Goal: Task Accomplishment & Management: Use online tool/utility

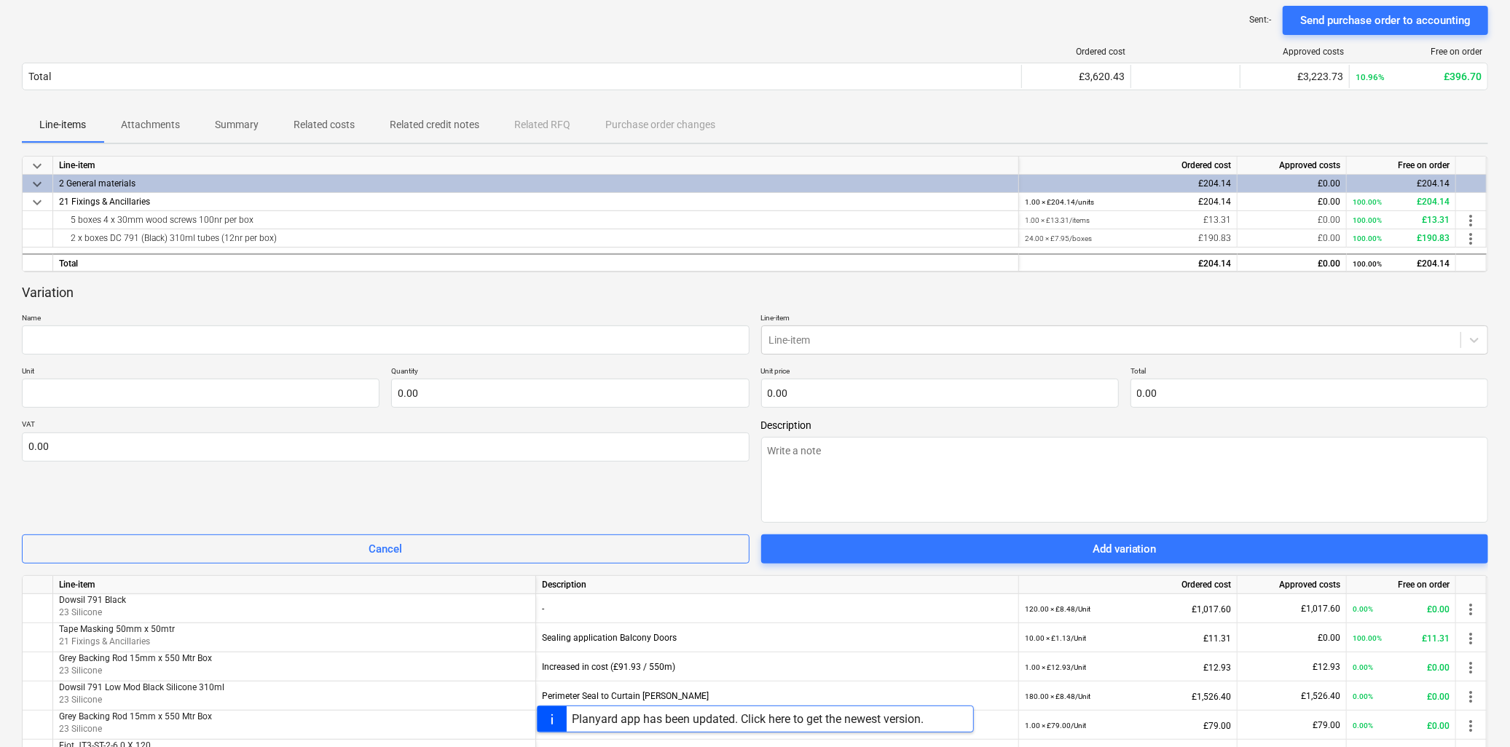
scroll to position [162, 0]
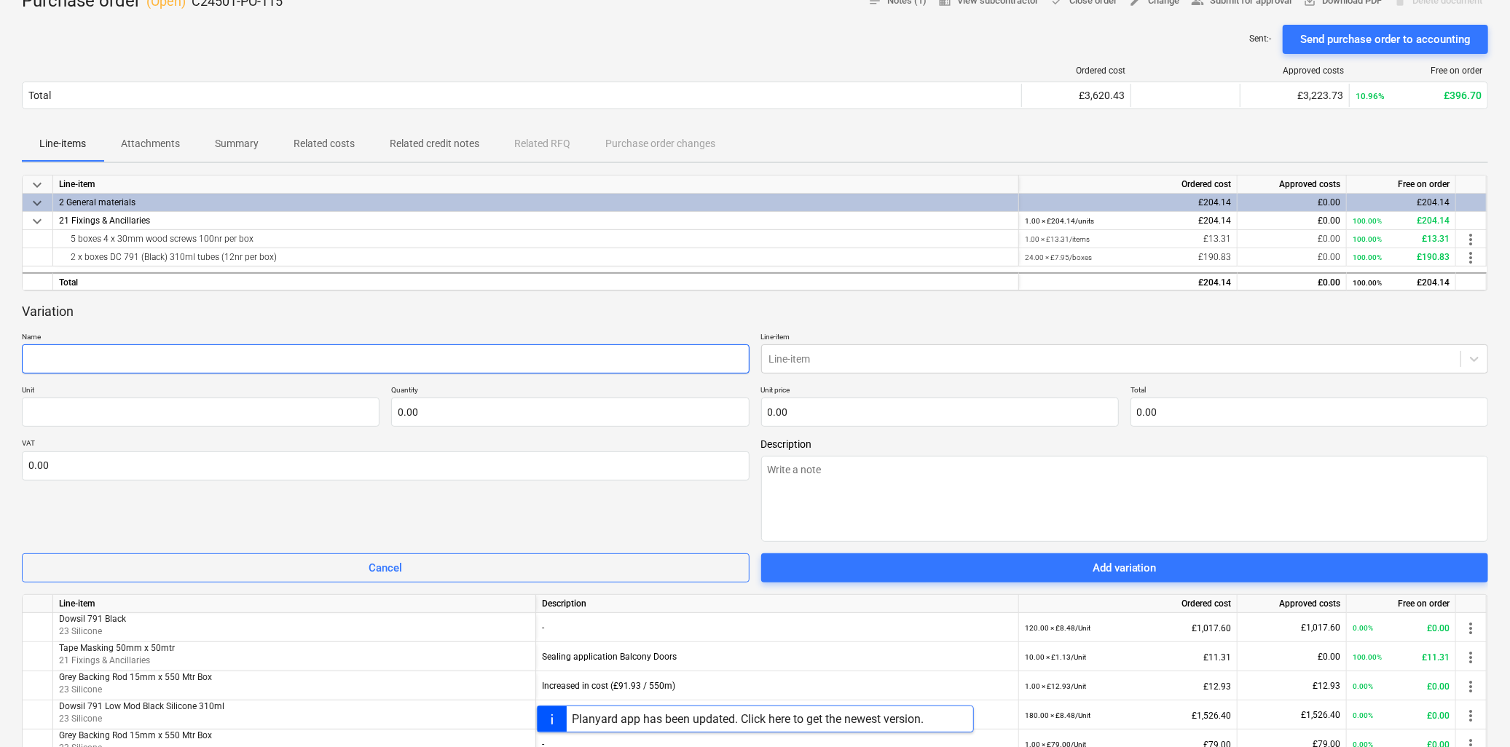
click at [77, 364] on input "text" at bounding box center [386, 359] width 728 height 29
paste input "(12900600) Selftapper A2SS Ab Pan Pozi 4.2mm x 16.0mm (8 x 5/8)"
type input "(12900600) Selftapper A2SS Ab Pan Pozi 4.2mm x 16.0mm (8 x 5/8)"
type textarea "x"
type input "(12900600) Selftapper A2SS Ab Pan Pozi 4.2mm x 16.0mm (8 x 5/8)"
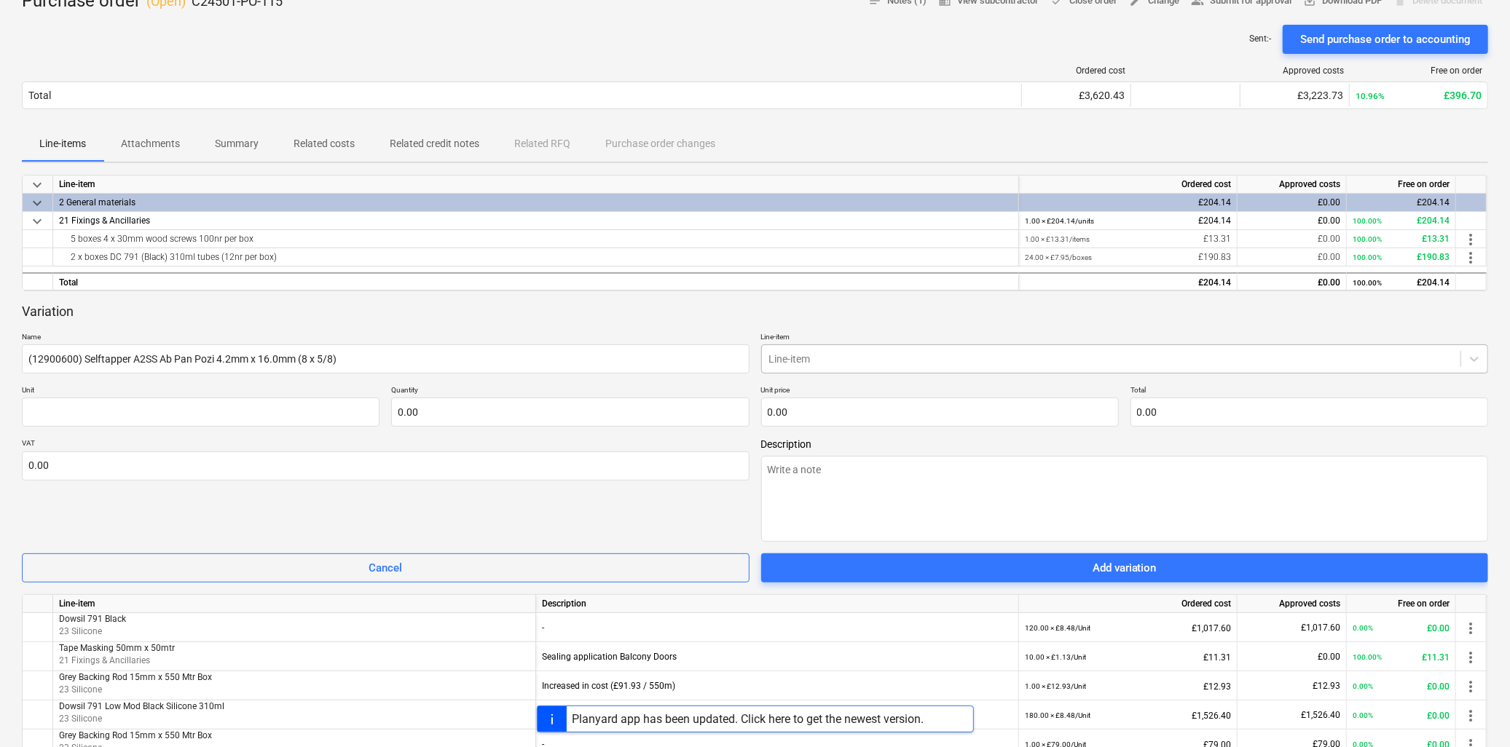
click at [817, 350] on div "Line-item" at bounding box center [1111, 359] width 699 height 20
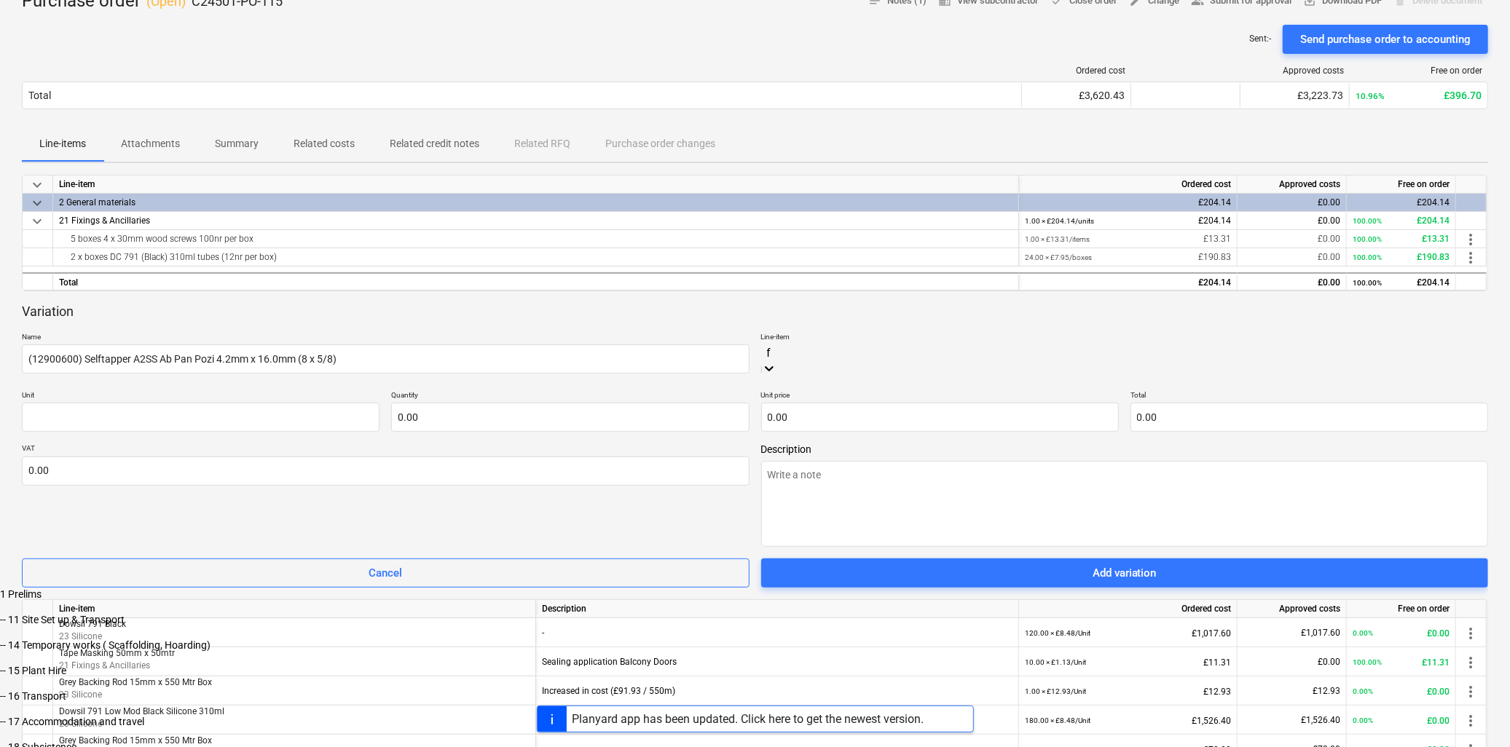
type input "fi"
click at [828, 586] on div "-- 21 Fixings & Ancillaries" at bounding box center [755, 592] width 1510 height 12
type textarea "x"
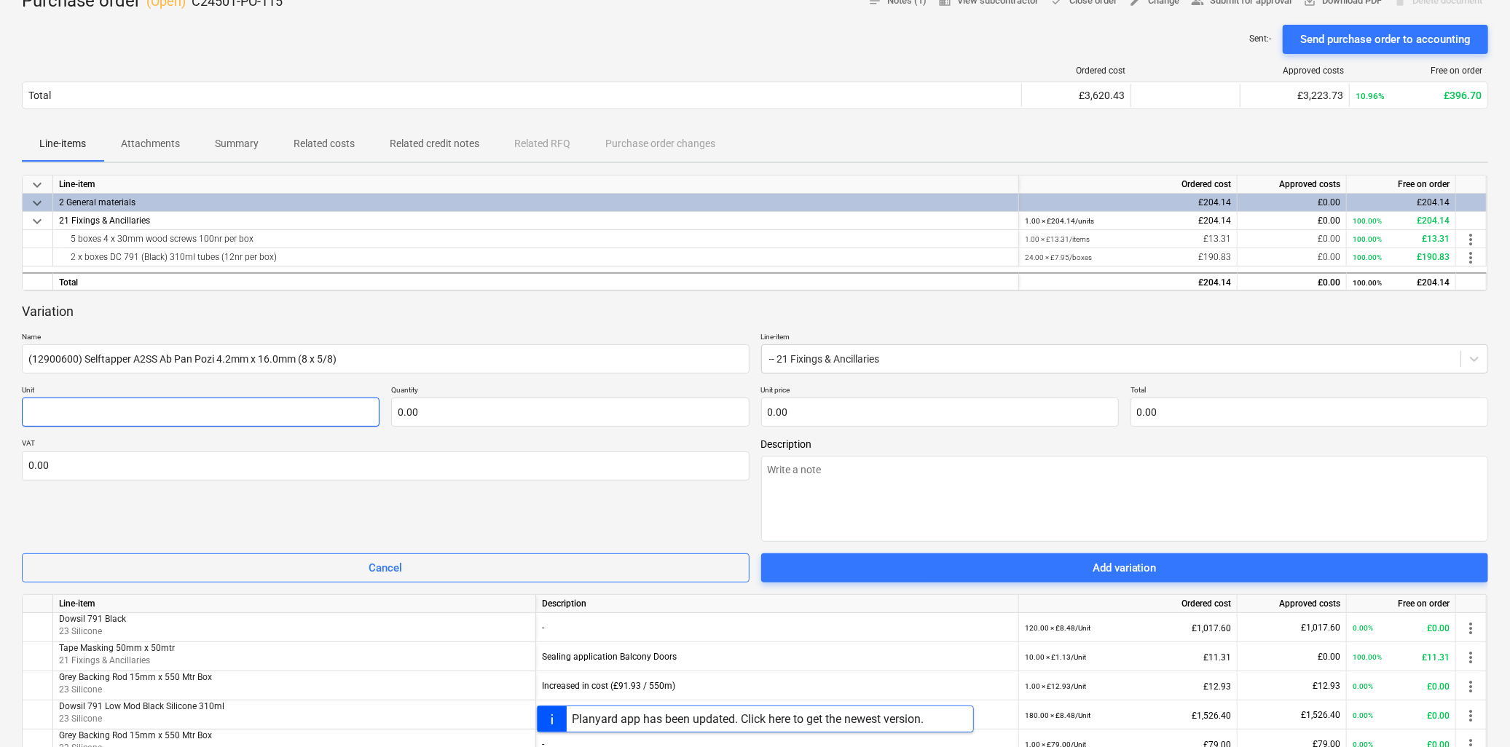
click at [221, 410] on input "text" at bounding box center [201, 412] width 358 height 29
type input "U"
type textarea "x"
type input "Un"
type textarea "x"
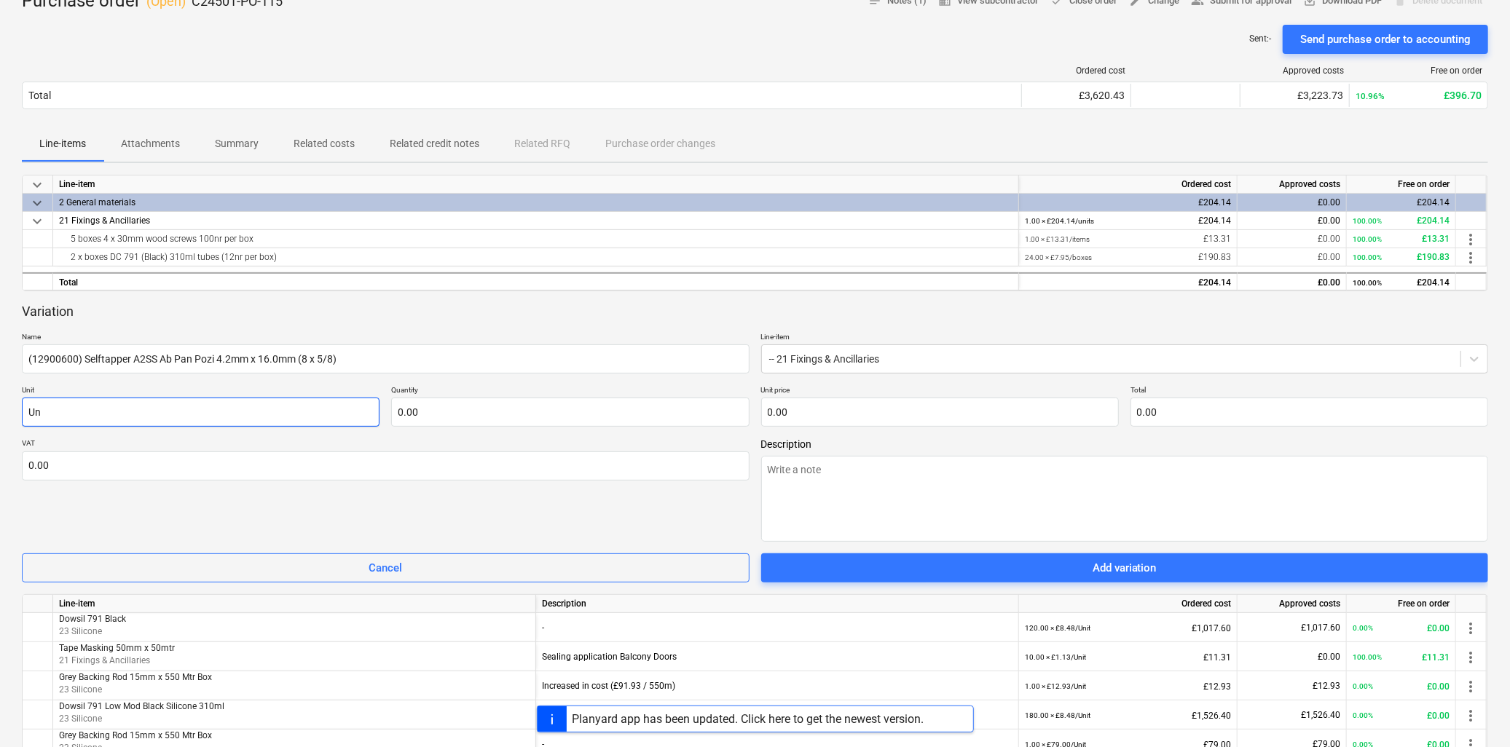
type input "Uni"
type textarea "x"
type input "Unit"
type textarea "x"
type input "Unit"
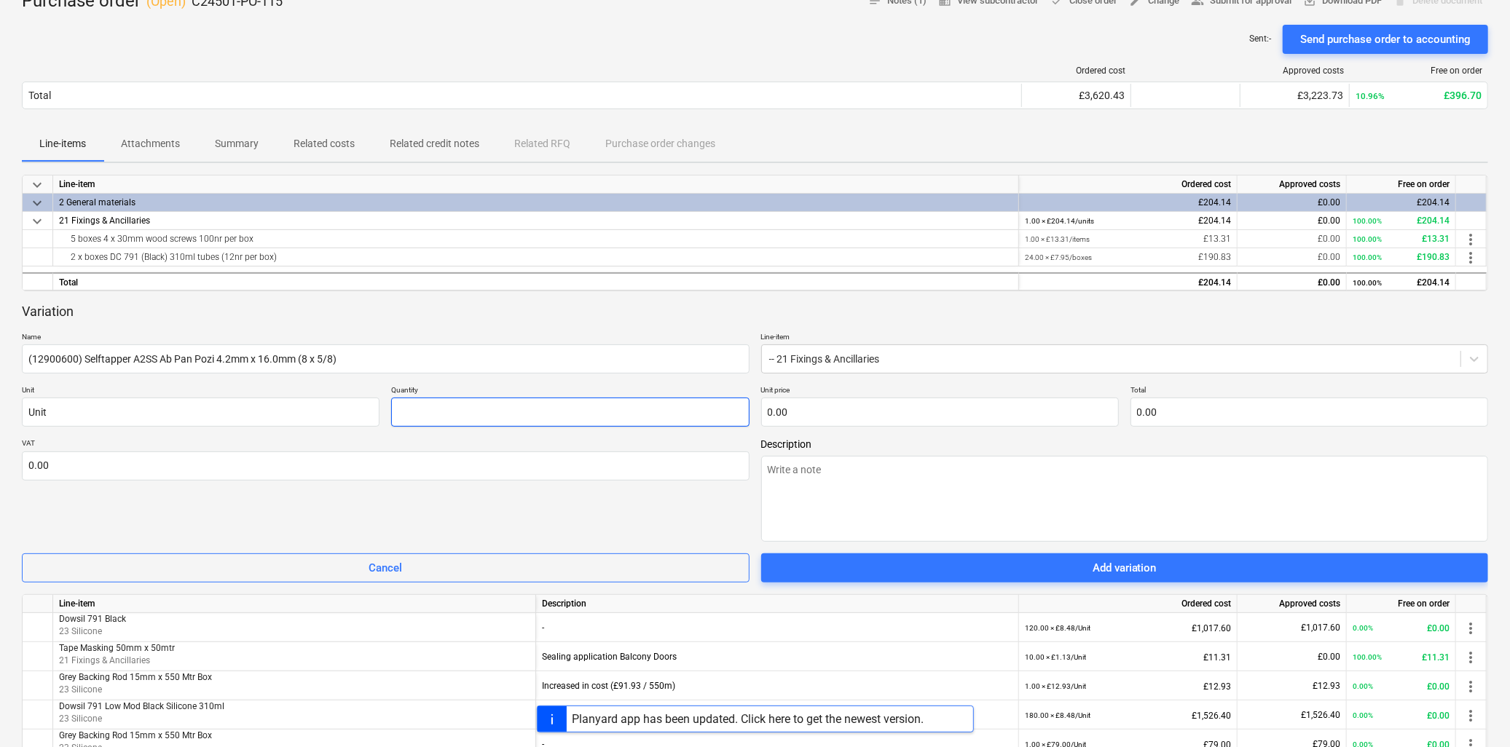
click at [422, 417] on input "text" at bounding box center [570, 412] width 358 height 29
type input "1"
type textarea "x"
type input "10"
type textarea "x"
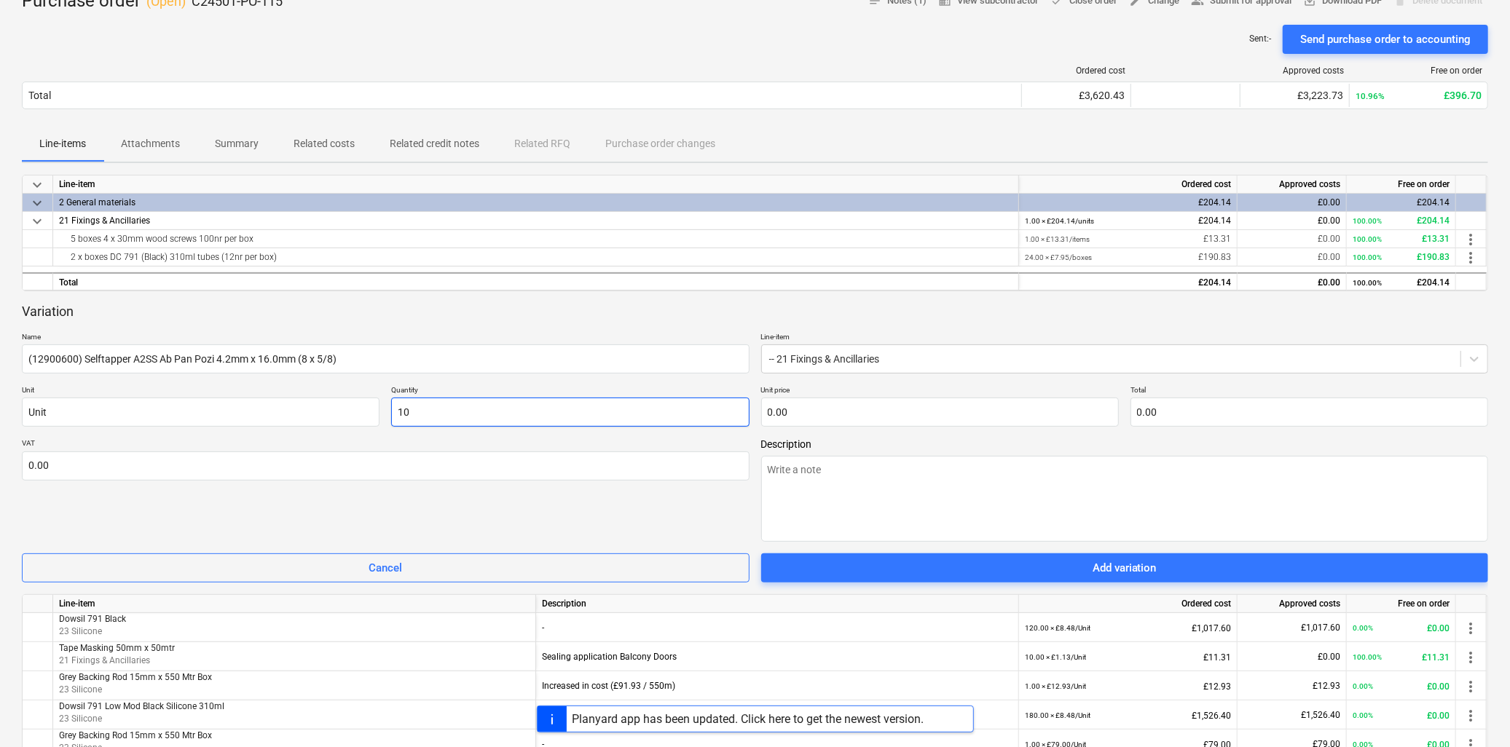
type input "100"
type textarea "x"
type input "1000"
type textarea "x"
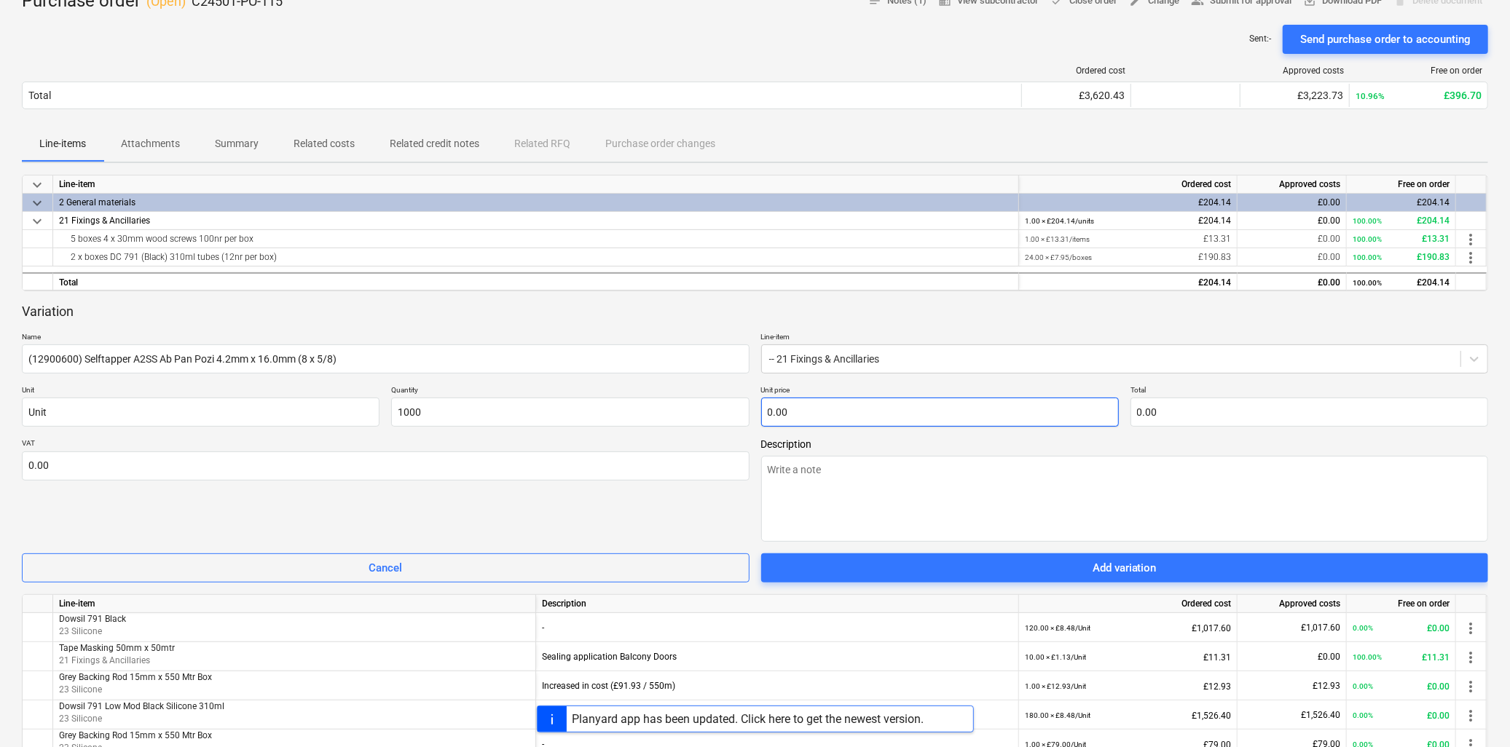
type input "1,000.00"
click at [938, 419] on input "text" at bounding box center [940, 412] width 358 height 29
type input "0.00"
click at [857, 411] on input "text" at bounding box center [940, 412] width 358 height 29
paste input "0.0265"
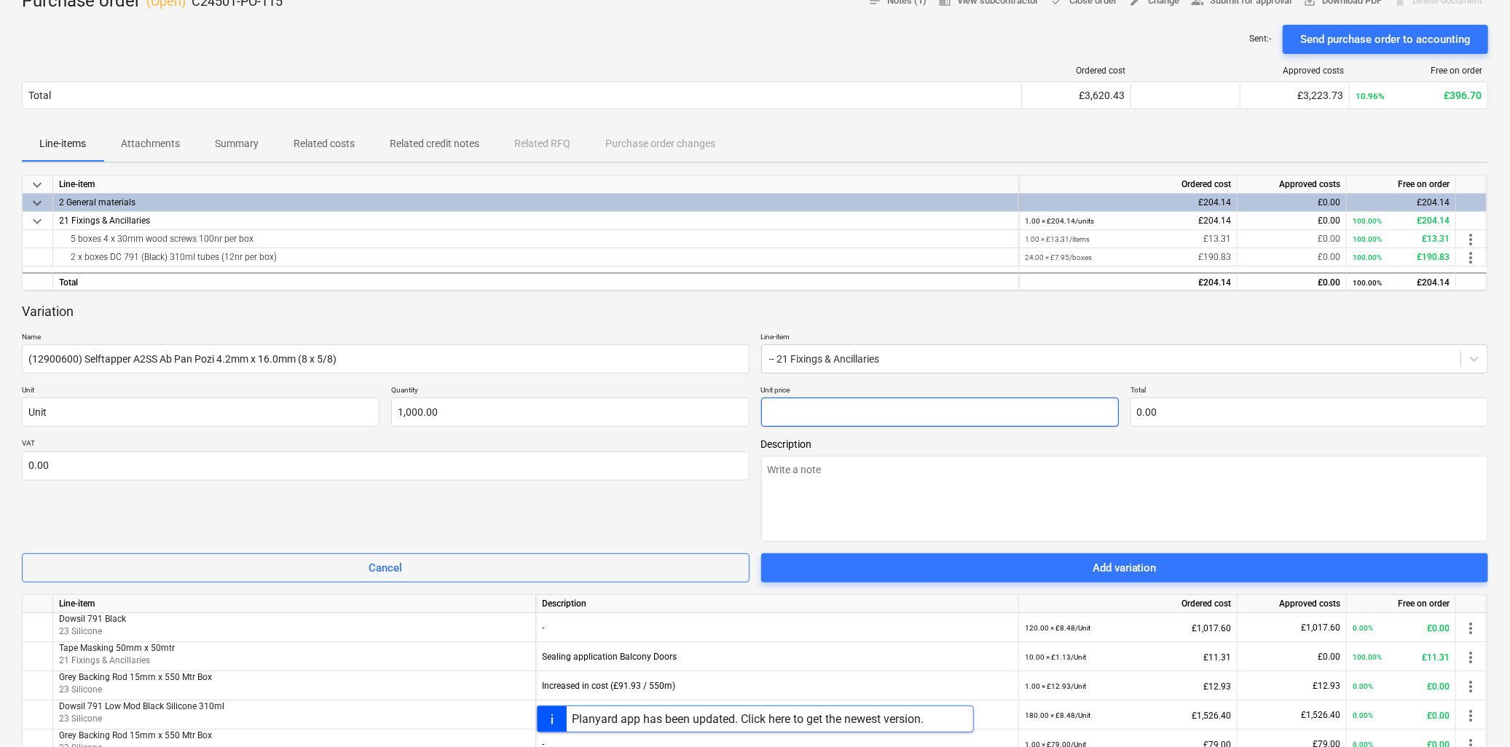
type input "0.0265"
type textarea "x"
type input "26.50"
type input "0.03"
click at [814, 478] on textarea at bounding box center [1125, 499] width 728 height 86
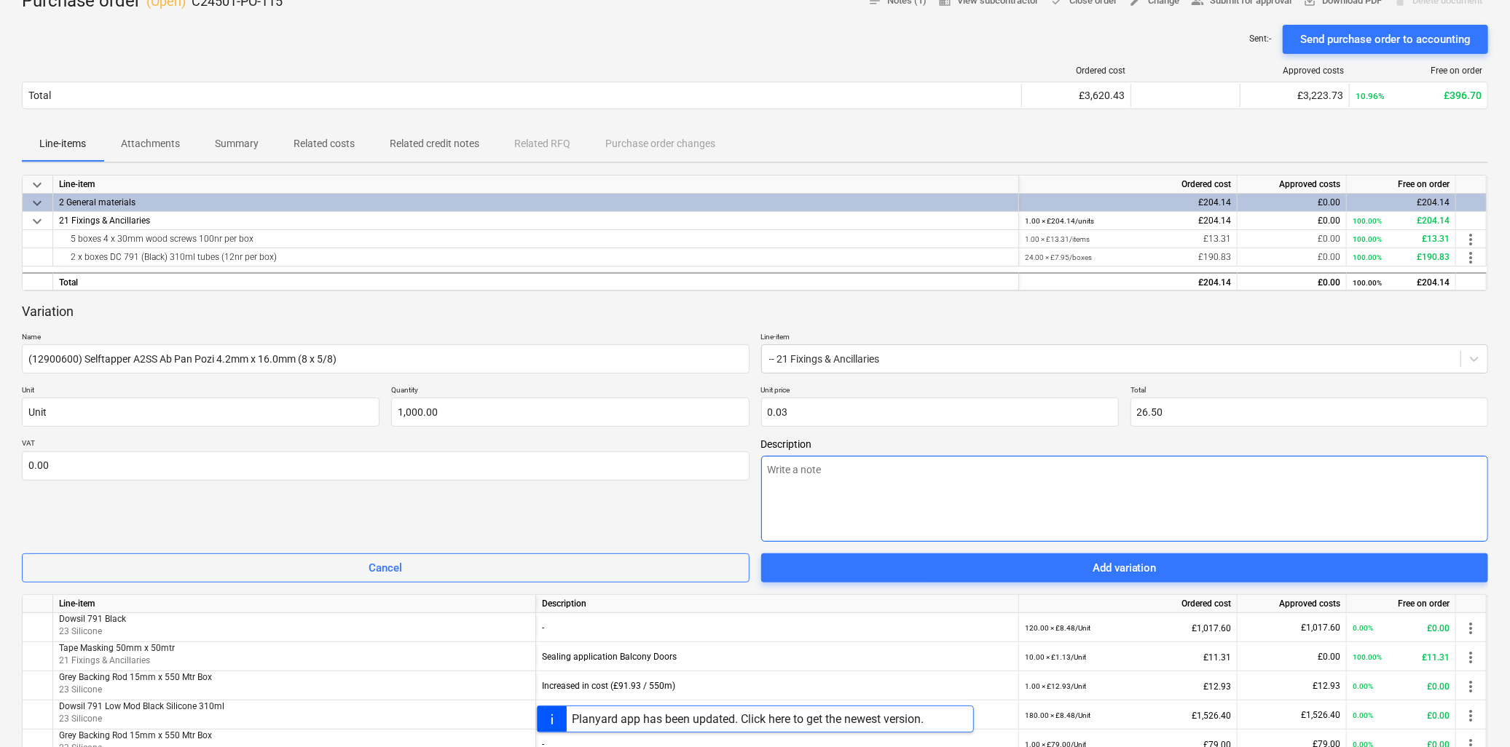
type textarea "F"
type textarea "x"
type textarea "Fe"
type textarea "x"
type textarea "Fea"
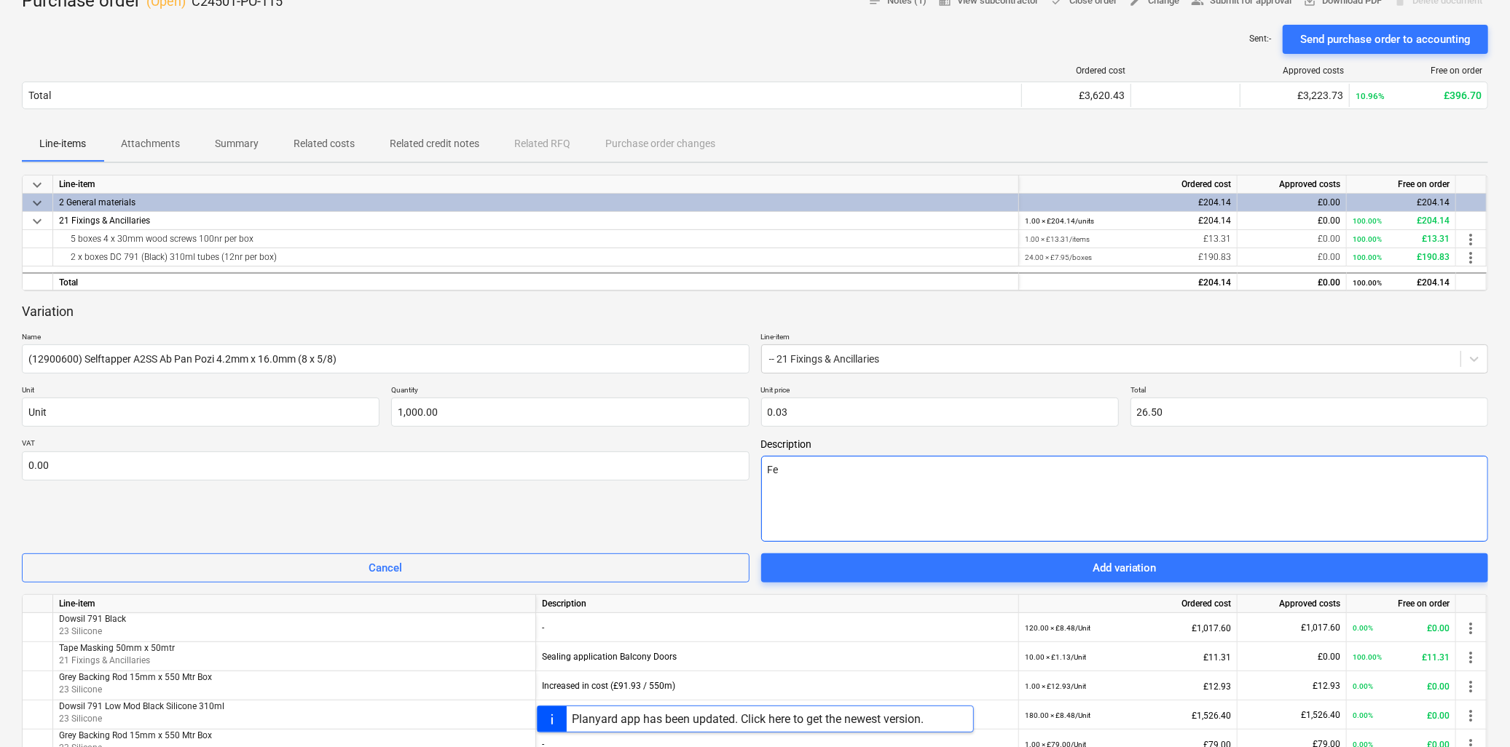
type textarea "x"
type textarea "Feat"
type textarea "x"
type textarea "Featu"
type textarea "x"
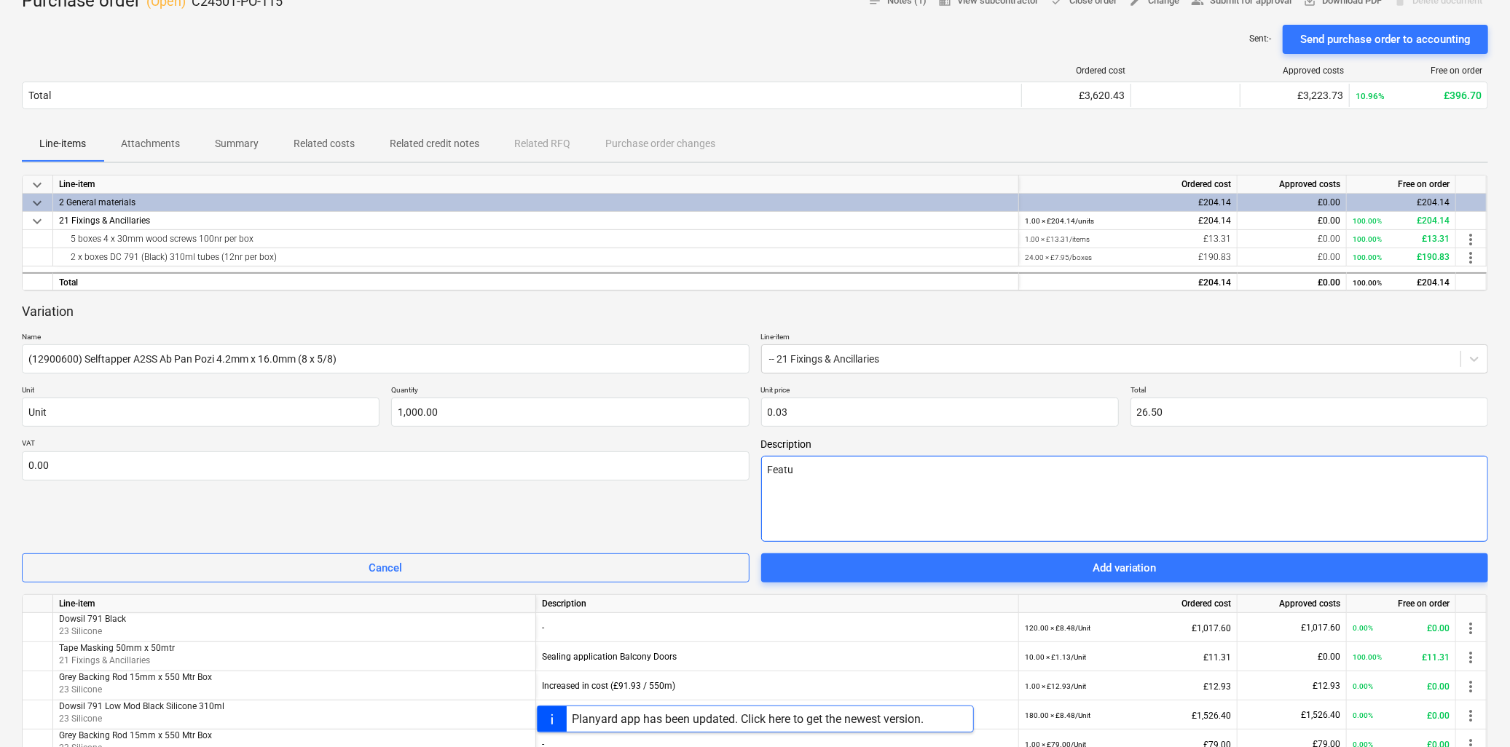
type textarea "Featur"
type textarea "x"
type textarea "Feature"
type textarea "x"
type textarea "Feature"
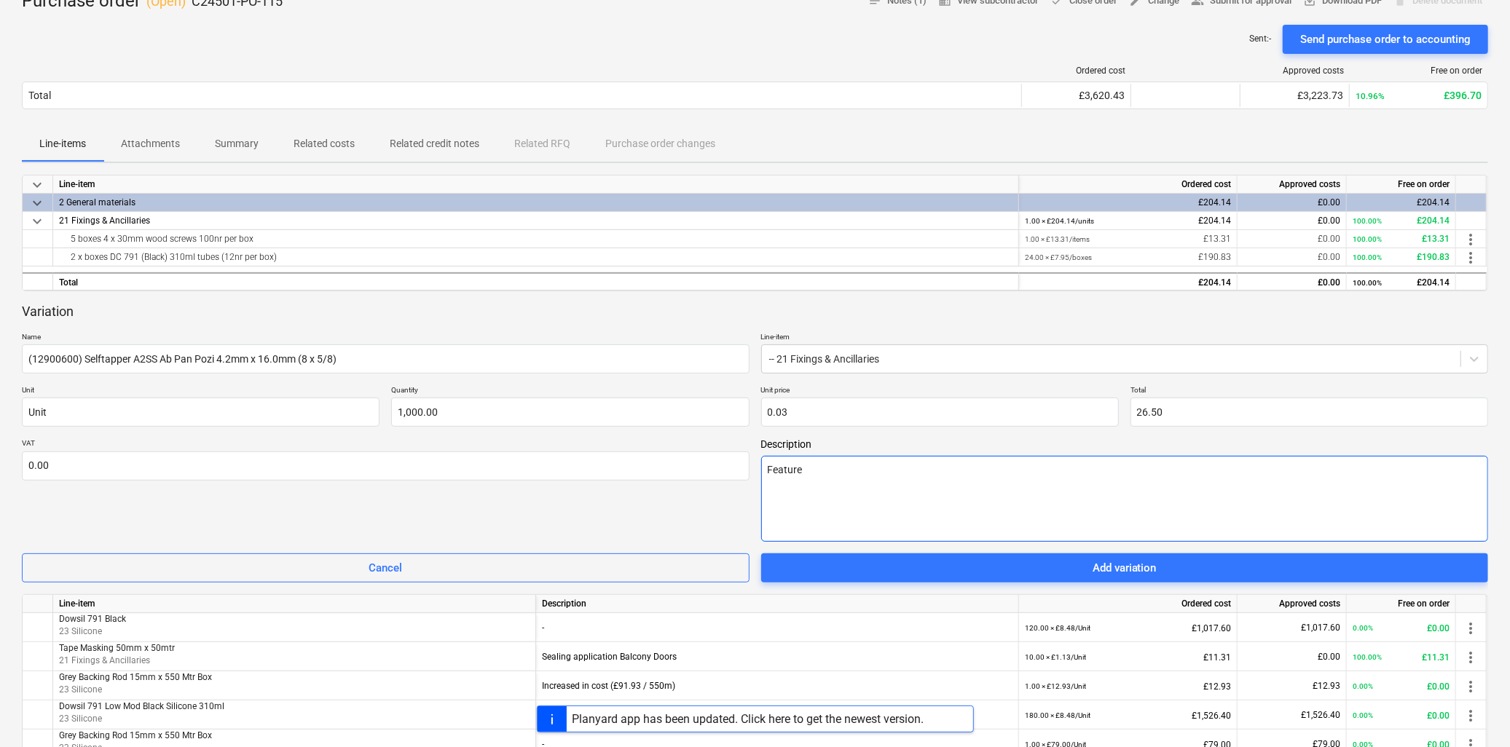
type textarea "x"
type textarea "Feature c"
type textarea "x"
type textarea "Feature ca"
type textarea "x"
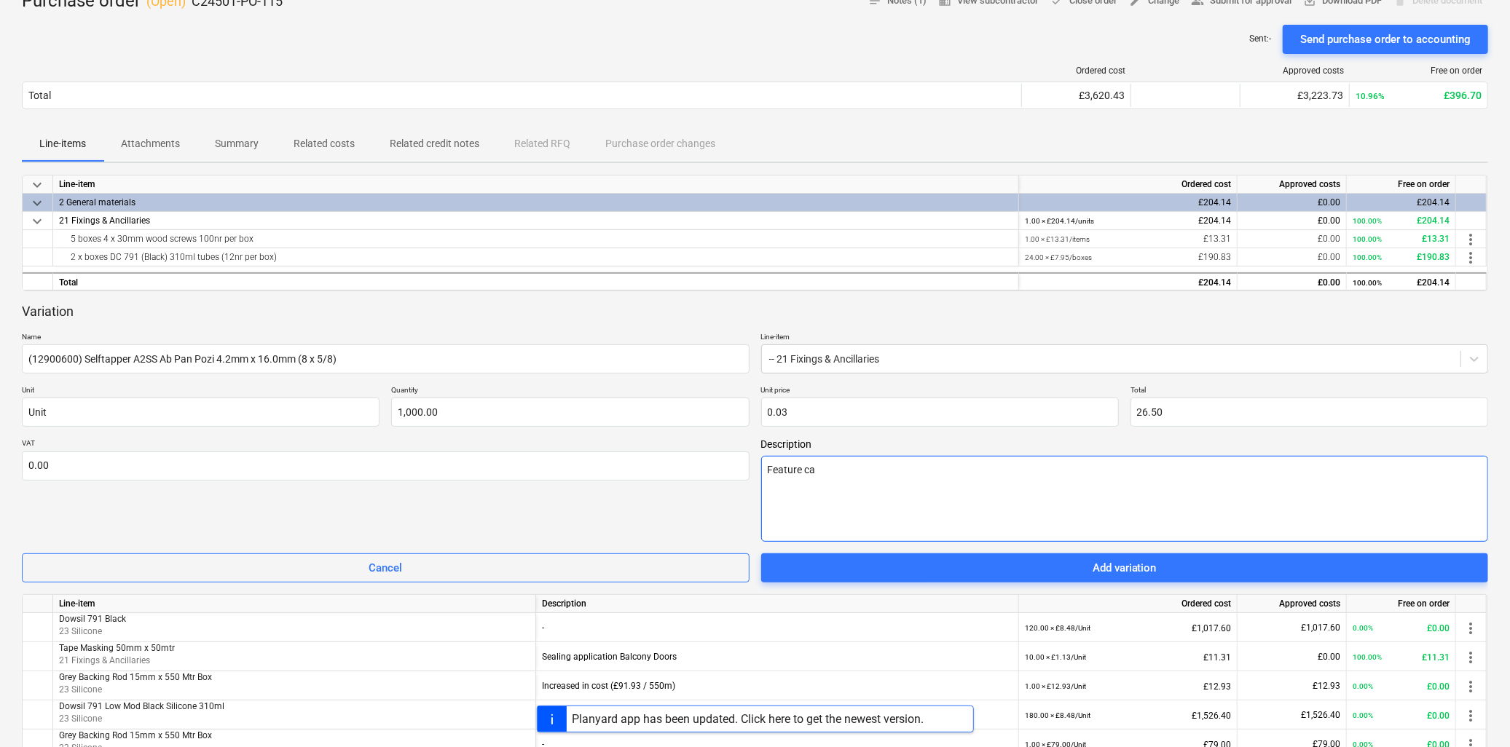
type textarea "Feature cap"
type textarea "x"
type textarea "Feature caps"
type textarea "x"
click at [771, 473] on textarea "Feature caps" at bounding box center [1125, 499] width 728 height 86
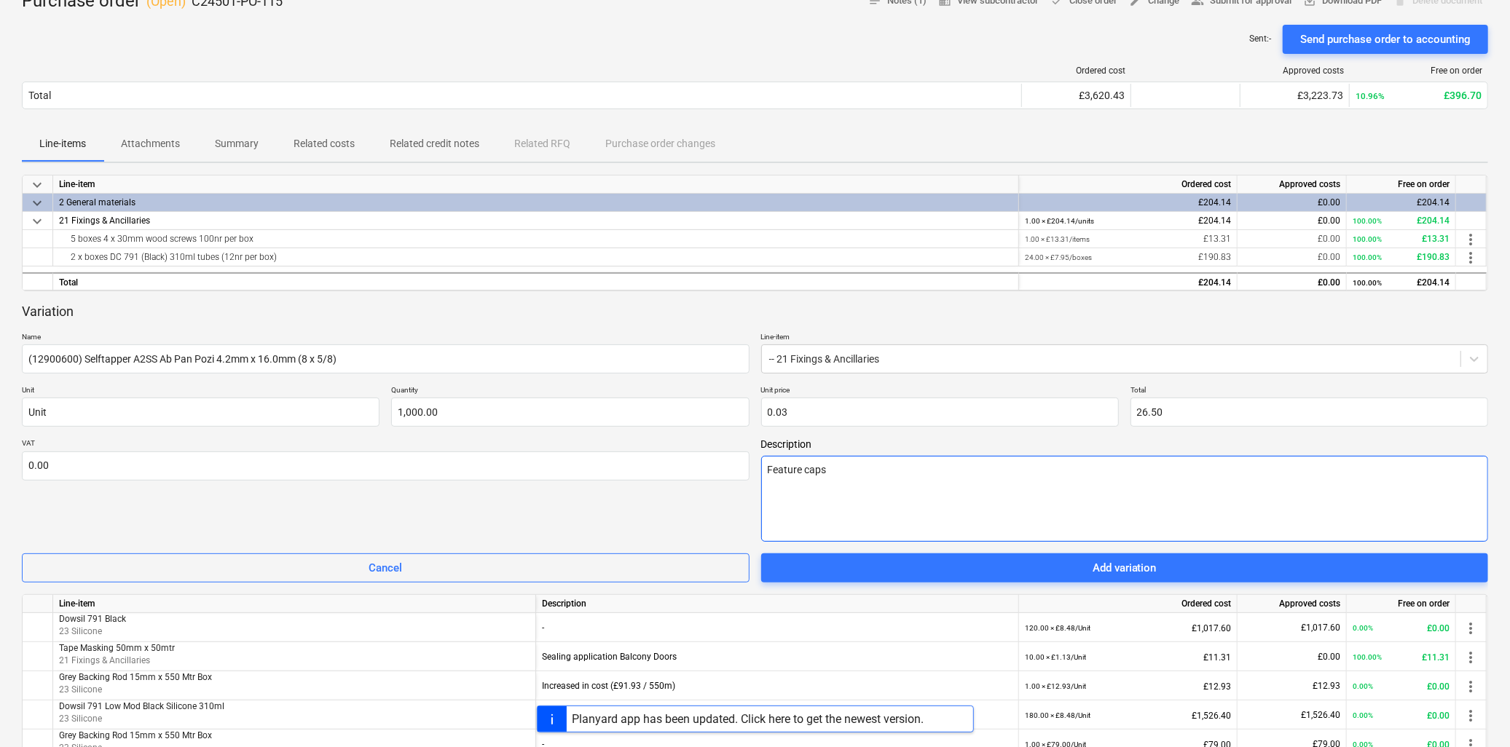
type textarea "Fieature caps"
type textarea "x"
type textarea "Fixeature caps"
type textarea "x"
type textarea "Fixieature caps"
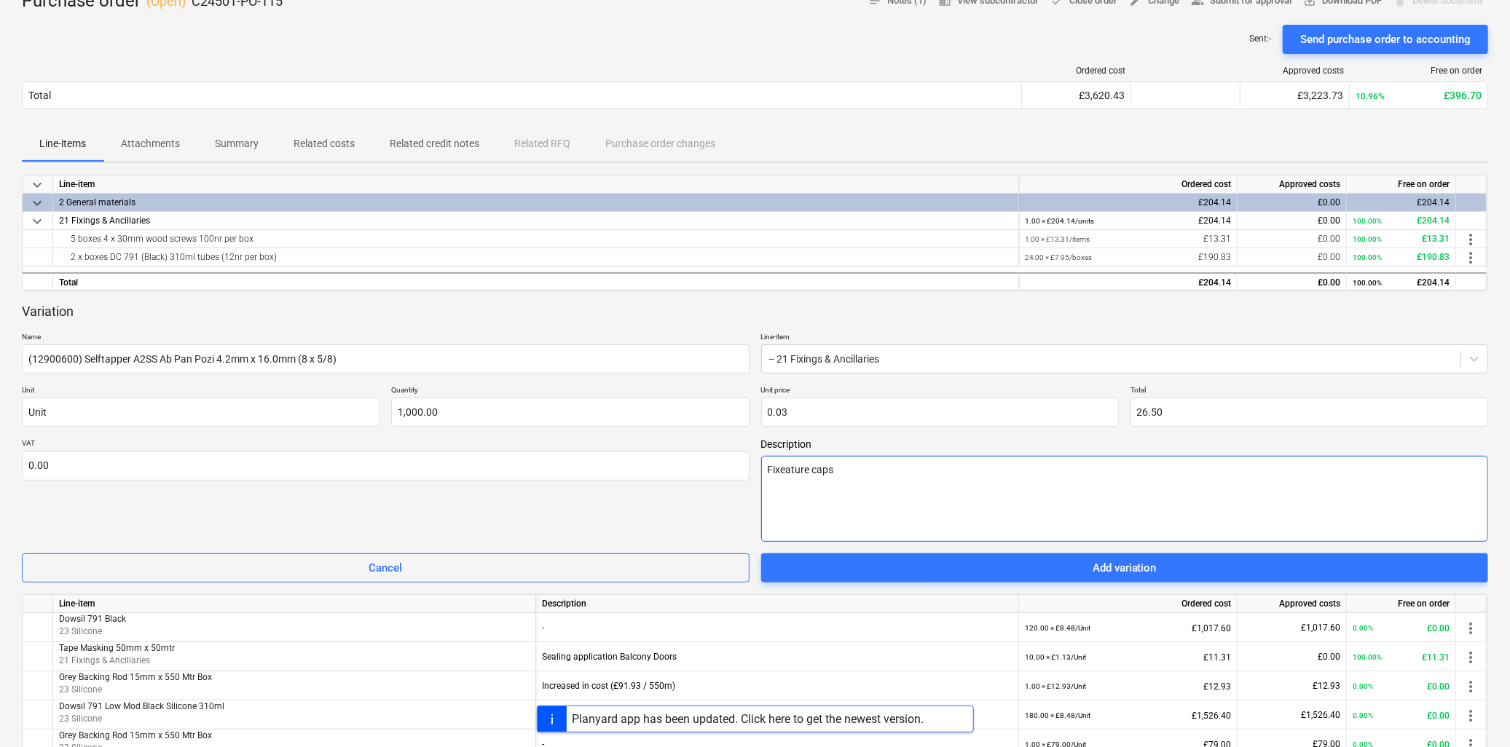
type textarea "x"
type textarea "Fixineature caps"
type textarea "x"
type textarea "Fixingeature caps"
type textarea "x"
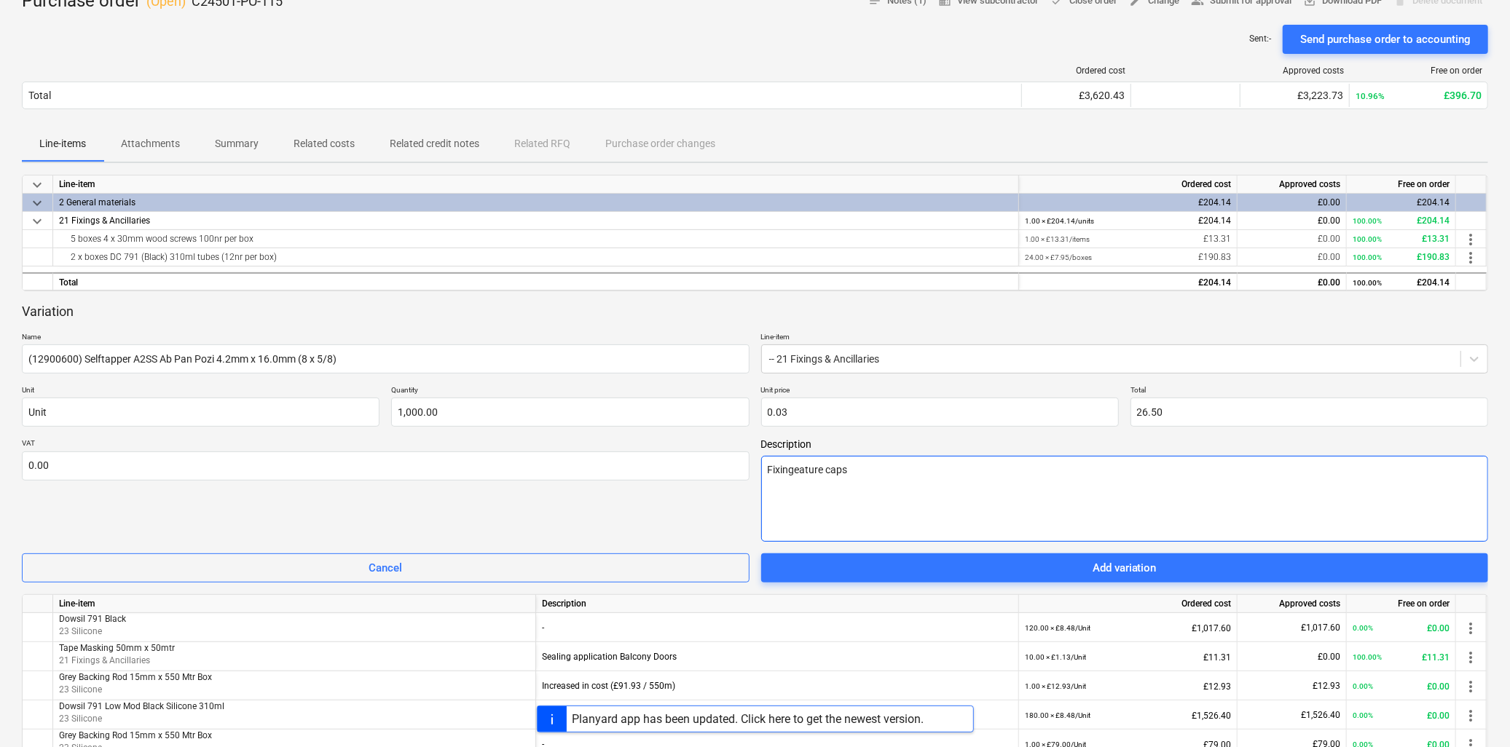
type textarea "Fixingseature caps"
type textarea "x"
type textarea "Fixings eature caps"
type textarea "x"
type textarea "Fixings teature caps"
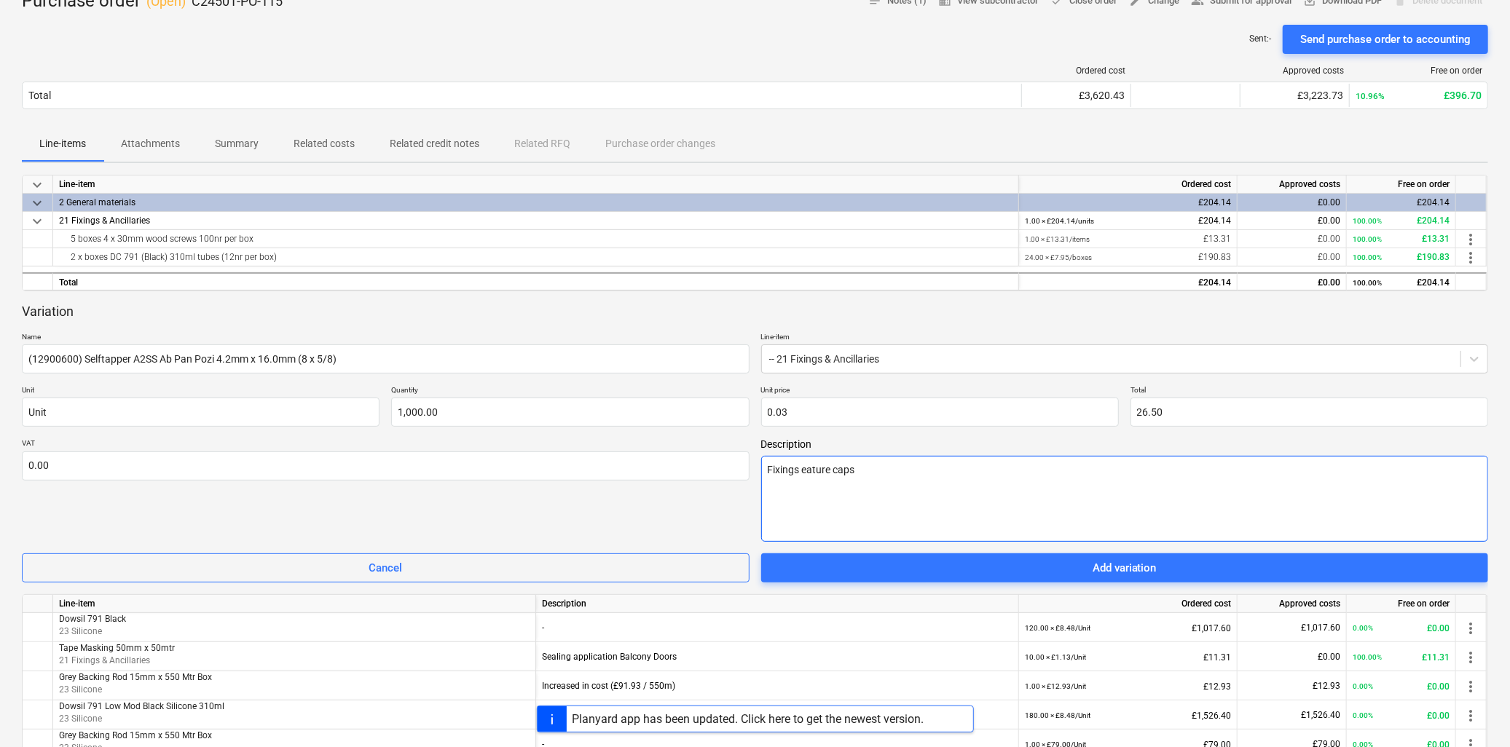
type textarea "x"
type textarea "Fixings toeature caps"
type textarea "x"
type textarea "Fixings to eature caps"
type textarea "x"
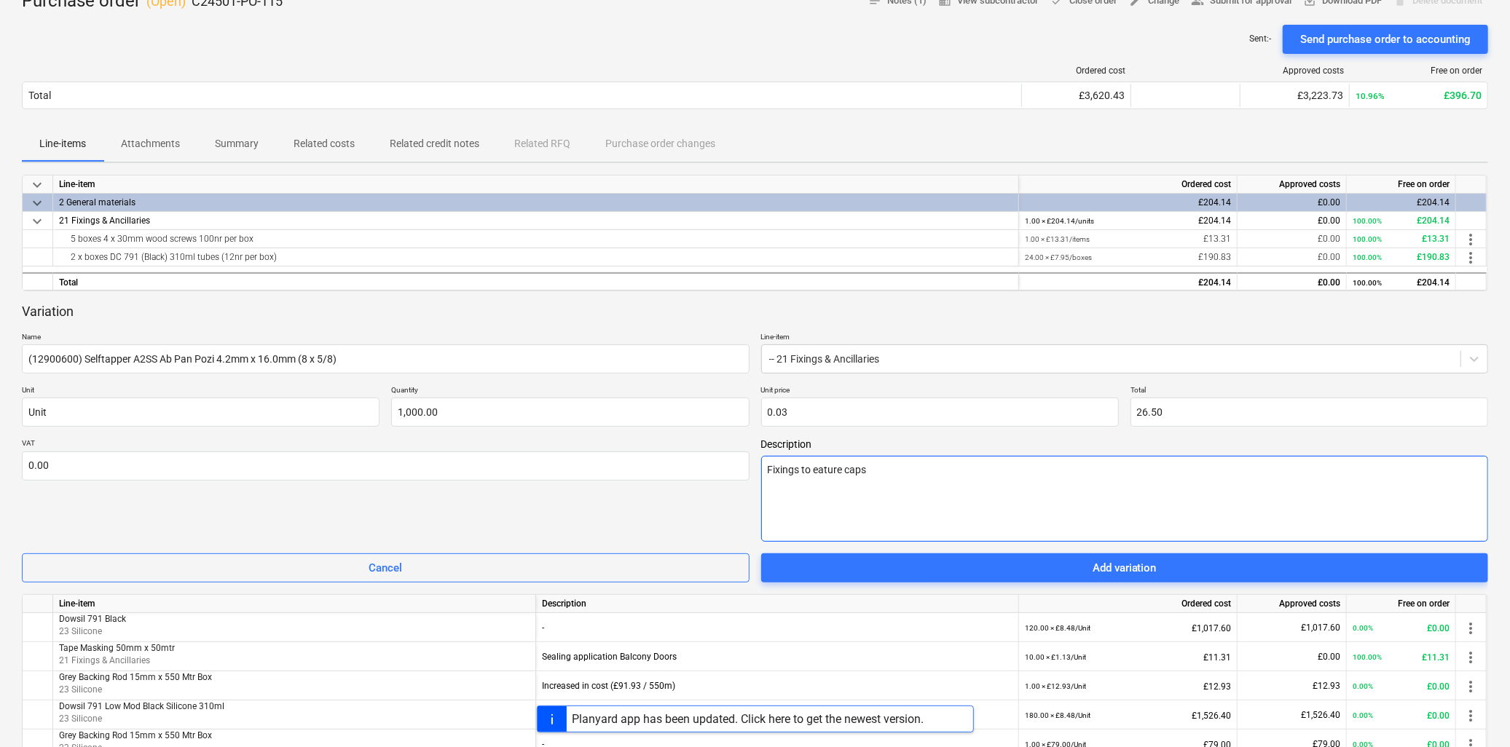
type textarea "Fixings to feature caps"
type textarea "x"
drag, startPoint x: 972, startPoint y: 479, endPoint x: 482, endPoint y: 409, distance: 496.0
click at [482, 409] on div "Variation Name (12900600) Selftapper A2SS Ab Pan Pozi 4.2mm x 16.0mm (8 x 5/8) …" at bounding box center [755, 443] width 1466 height 280
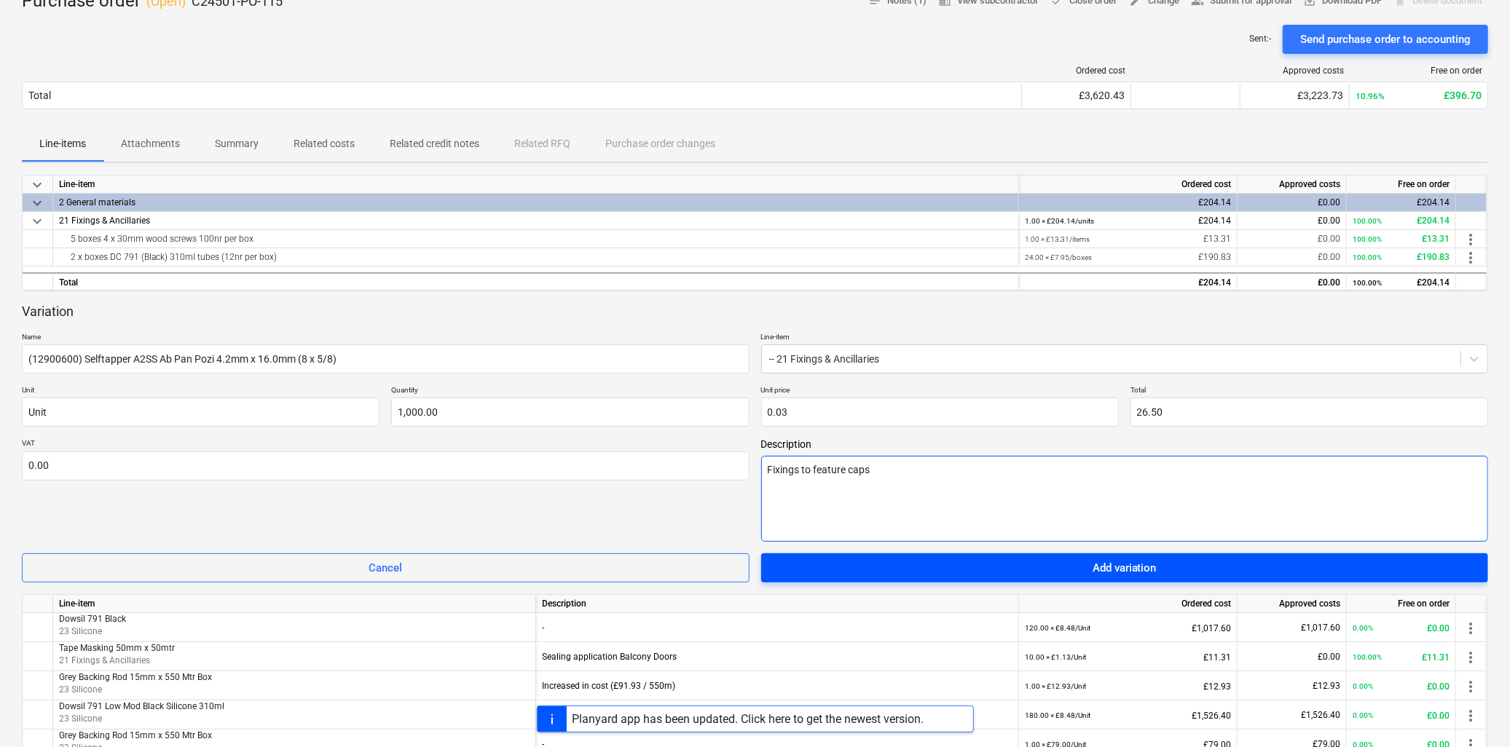
type textarea "Fixings to feature caps"
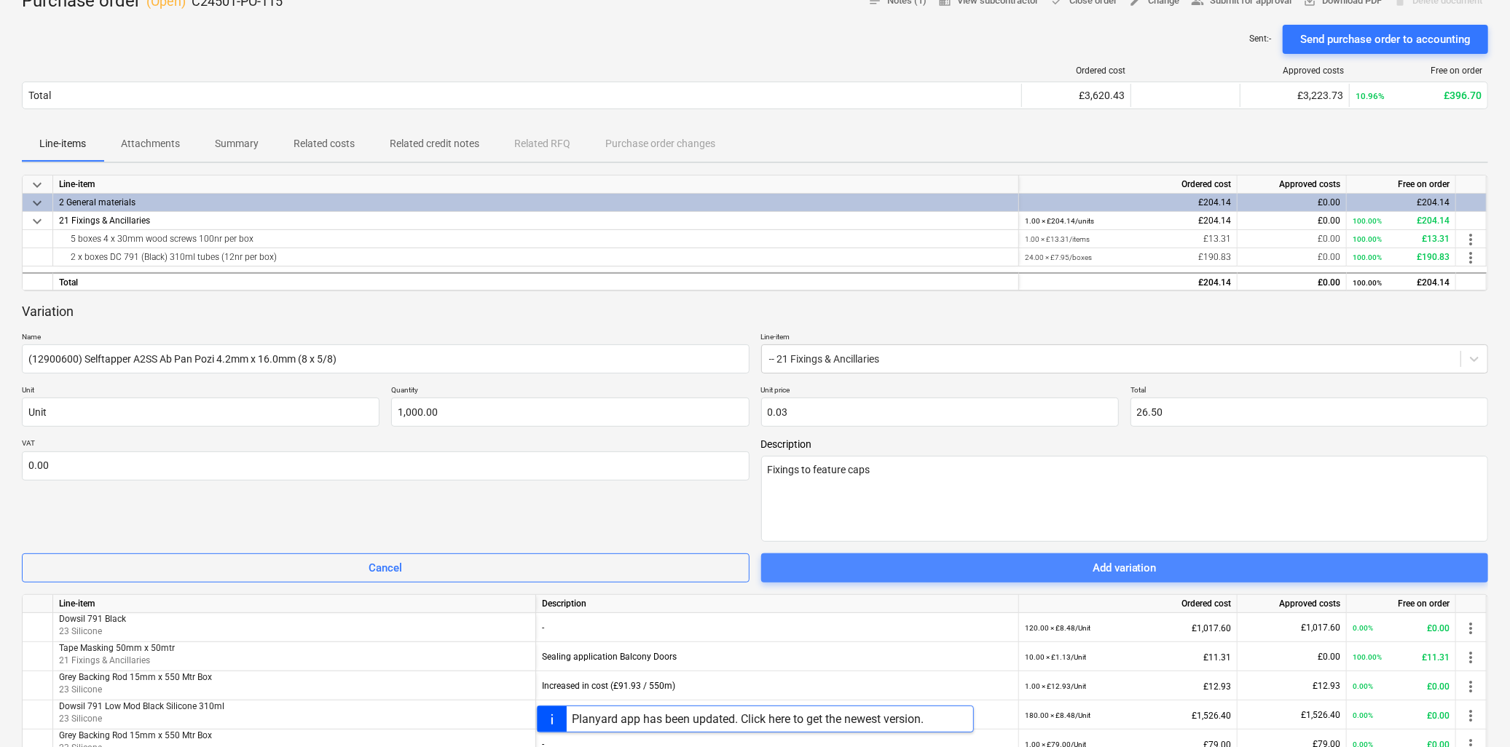
click at [1145, 561] on div "Add variation" at bounding box center [1125, 568] width 64 height 19
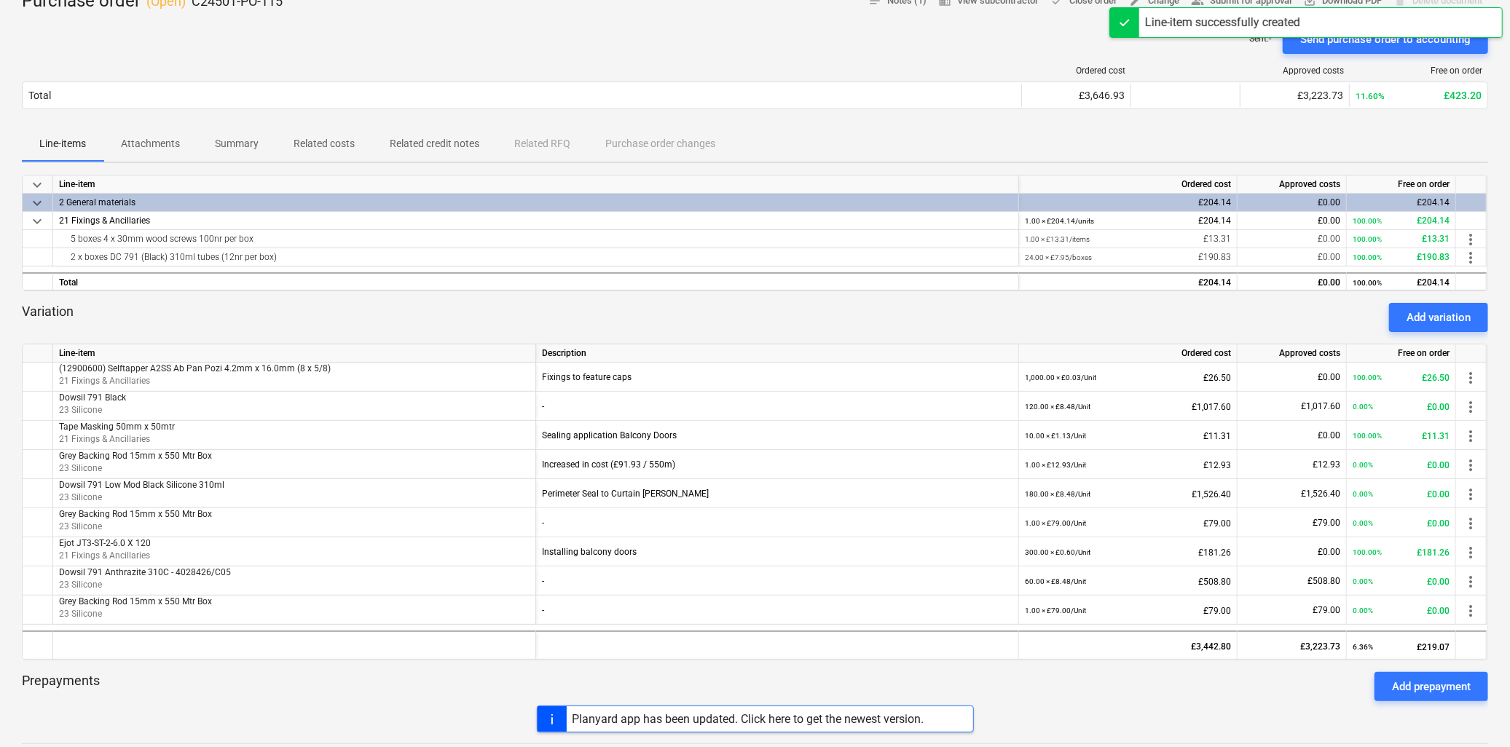
drag, startPoint x: 1421, startPoint y: 313, endPoint x: 1059, endPoint y: 380, distance: 368.2
click at [1421, 313] on div "Add variation" at bounding box center [1439, 317] width 64 height 19
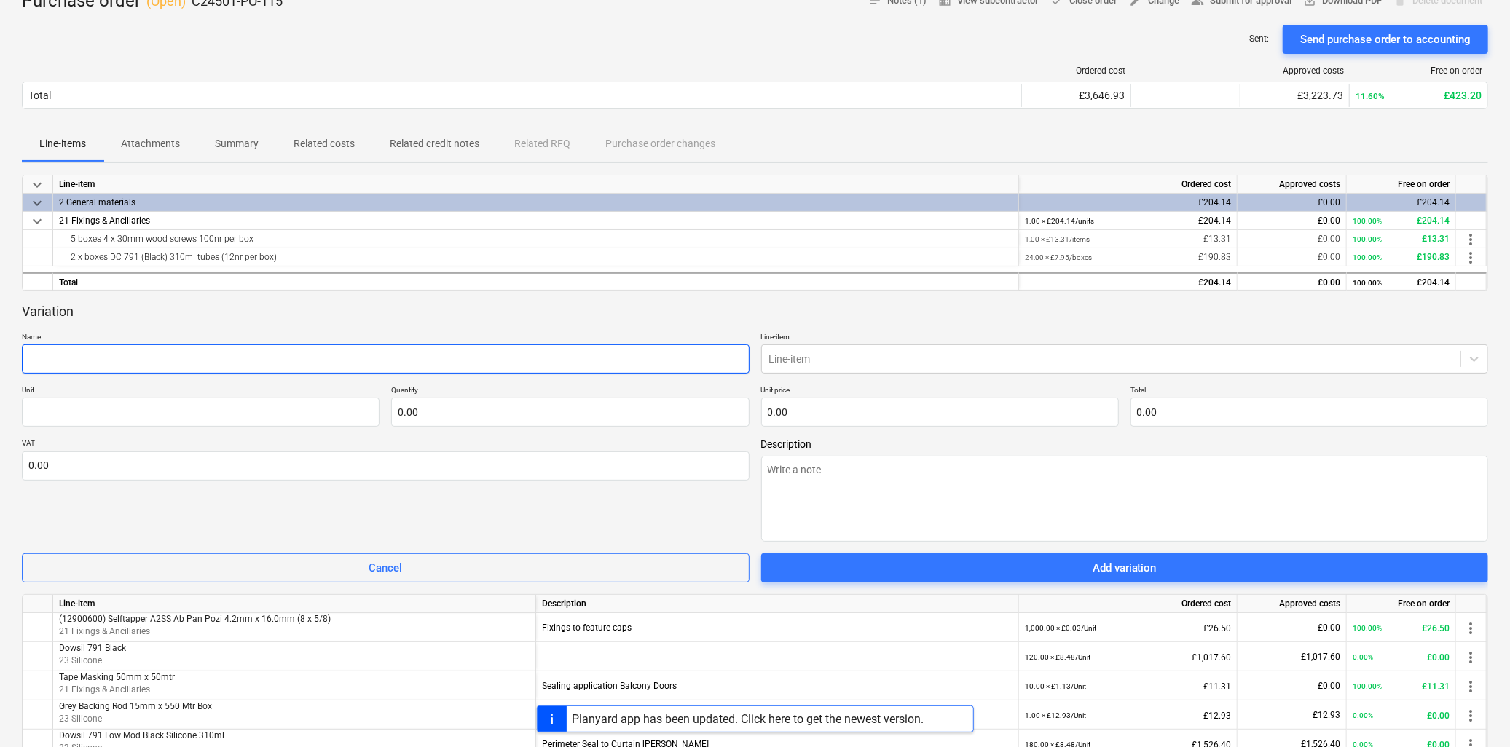
click at [198, 357] on input "text" at bounding box center [386, 359] width 728 height 29
paste input "Selftapper A2SS Ab Pan Pozi 4.2mm x 16.0mm (8 x 5/8) RAL7016 30% Gloss"
type textarea "x"
type input "Selftapper A2SS Ab Pan Pozi 4.2mm x 16.0mm (8 x 5/8) RAL7016 30% Gloss"
click at [844, 361] on div at bounding box center [1111, 359] width 685 height 15
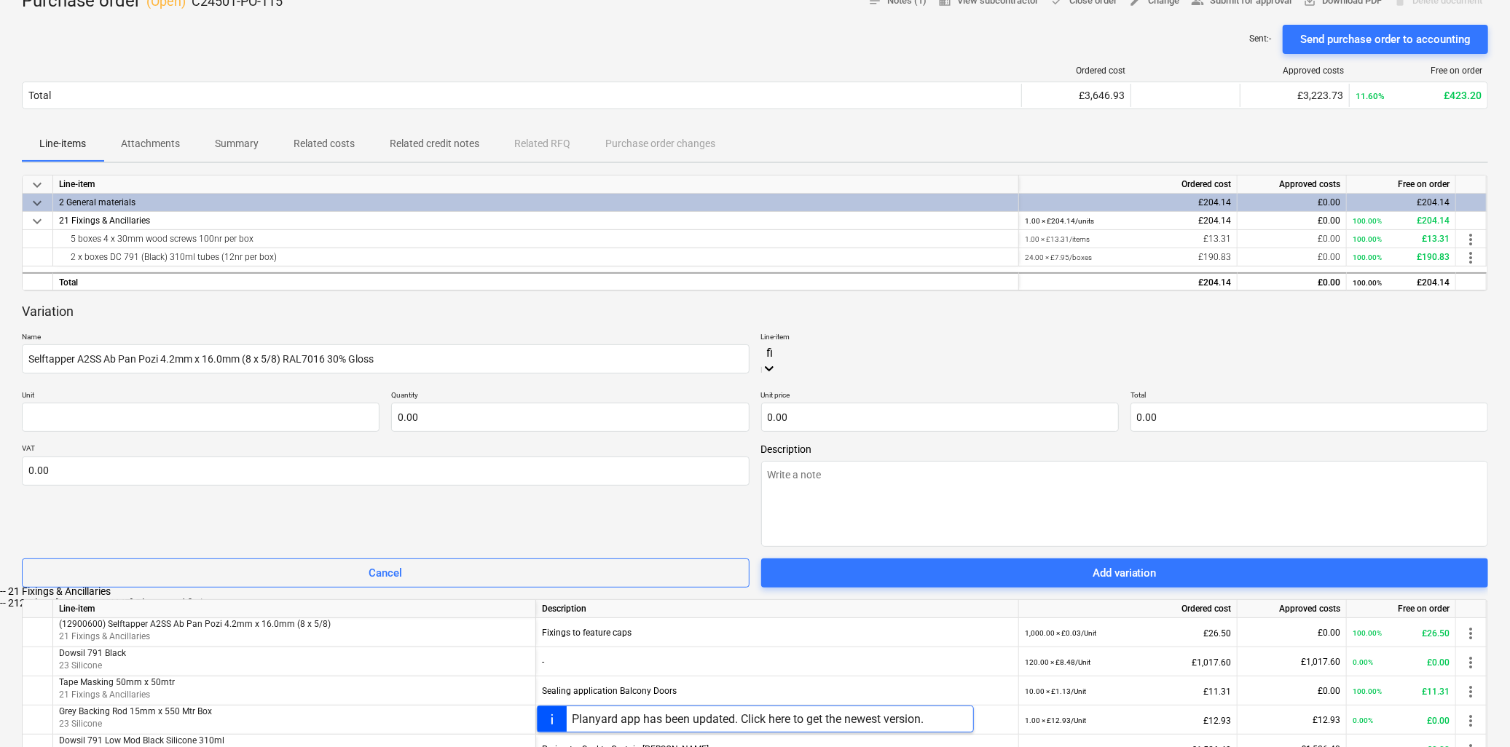
type input "fix"
click at [833, 586] on div "-- 21 Fixings & Ancillaries" at bounding box center [755, 592] width 1510 height 12
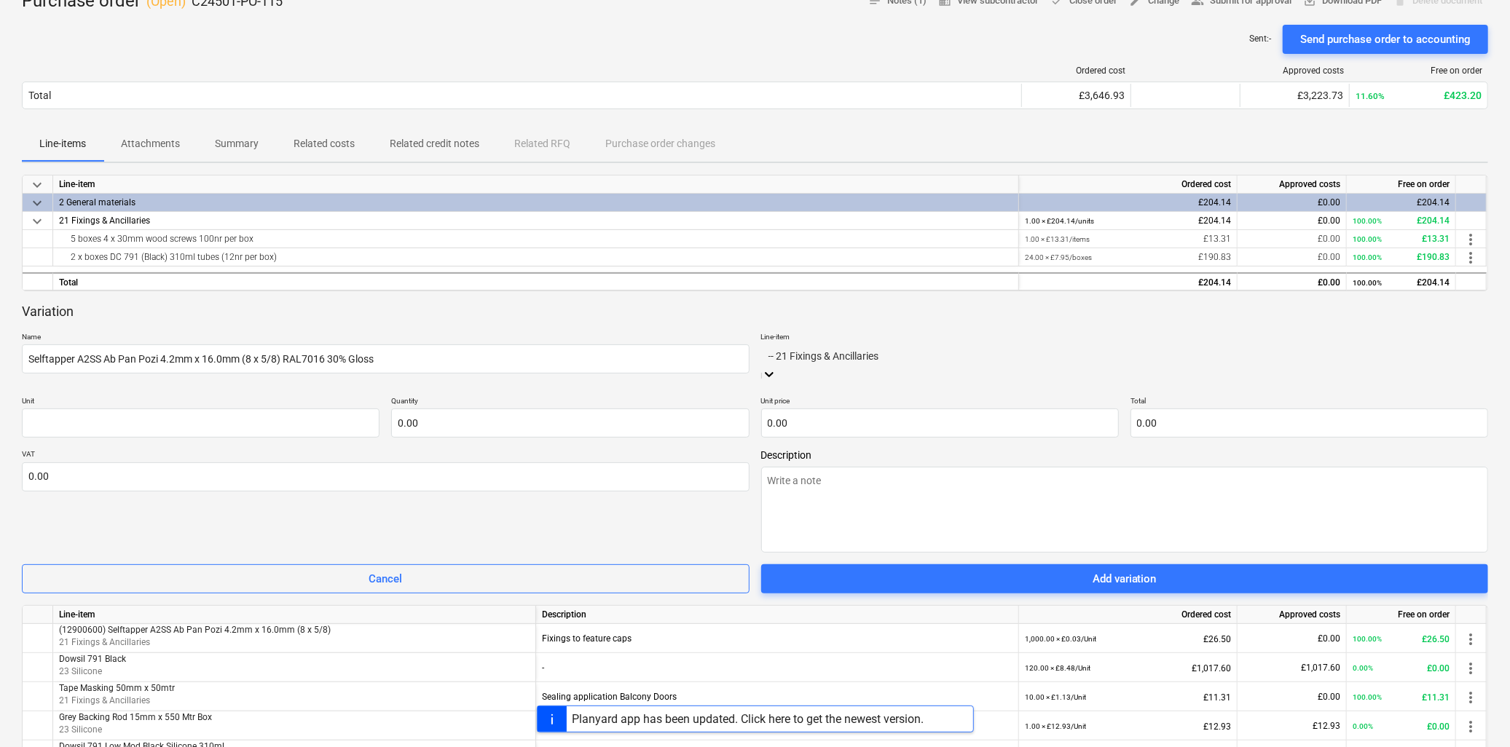
type textarea "x"
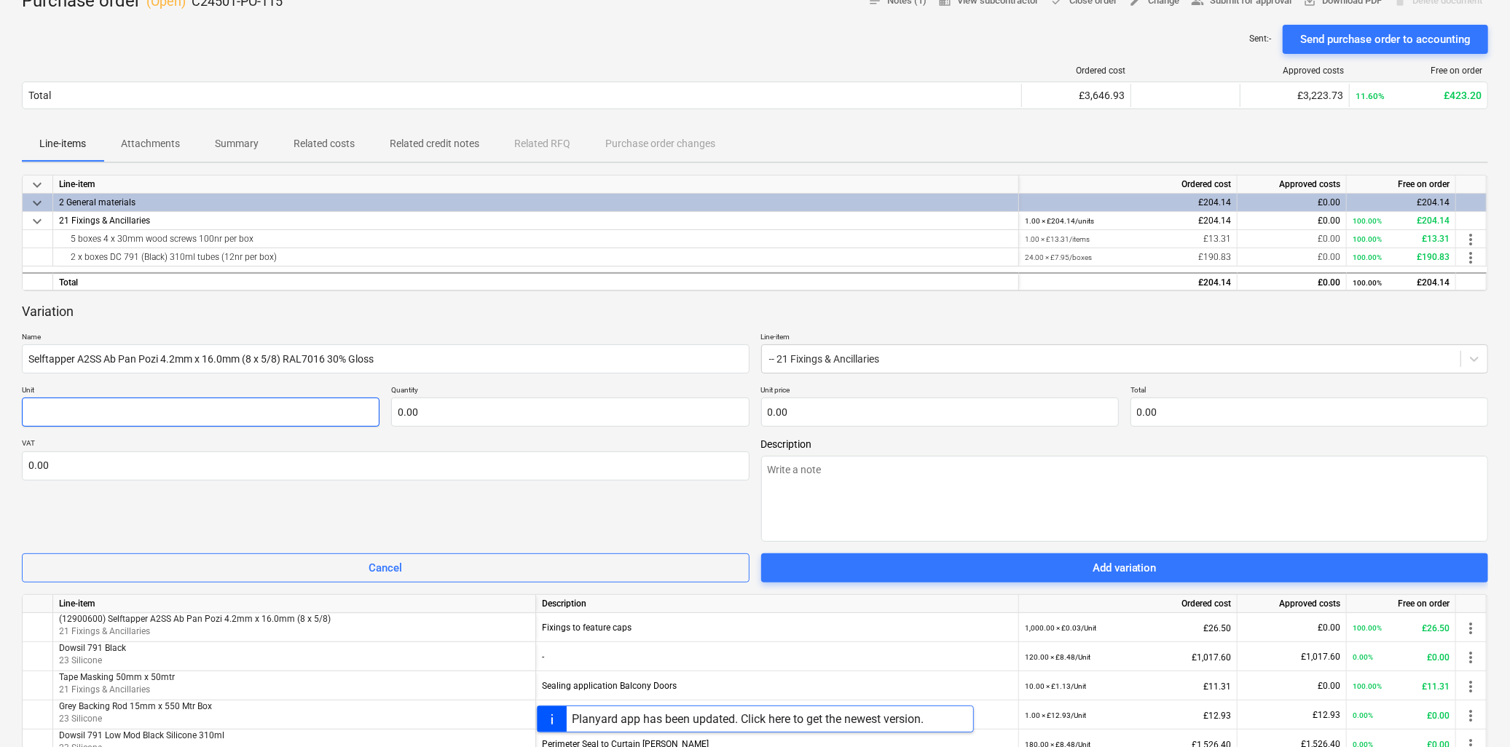
click at [194, 421] on input "text" at bounding box center [201, 412] width 358 height 29
type textarea "x"
type input "U"
type textarea "x"
type input "Un"
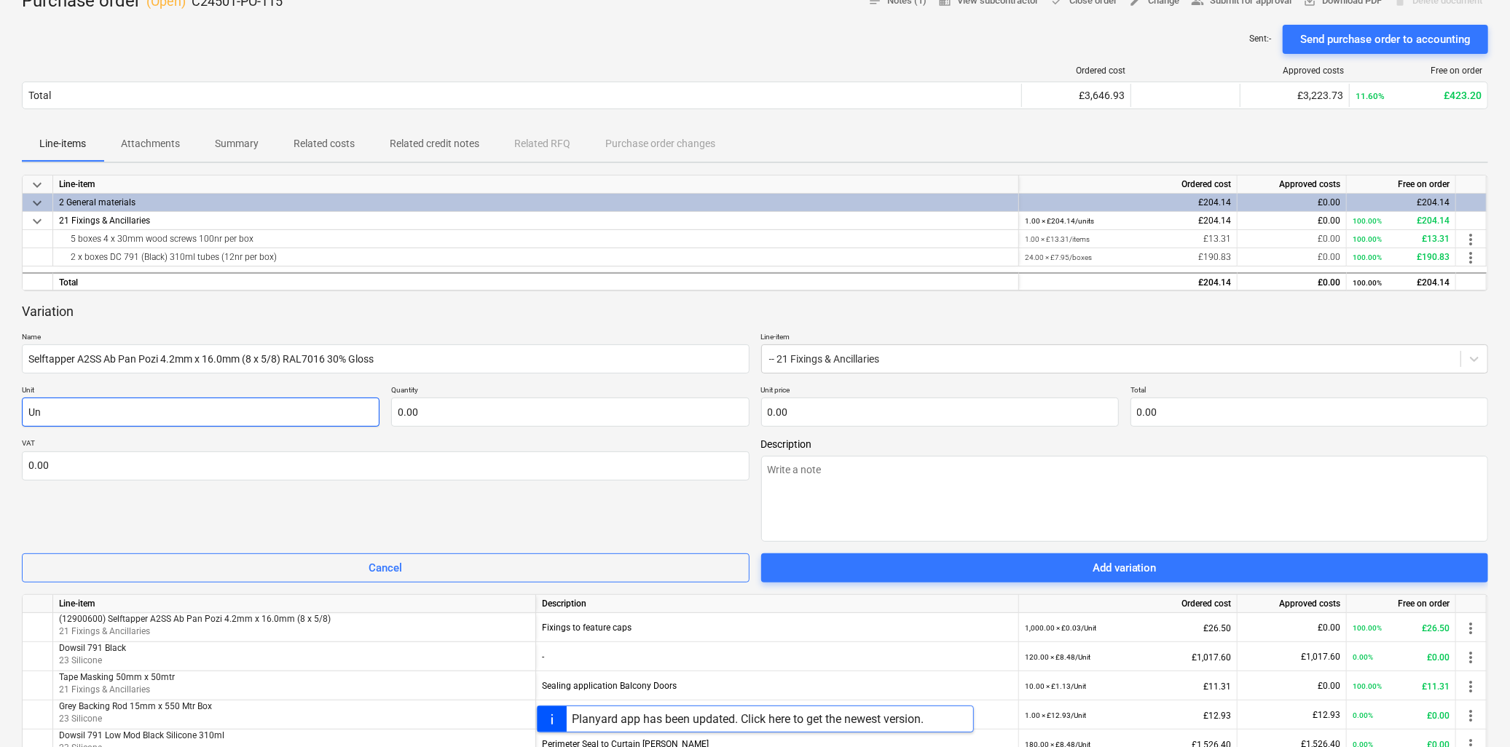
type textarea "x"
type input "Uni"
type textarea "x"
type input "Unit"
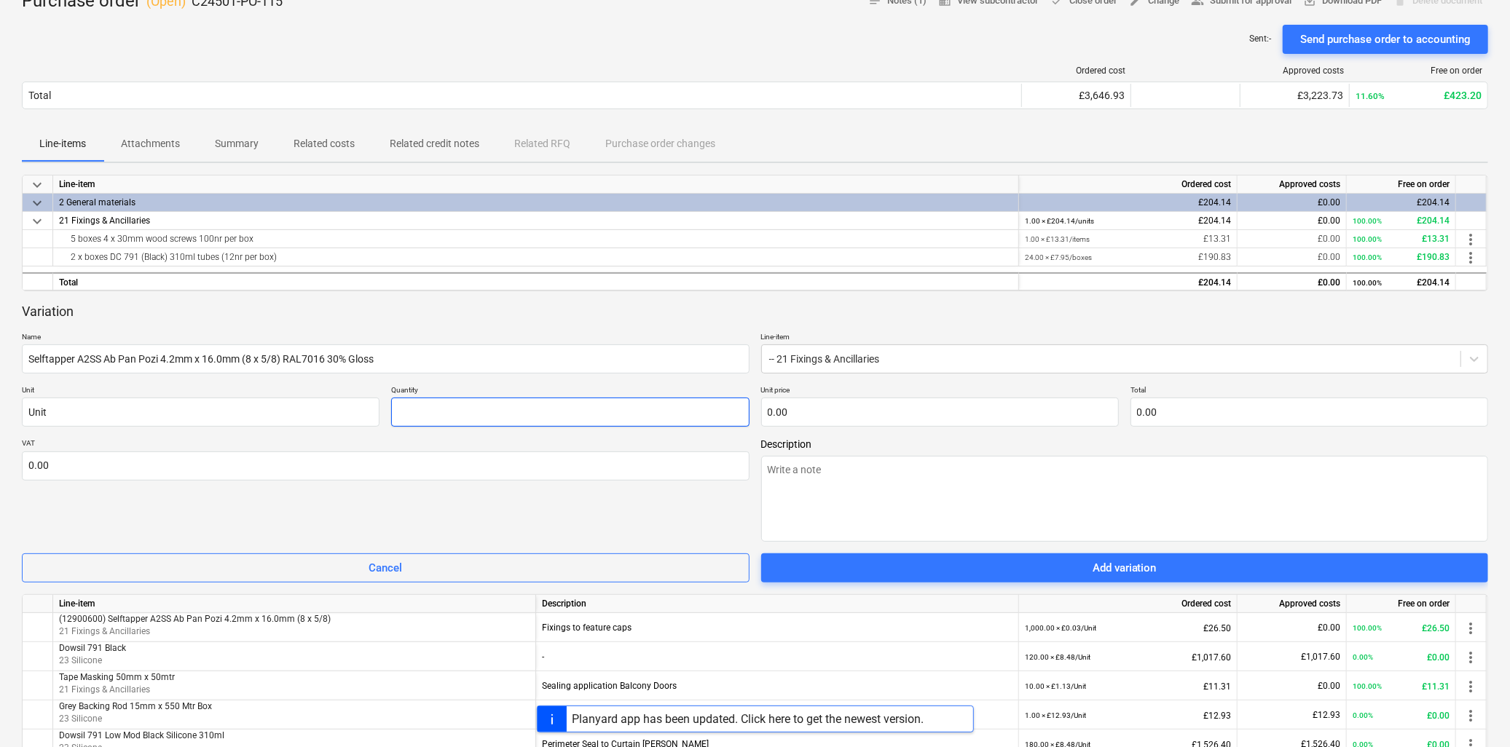
click at [535, 412] on input "text" at bounding box center [570, 412] width 358 height 29
type textarea "x"
type input "1"
type textarea "x"
type input "10"
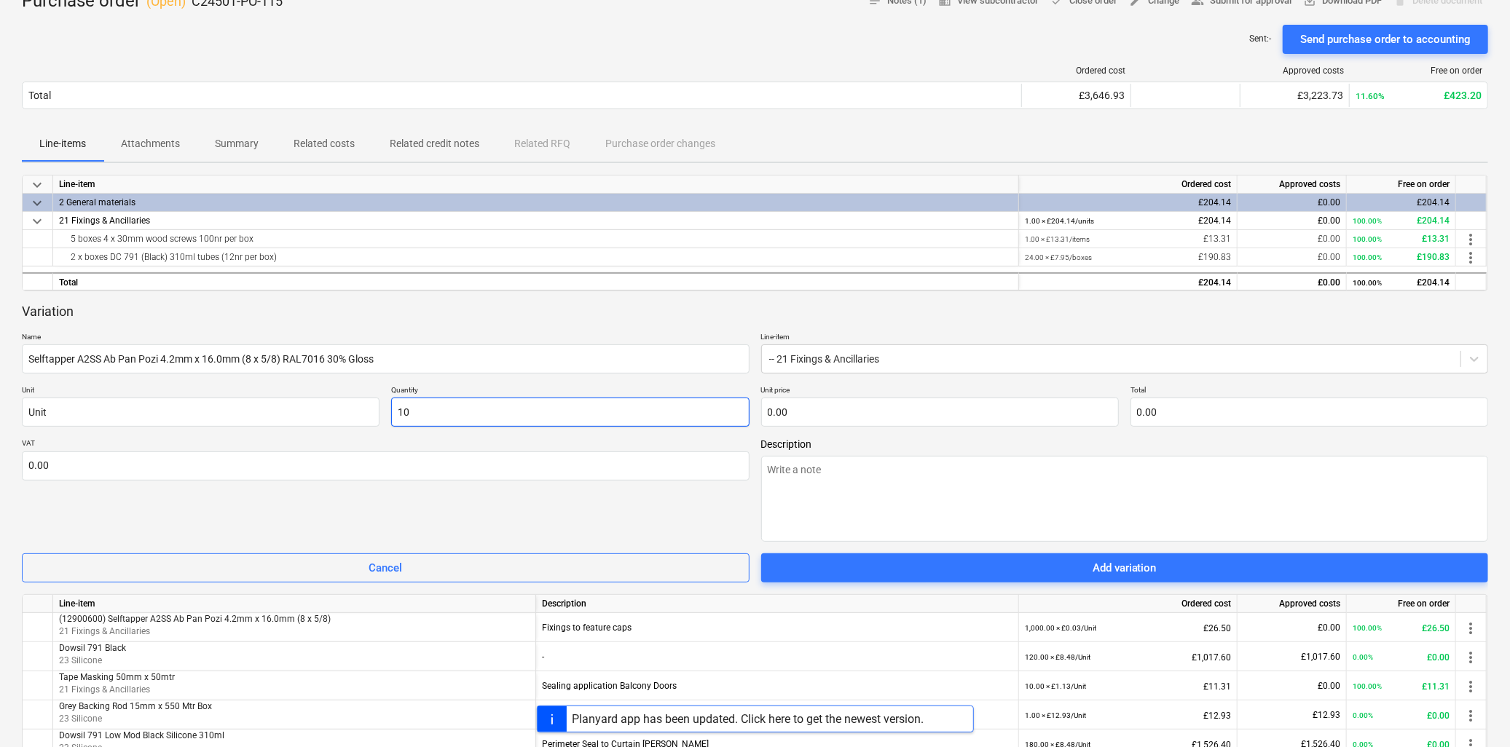
type textarea "x"
type input "100"
type textarea "x"
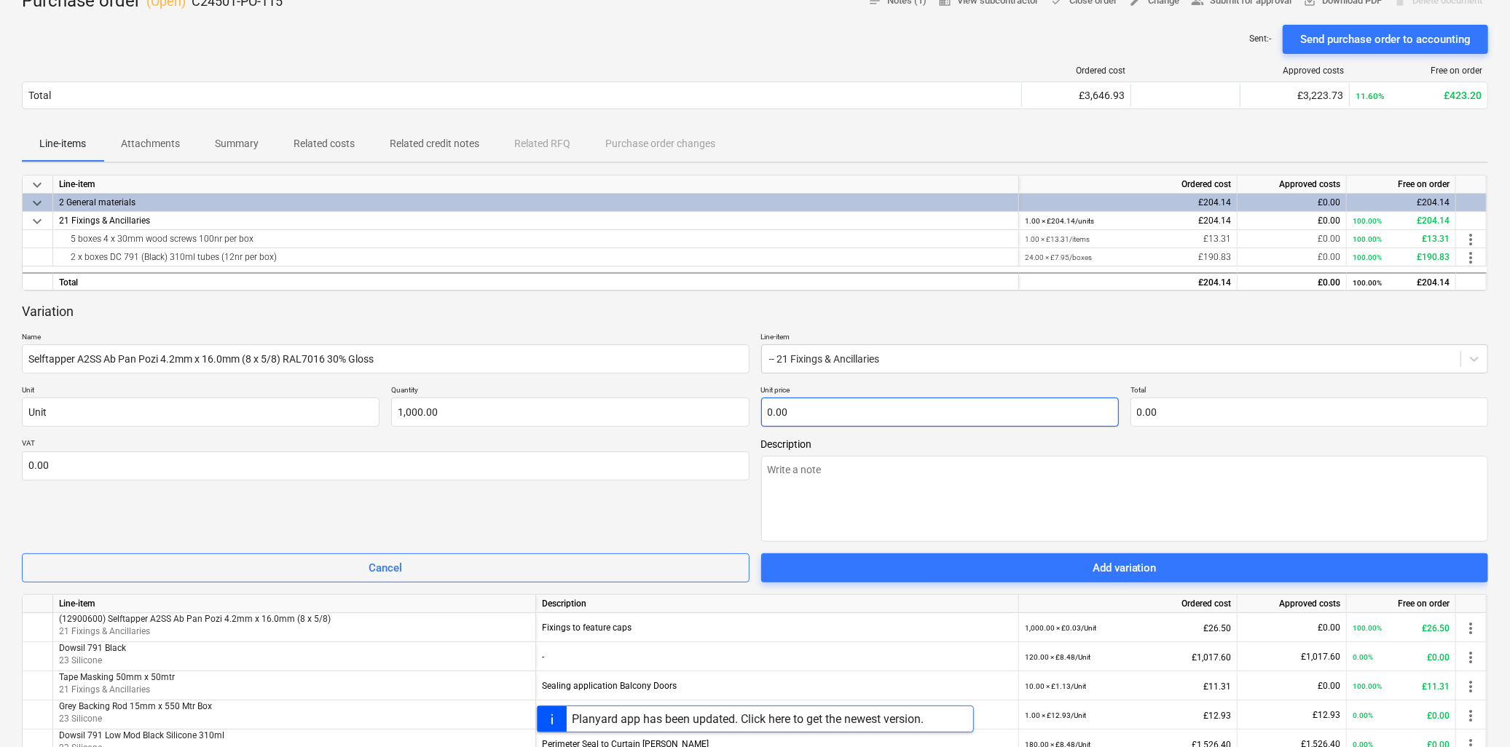
type input "1,000.00"
click at [895, 409] on input "text" at bounding box center [940, 412] width 358 height 29
paste input "0.1350"
type textarea "x"
type input "0.1350"
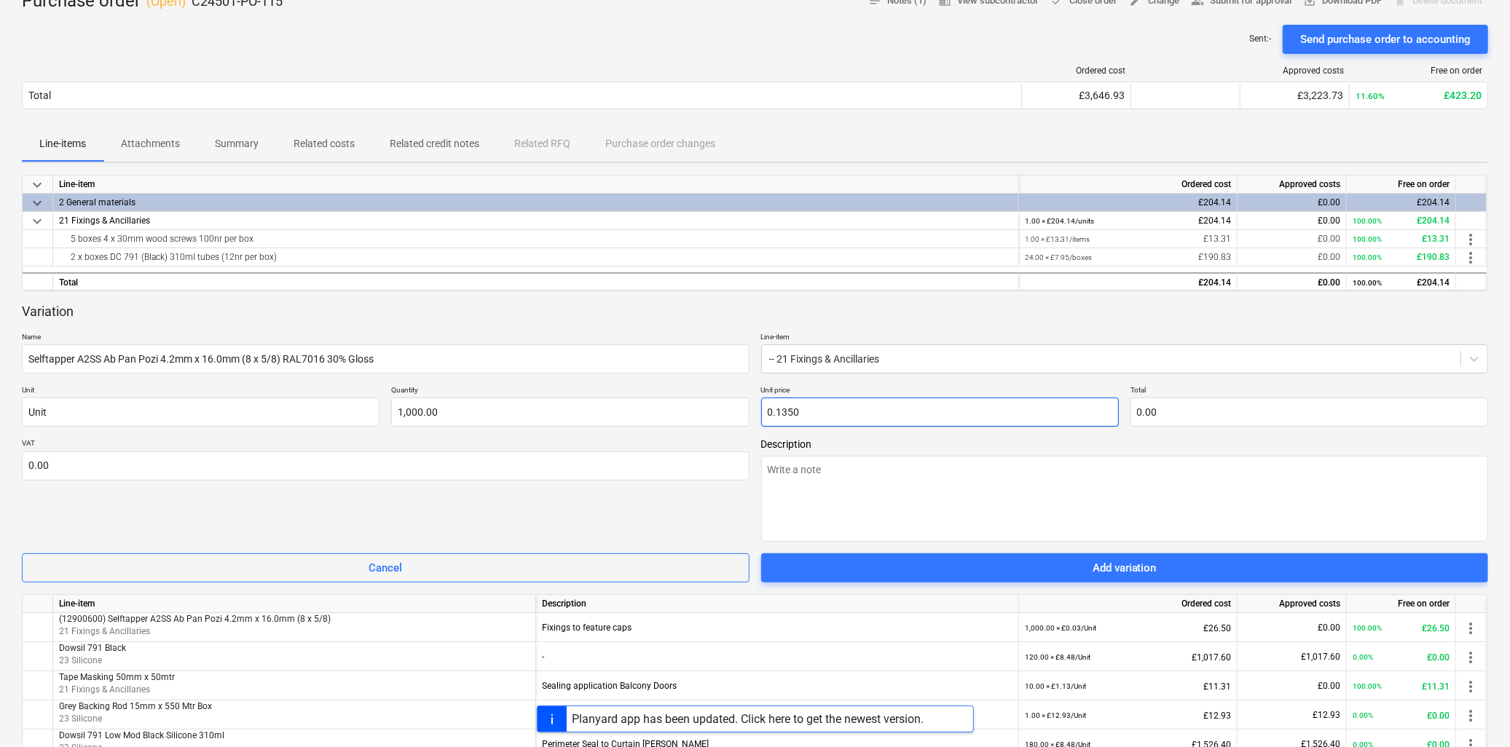
type input "135.00"
type input "0.14"
click at [919, 472] on textarea at bounding box center [1125, 499] width 728 height 86
type textarea "x"
type textarea "F"
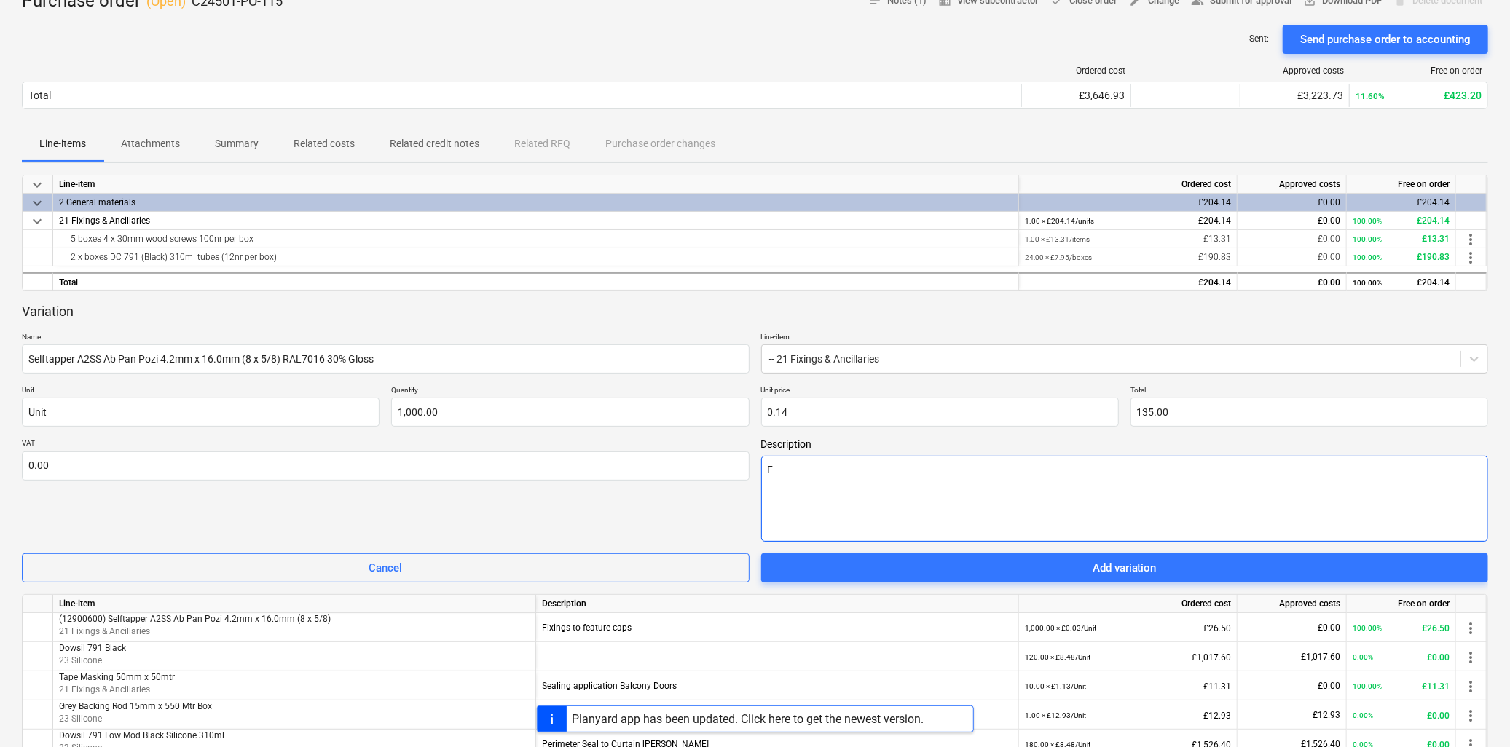
type textarea "x"
type textarea "Fi"
type textarea "x"
type textarea "Fiz"
type textarea "x"
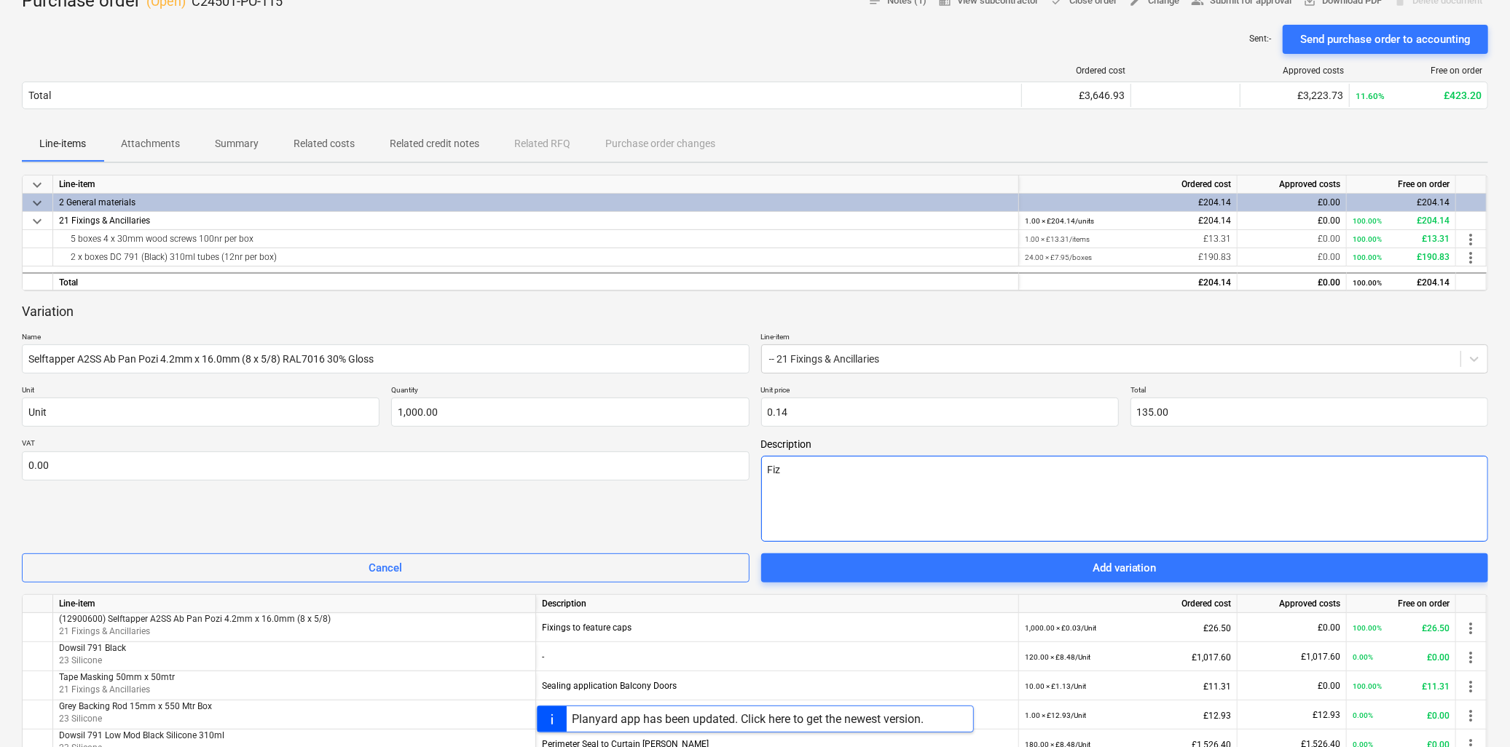
type textarea "Fizi"
type textarea "x"
type textarea "Fizin"
type textarea "x"
type textarea "Fizing"
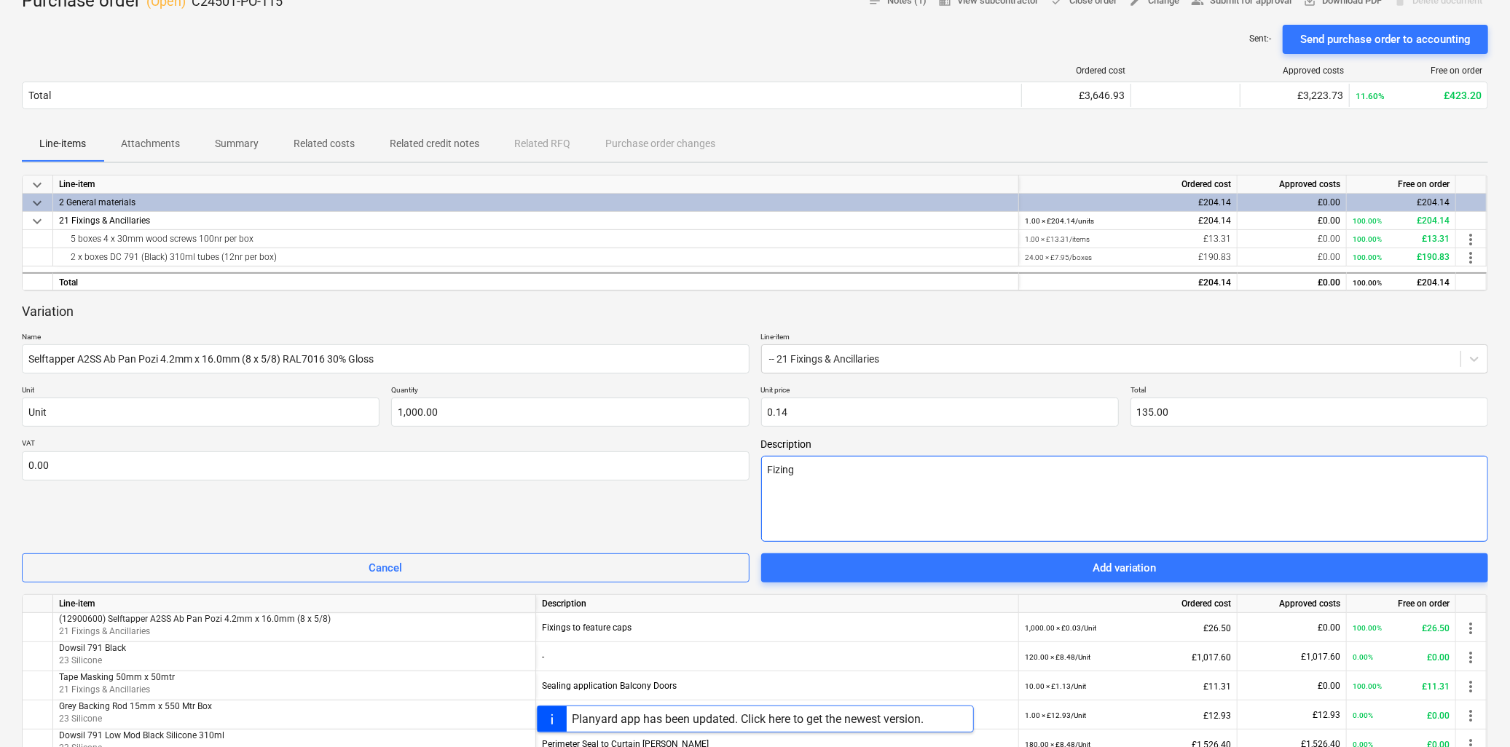
type textarea "x"
type textarea "Fizings"
type textarea "x"
type textarea "Fizings"
type textarea "x"
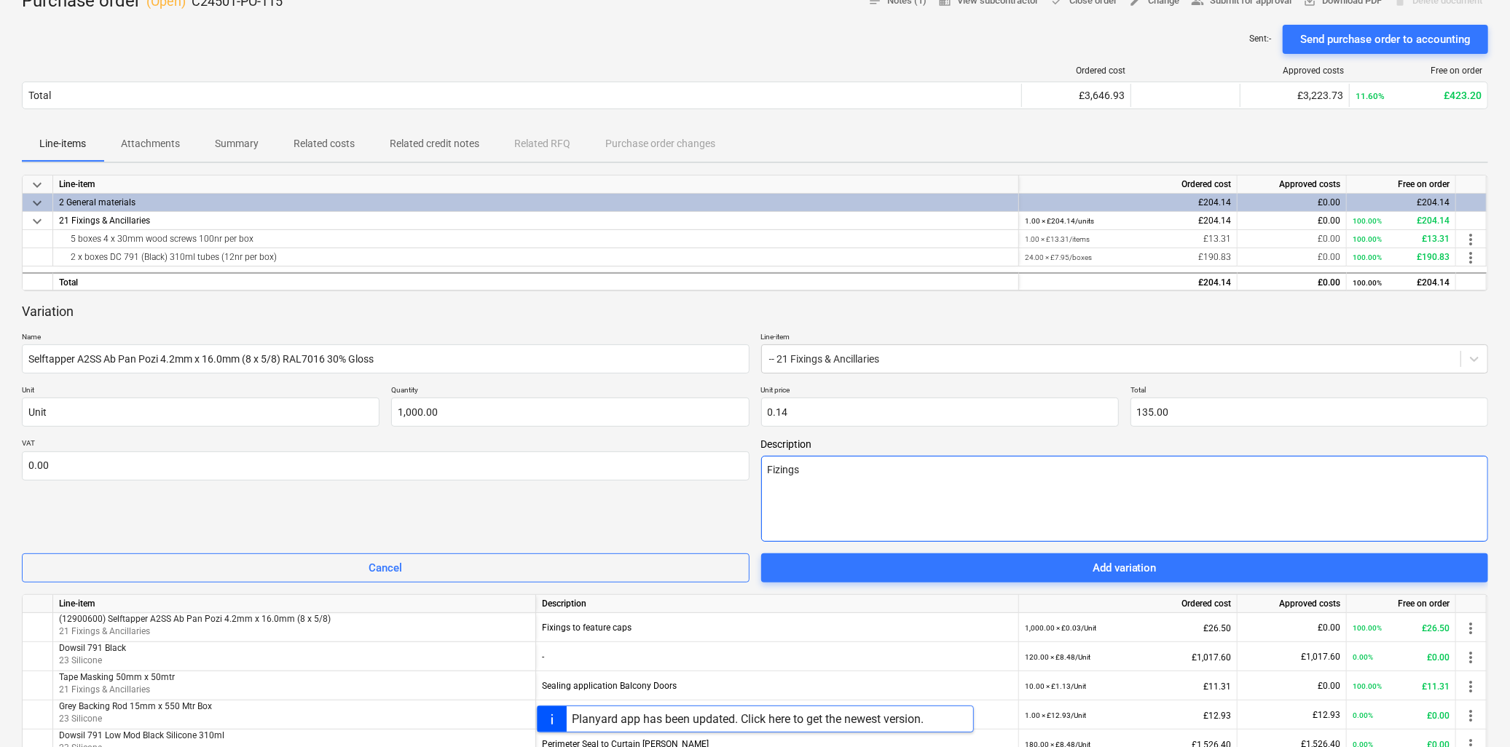
type textarea "Fizings="
type textarea "x"
type textarea "Fizings"
type textarea "x"
type textarea "Fizing"
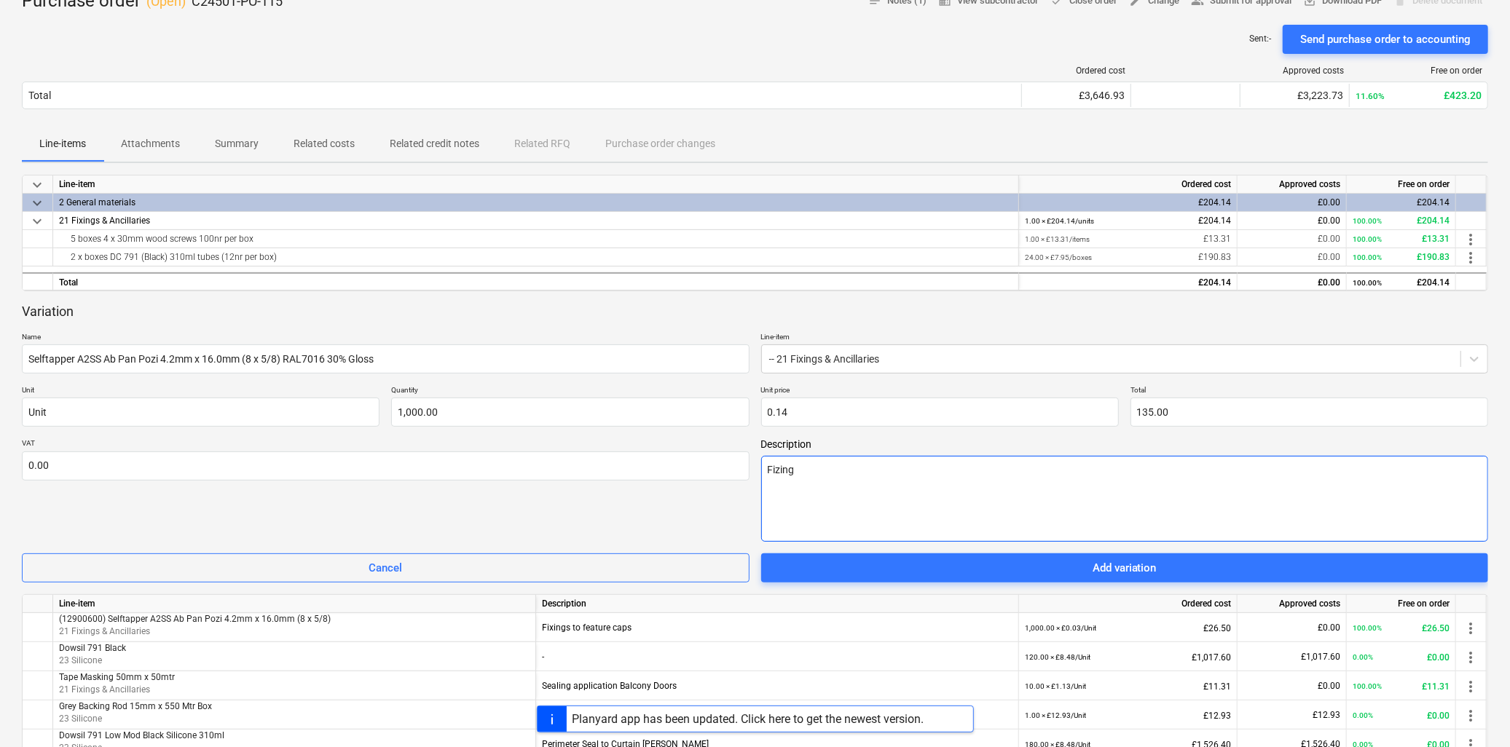
type textarea "x"
type textarea "Fizin"
type textarea "x"
type textarea "Fizi"
type textarea "x"
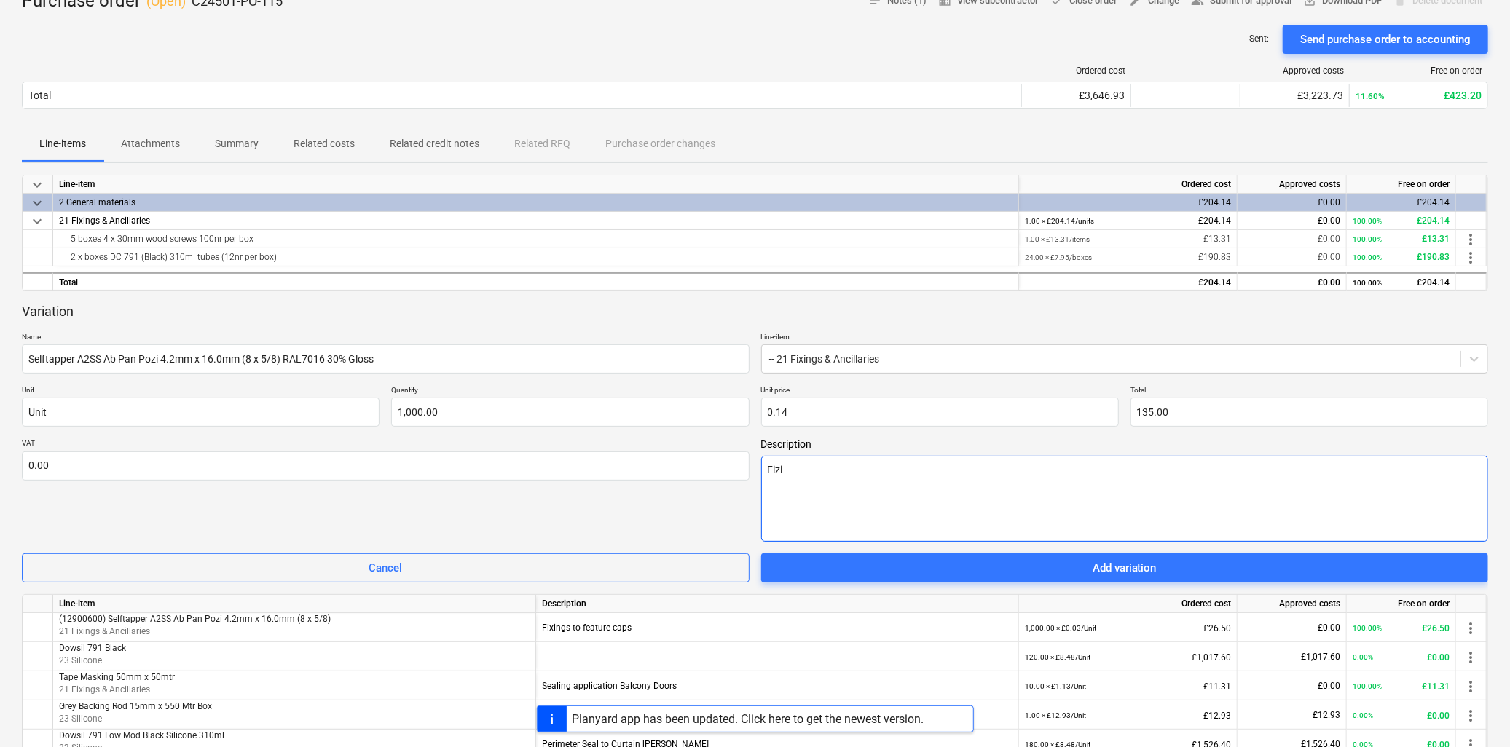
type textarea "Fiz"
type textarea "x"
type textarea "Fi"
type textarea "x"
type textarea "Fix"
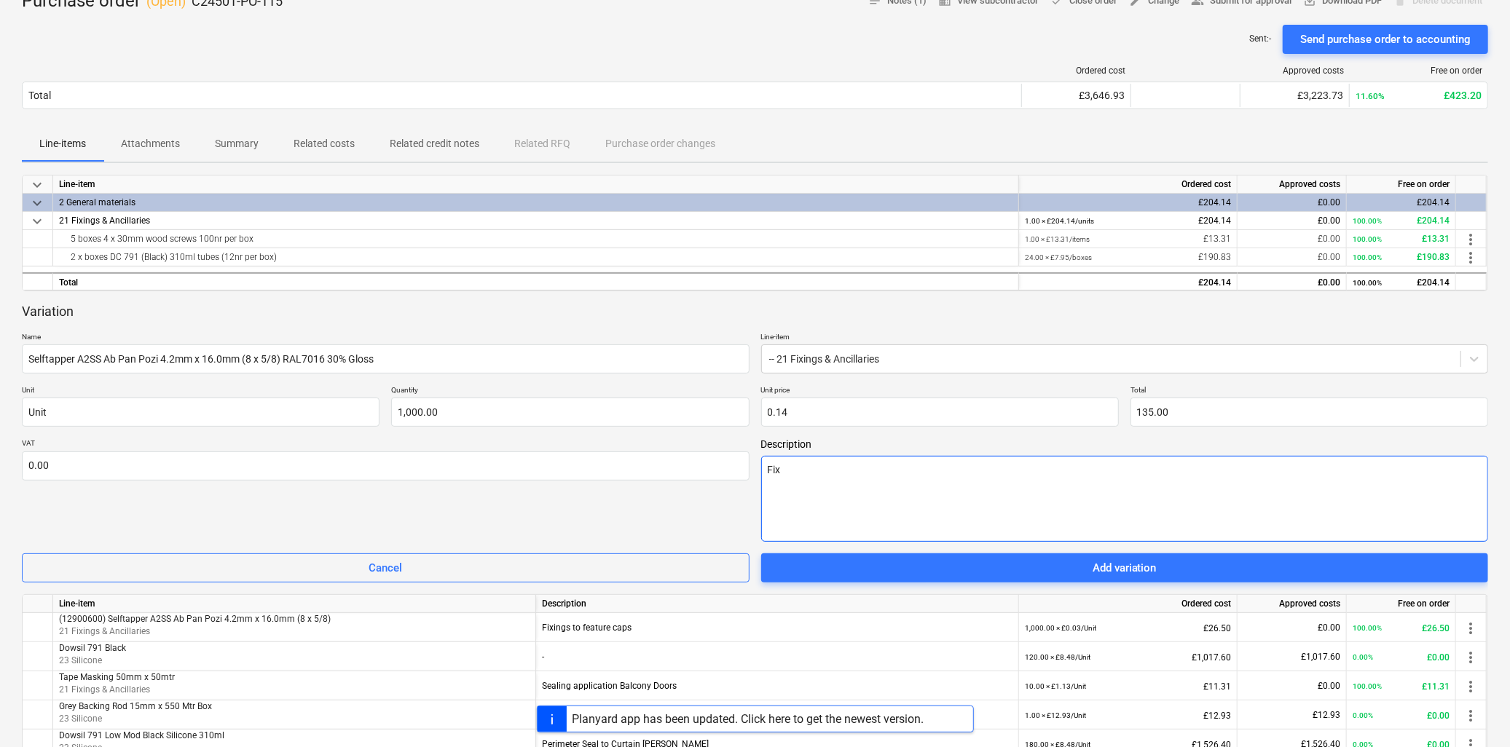
type textarea "x"
type textarea "Fixi"
type textarea "x"
type textarea "Fixin"
type textarea "x"
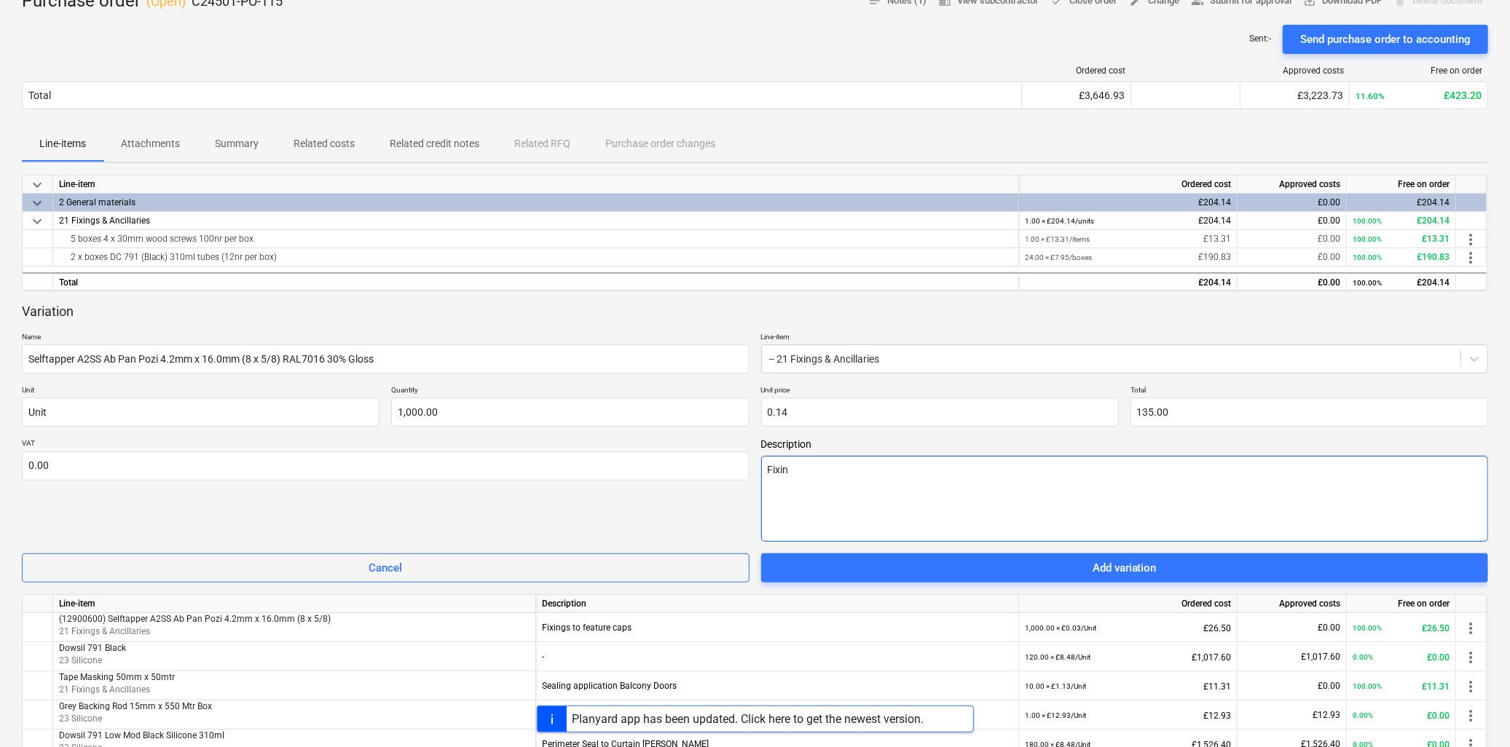
type textarea "Fixing"
type textarea "x"
type textarea "Fixings"
type textarea "x"
type textarea "Fixings"
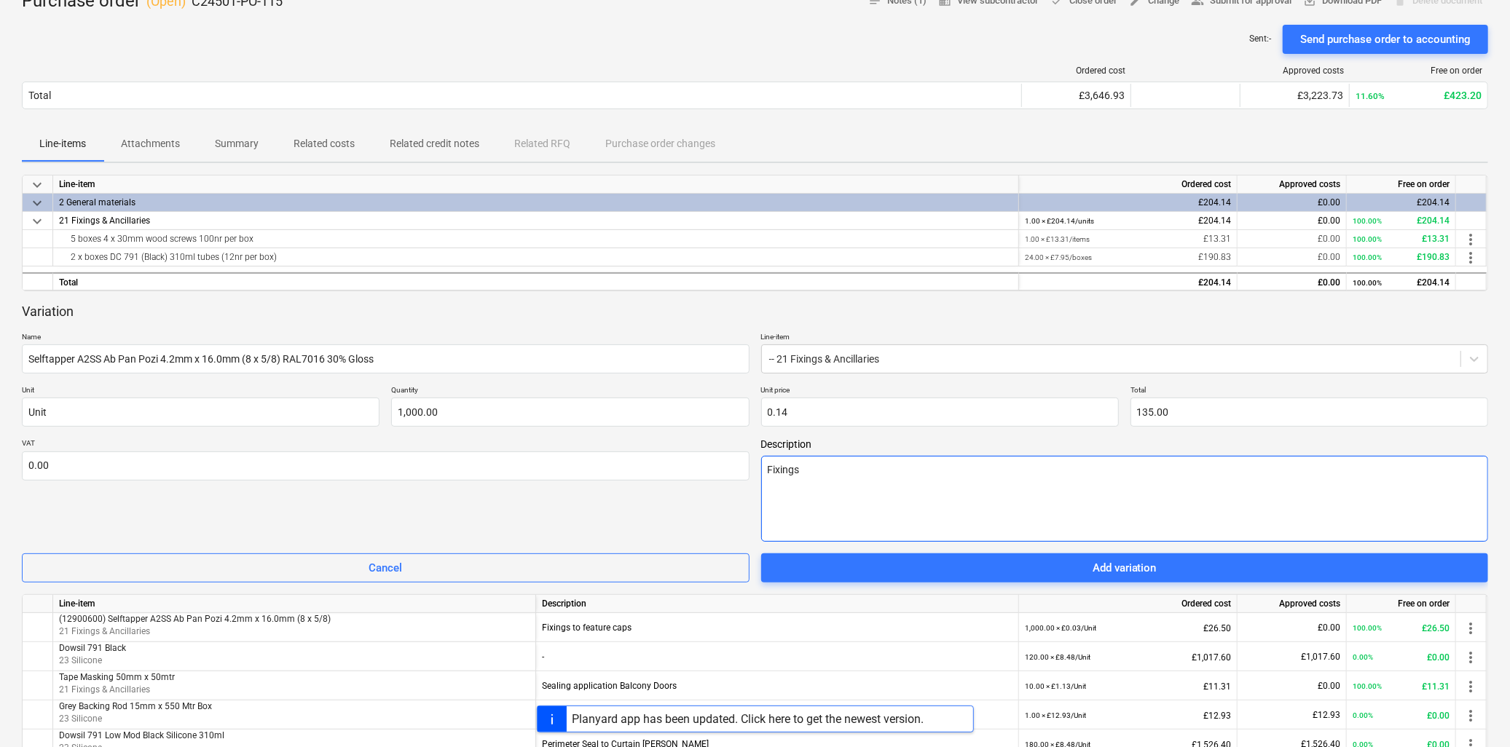
type textarea "x"
type textarea "Fixings f"
type textarea "x"
type textarea "Fixings fe"
type textarea "x"
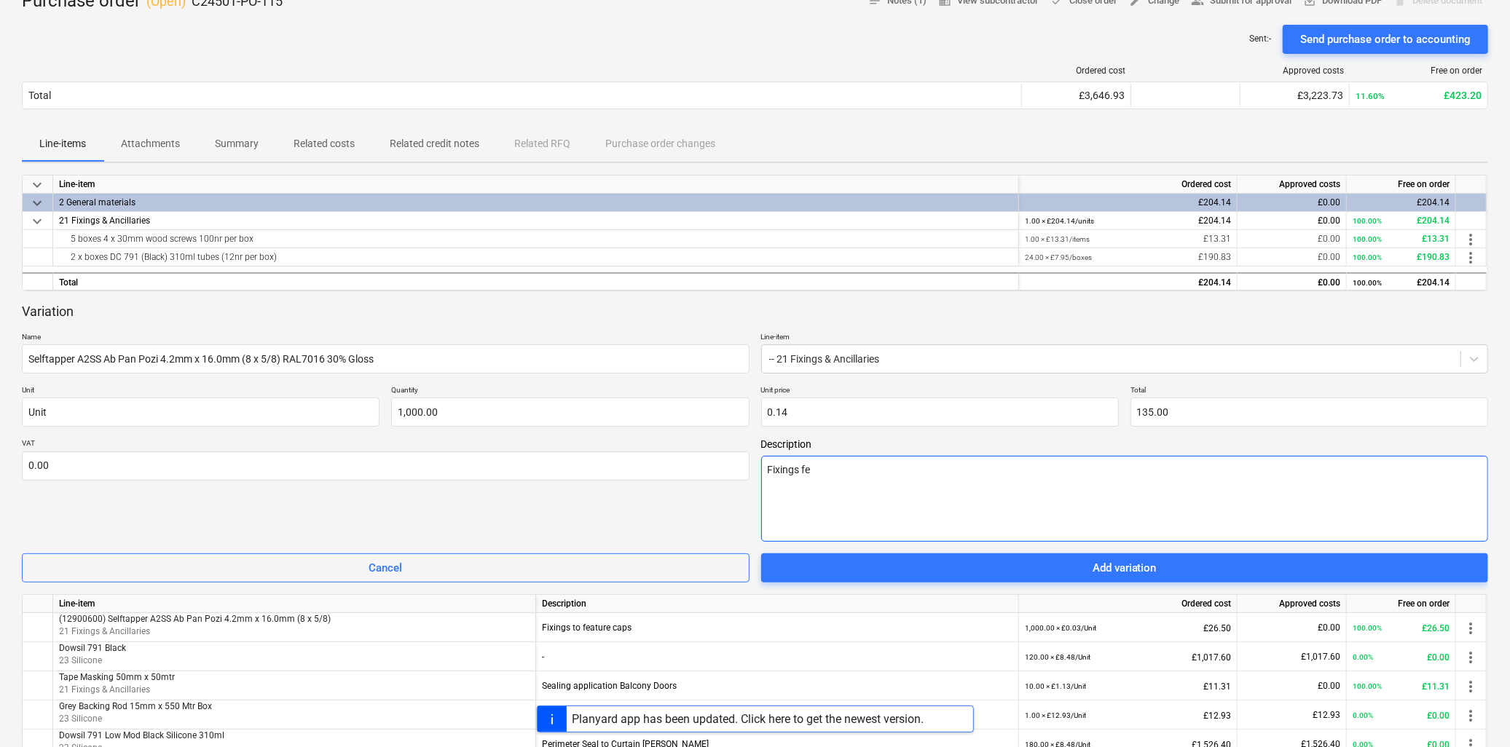
type textarea "Fixings fea"
type textarea "x"
type textarea "Fixings feat"
type textarea "x"
type textarea "Fixings featu"
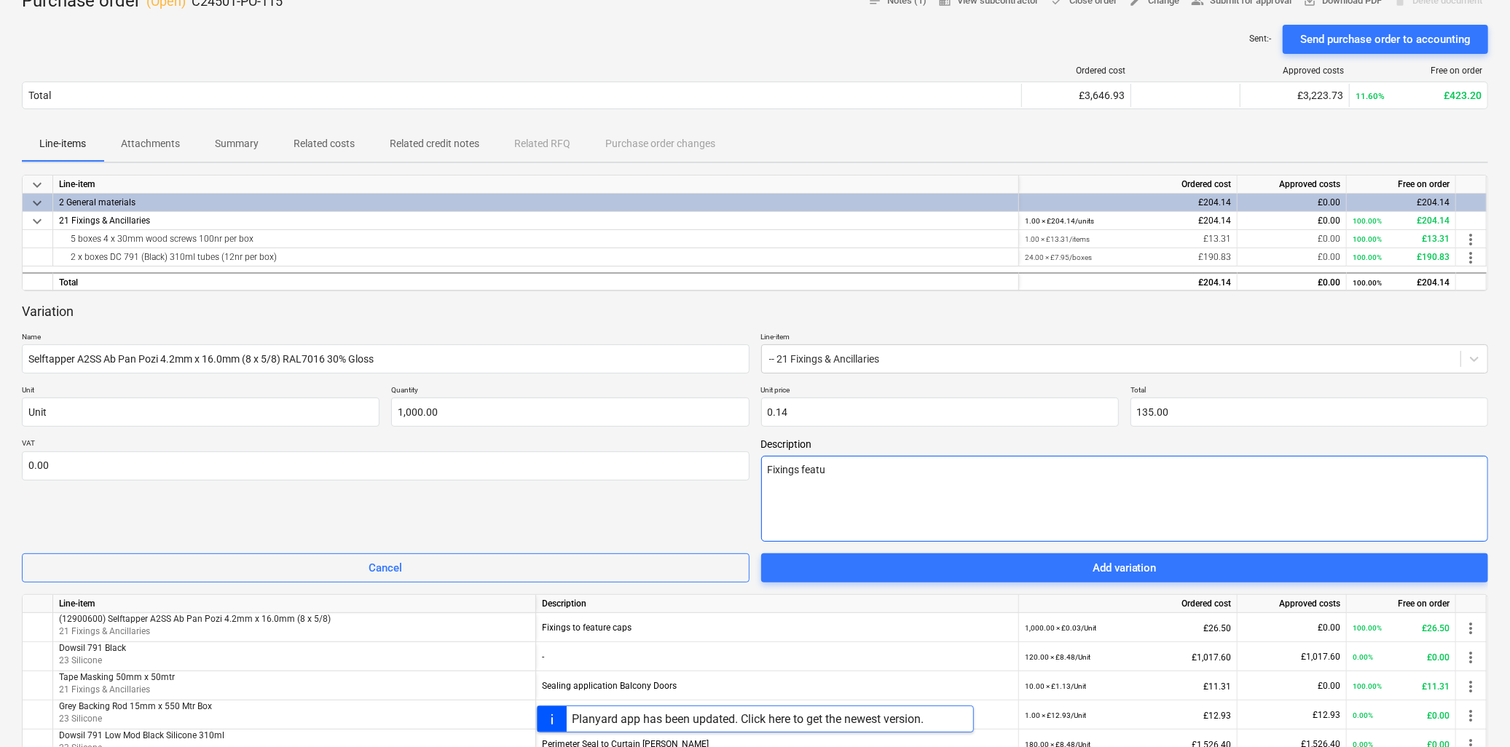
type textarea "x"
type textarea "Fixings featur"
type textarea "x"
type textarea "Fixings feature"
type textarea "x"
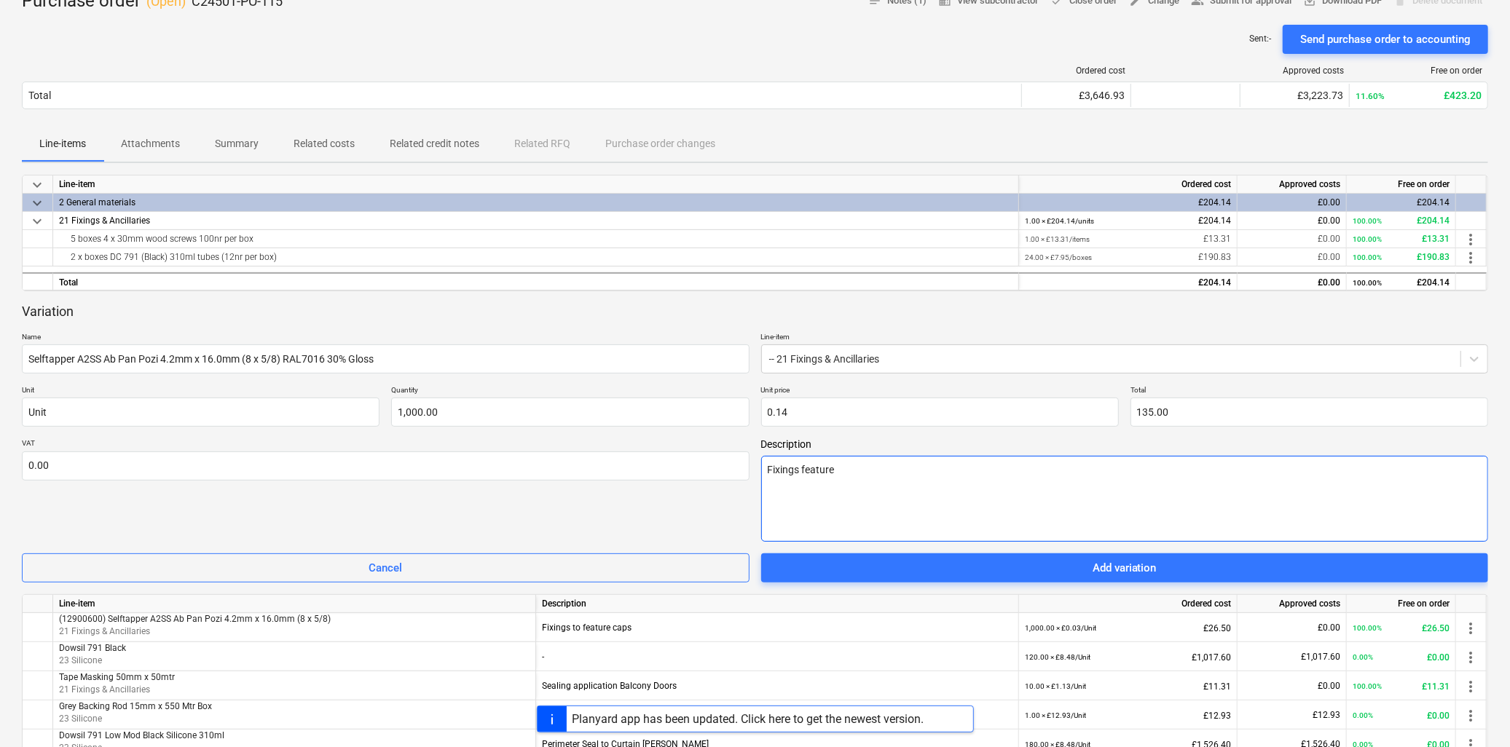
type textarea "Fixings feature"
type textarea "x"
type textarea "Fixings feature c"
type textarea "x"
type textarea "Fixings feature ca"
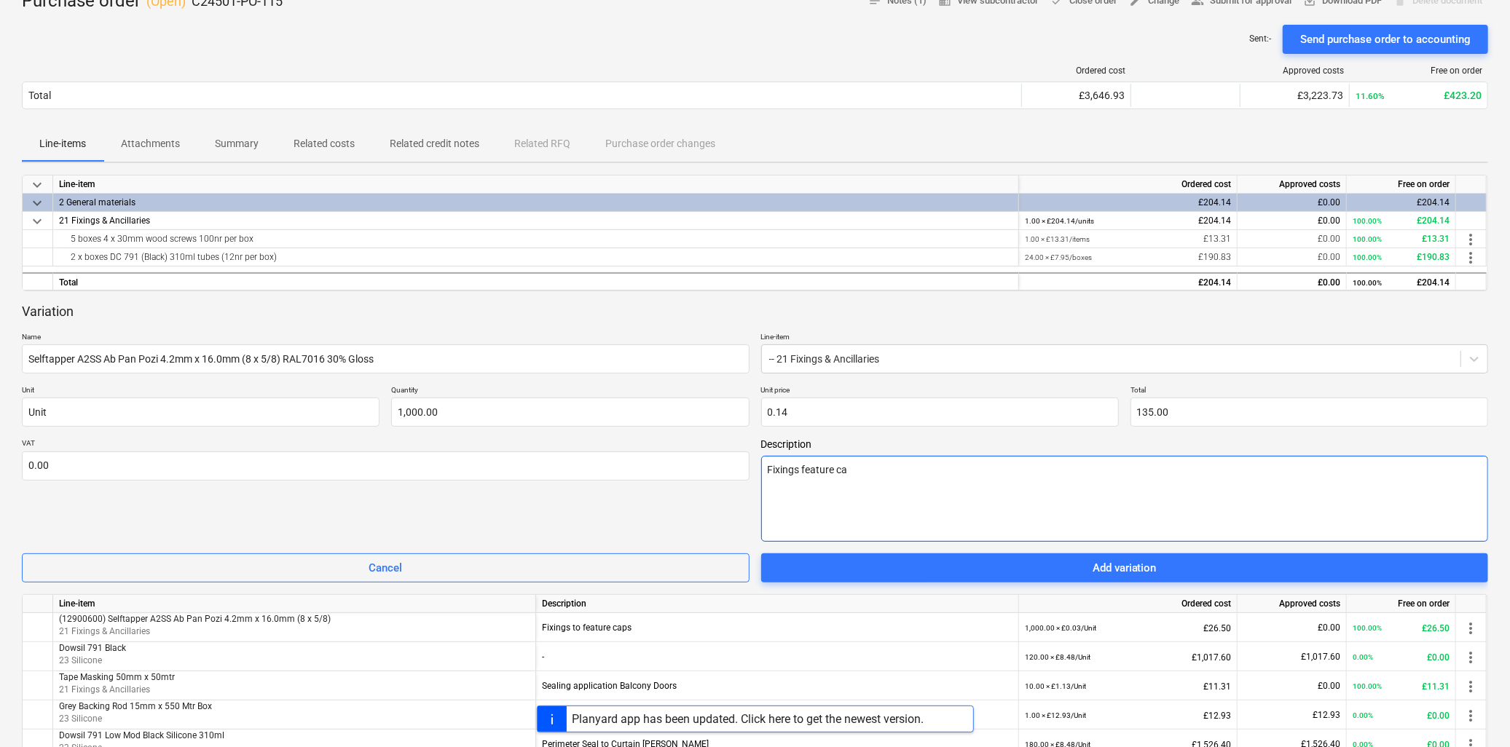
type textarea "x"
type textarea "Fixings feature cap"
type textarea "x"
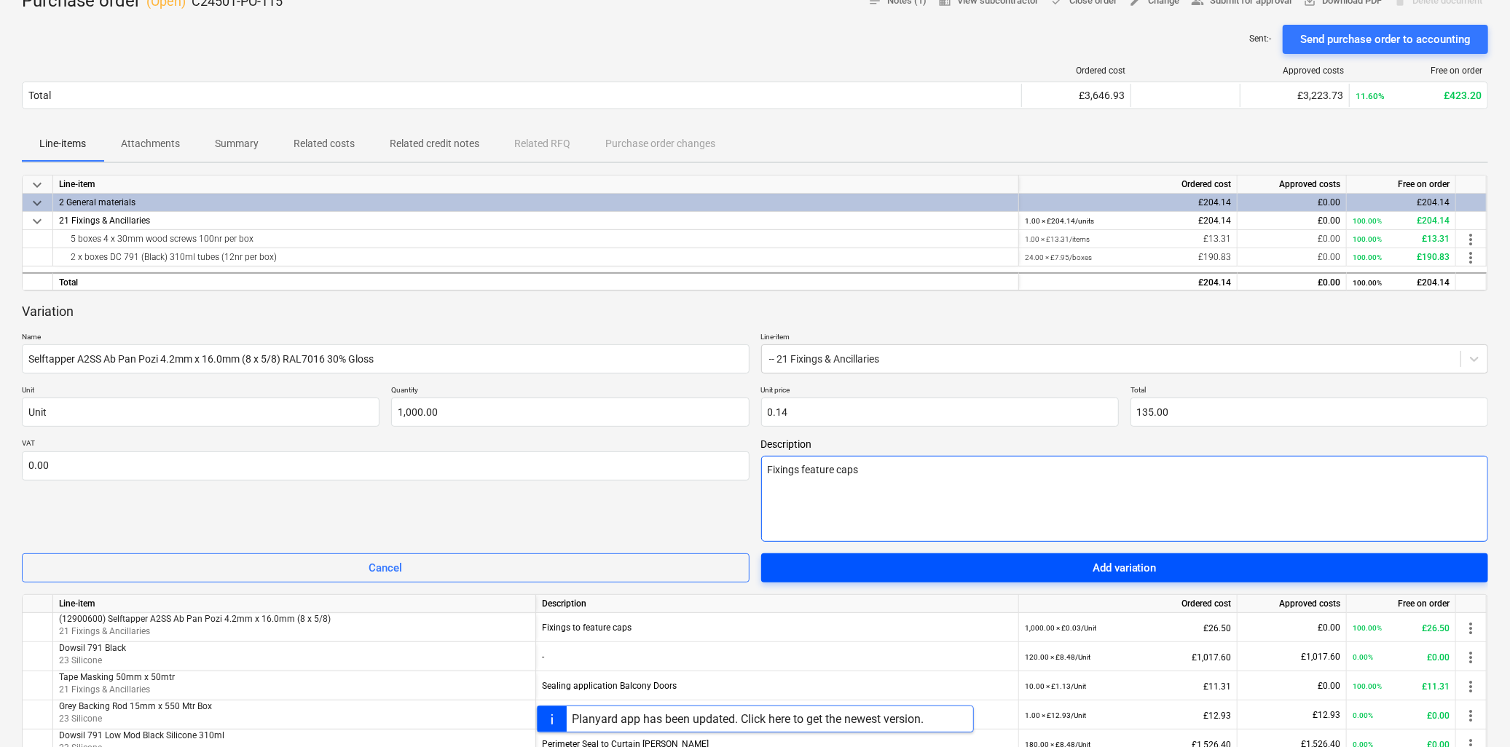
type textarea "Fixings feature caps"
click at [1126, 570] on div "Add variation" at bounding box center [1125, 568] width 64 height 19
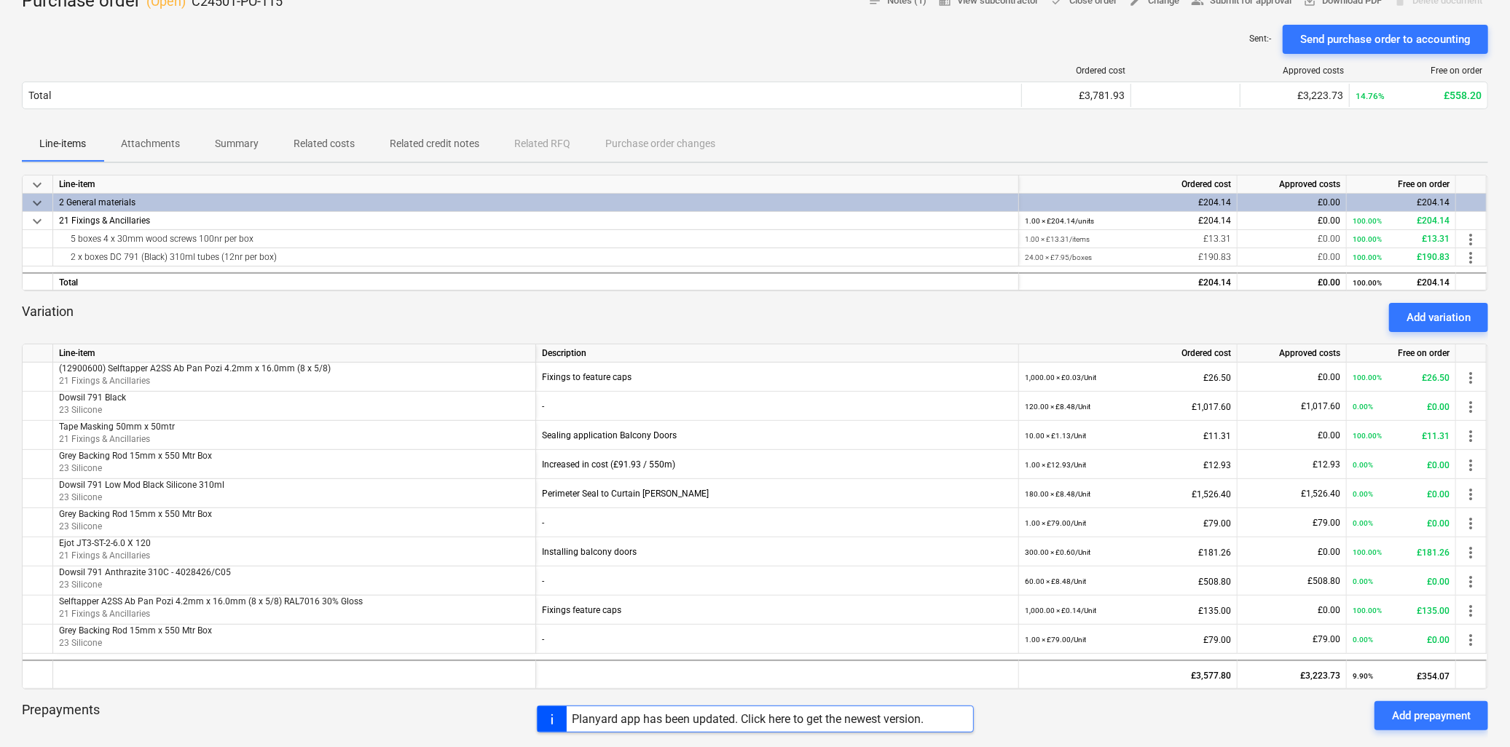
click at [993, 315] on div "Variation Add variation" at bounding box center [755, 317] width 1466 height 29
click at [1415, 319] on div "Add variation" at bounding box center [1439, 317] width 64 height 19
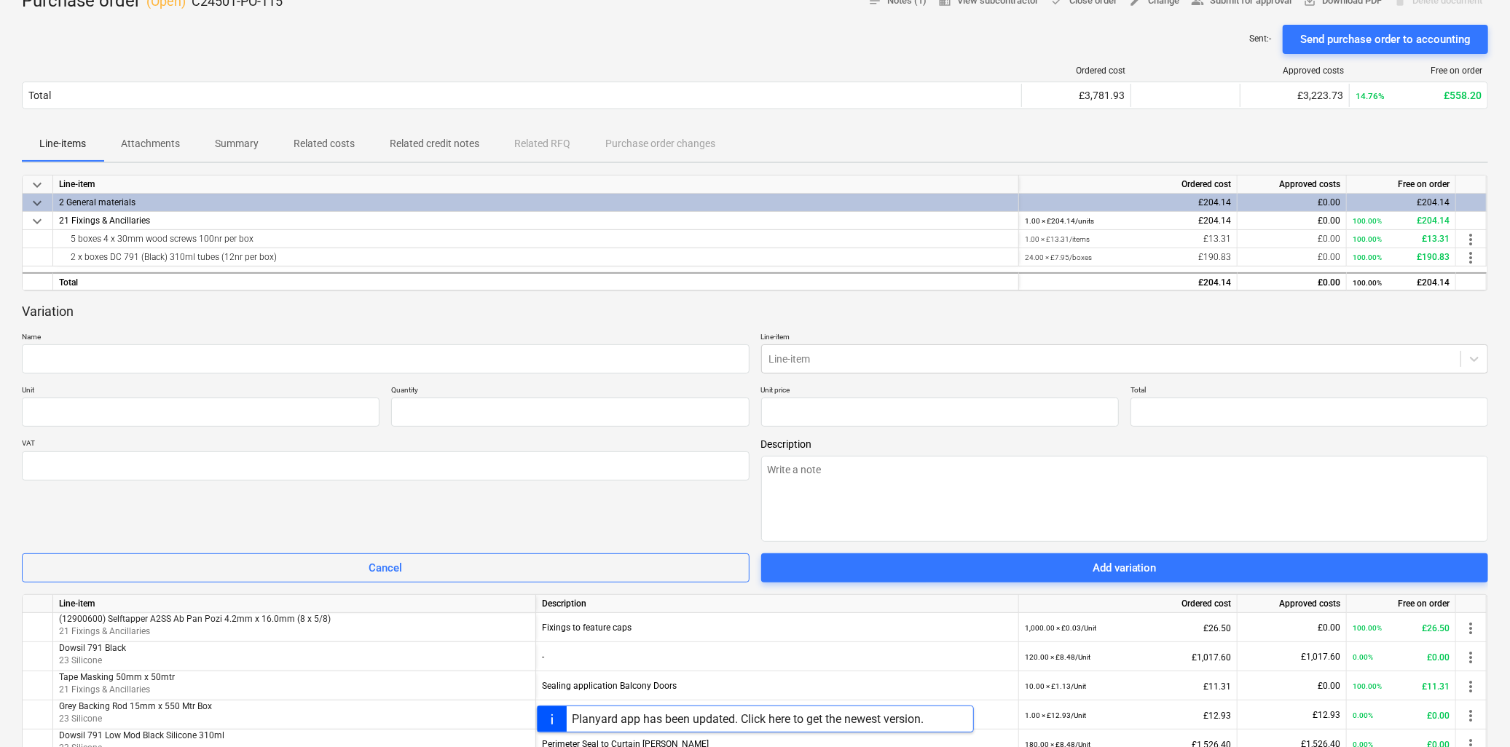
type textarea "x"
type input "0.00"
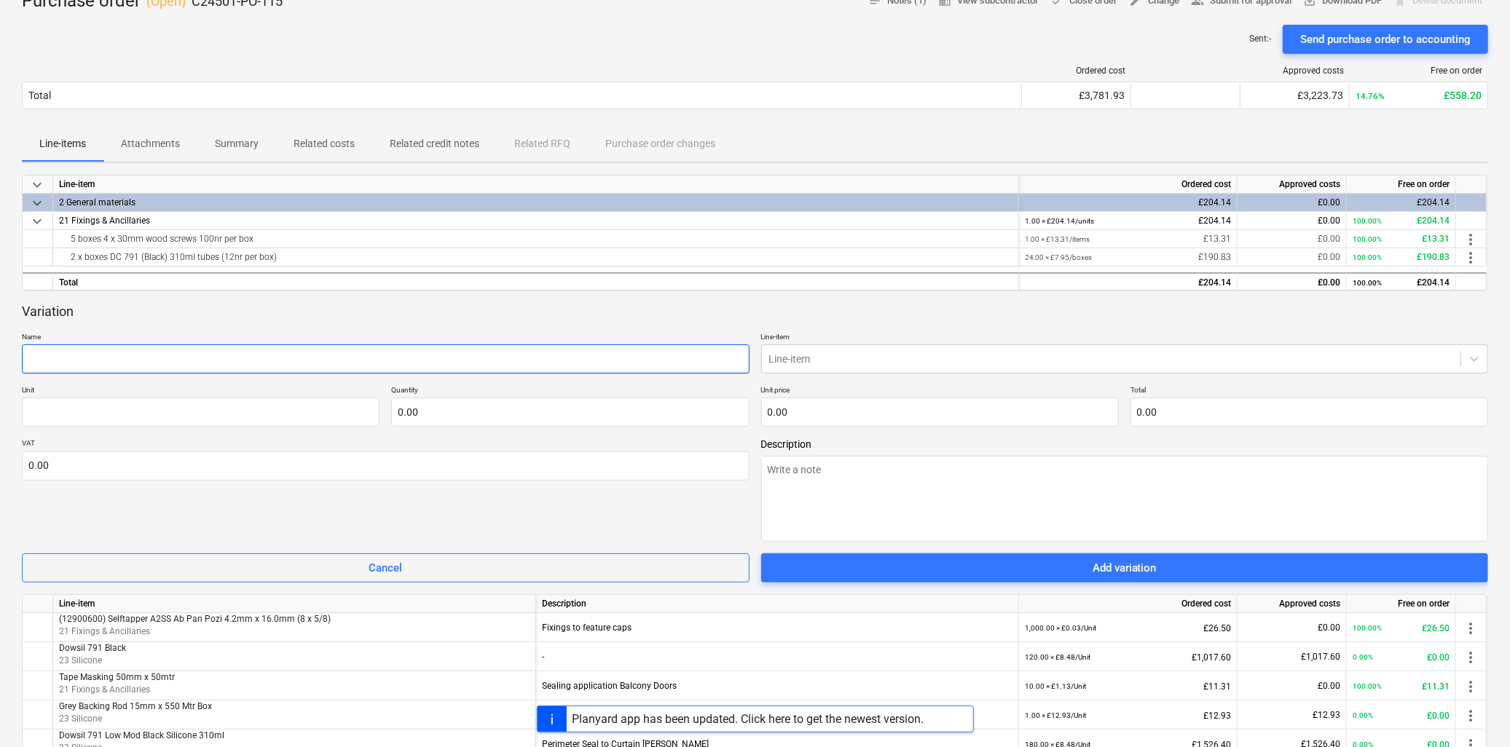
drag, startPoint x: 139, startPoint y: 369, endPoint x: 146, endPoint y: 367, distance: 7.6
click at [141, 369] on input "text" at bounding box center [386, 359] width 728 height 29
paste input "Evolution A4CSK6.3-57-GP 6.3 x 57mm Countersunk Head A4 Stainless Steel - Tapco…"
type textarea "x"
type input "Evolution A4CSK6.3-57-GP 6.3 x 57mm Countersunk Head A4 Stainless Steel - Tapco…"
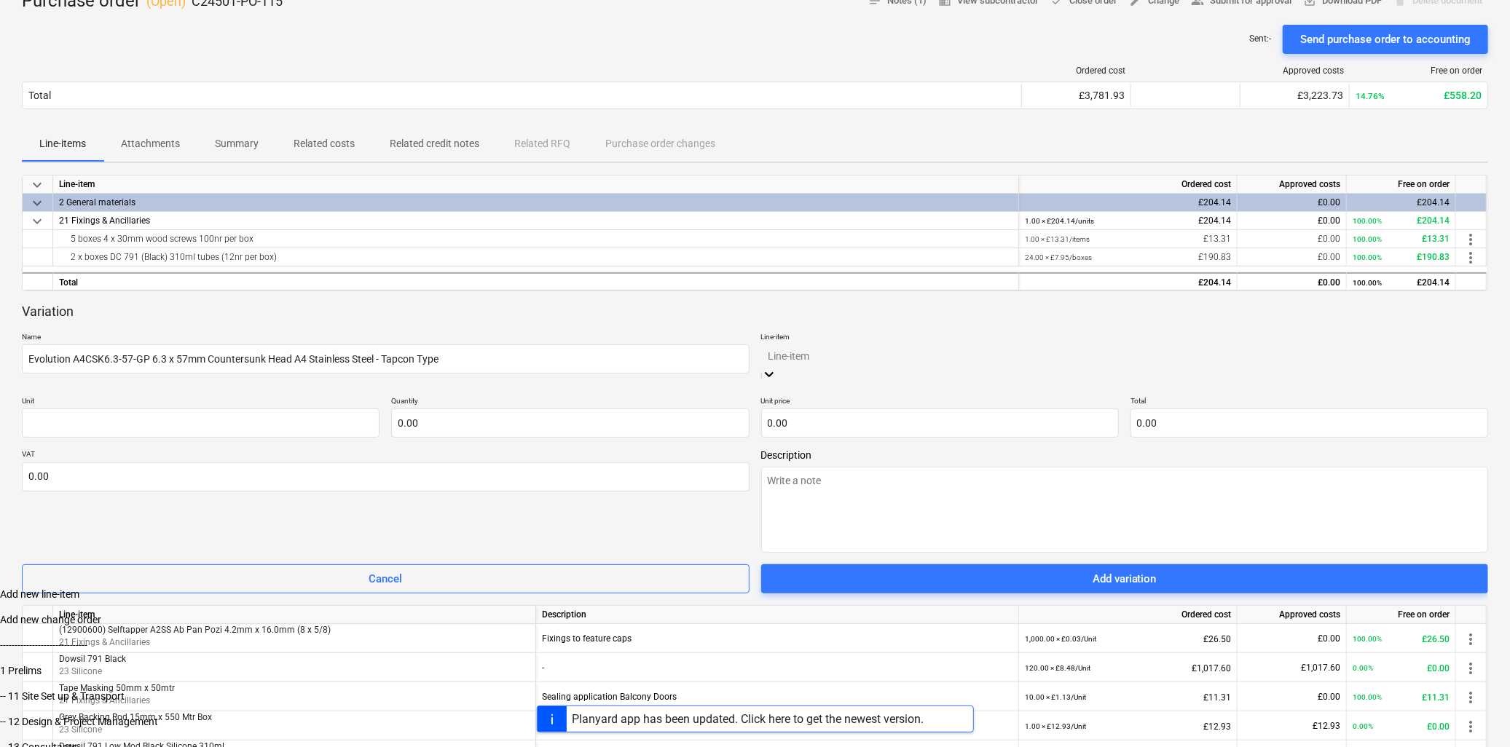
click at [830, 361] on div at bounding box center [1125, 355] width 713 height 17
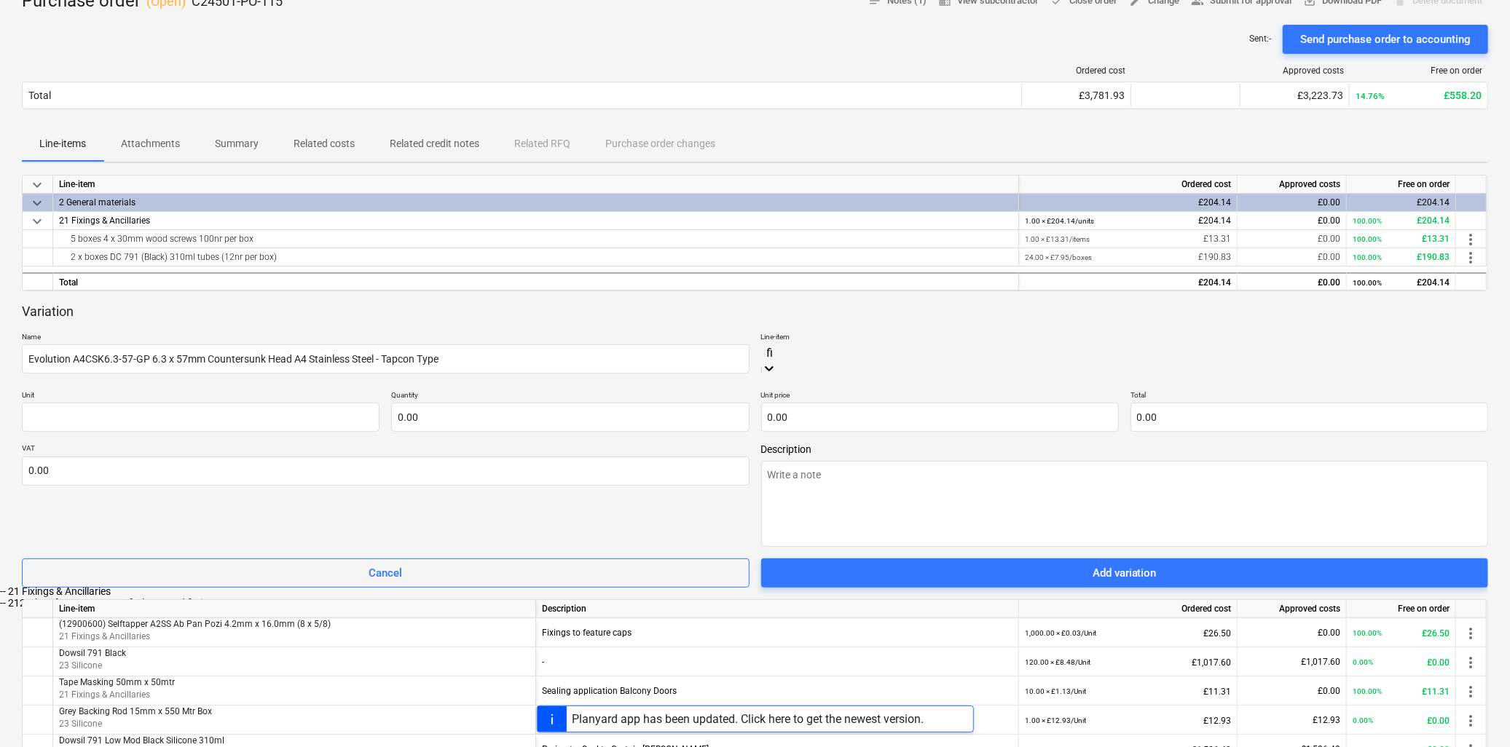
type input "fix"
click at [827, 586] on div "-- 21 Fixings & Ancillaries" at bounding box center [755, 592] width 1510 height 12
type textarea "x"
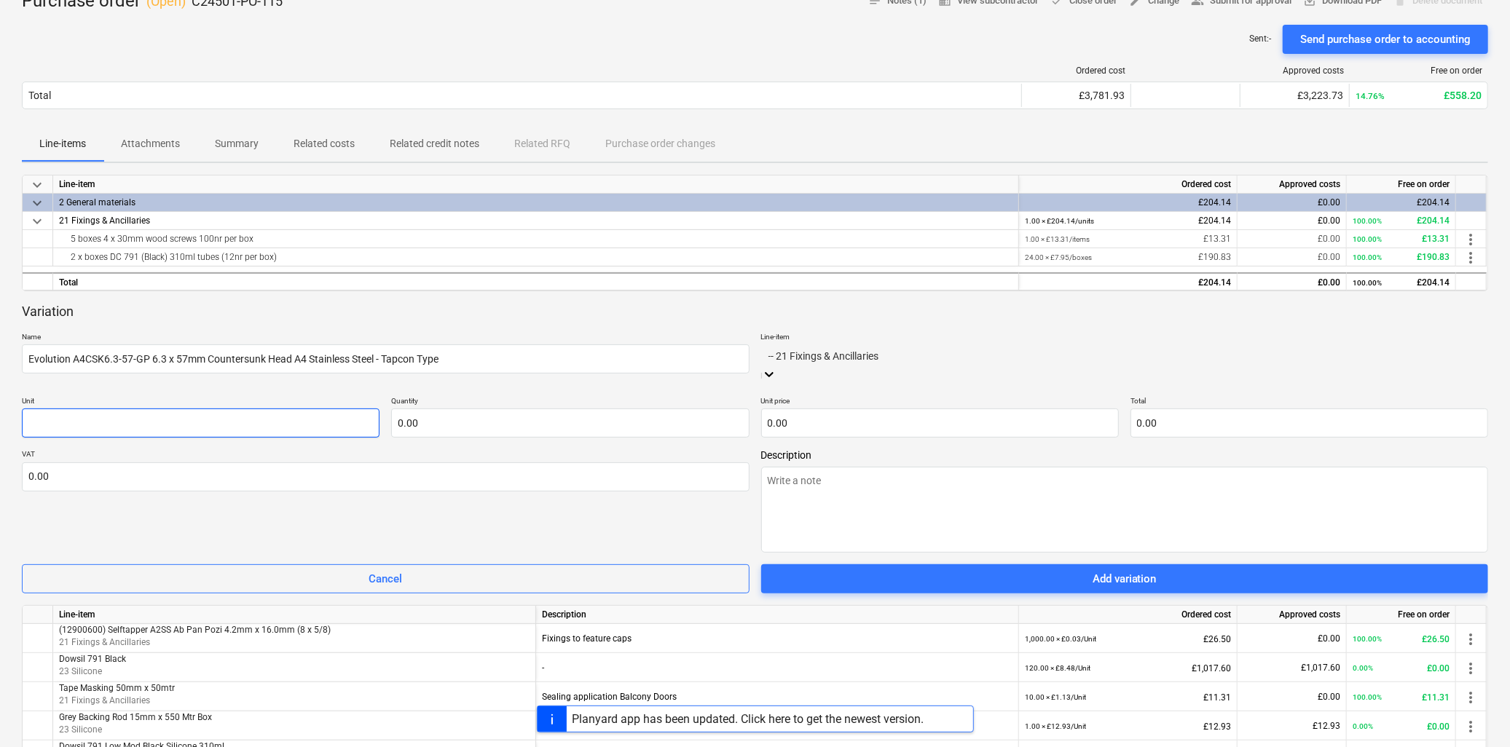
click at [164, 409] on input "text" at bounding box center [201, 423] width 358 height 29
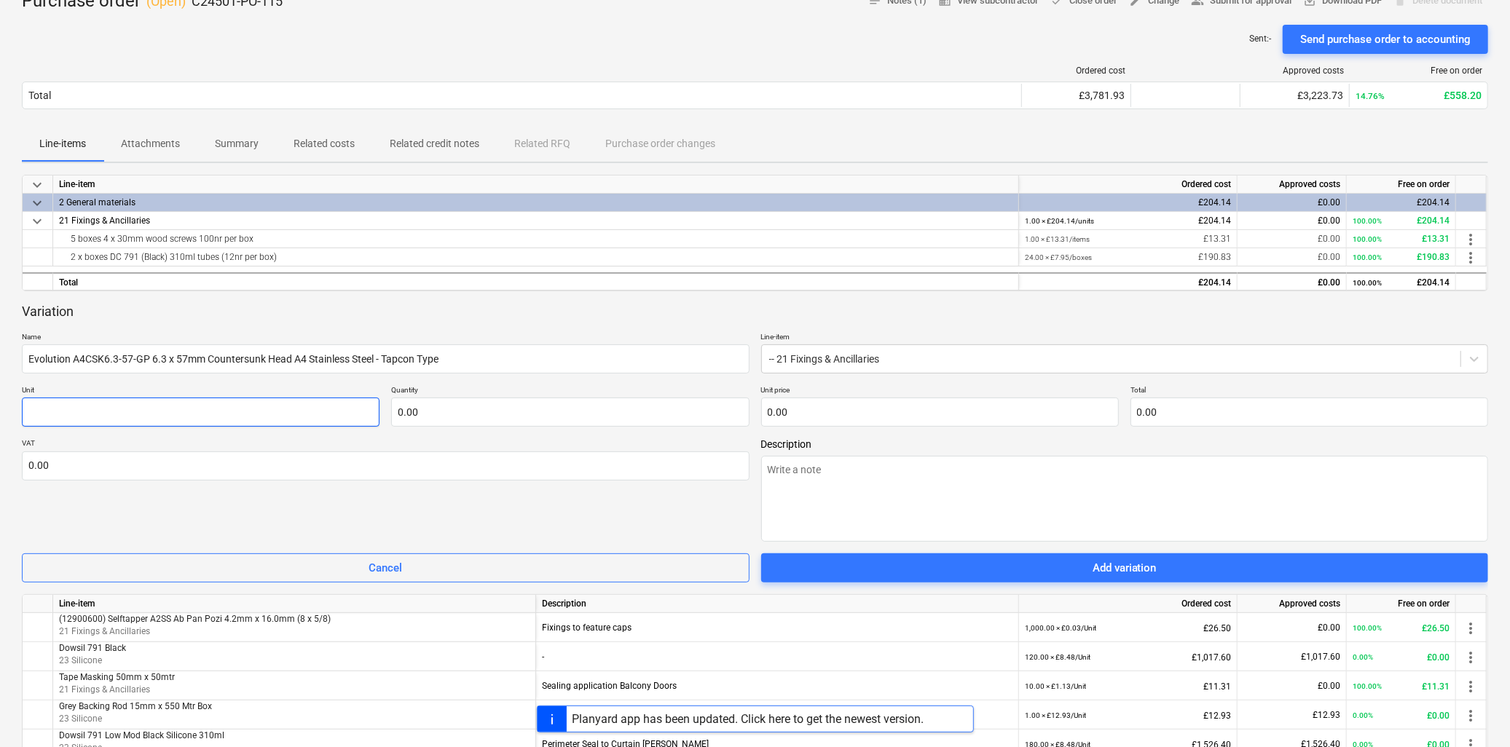
type textarea "x"
type input "U"
type textarea "x"
type input "Un"
type textarea "x"
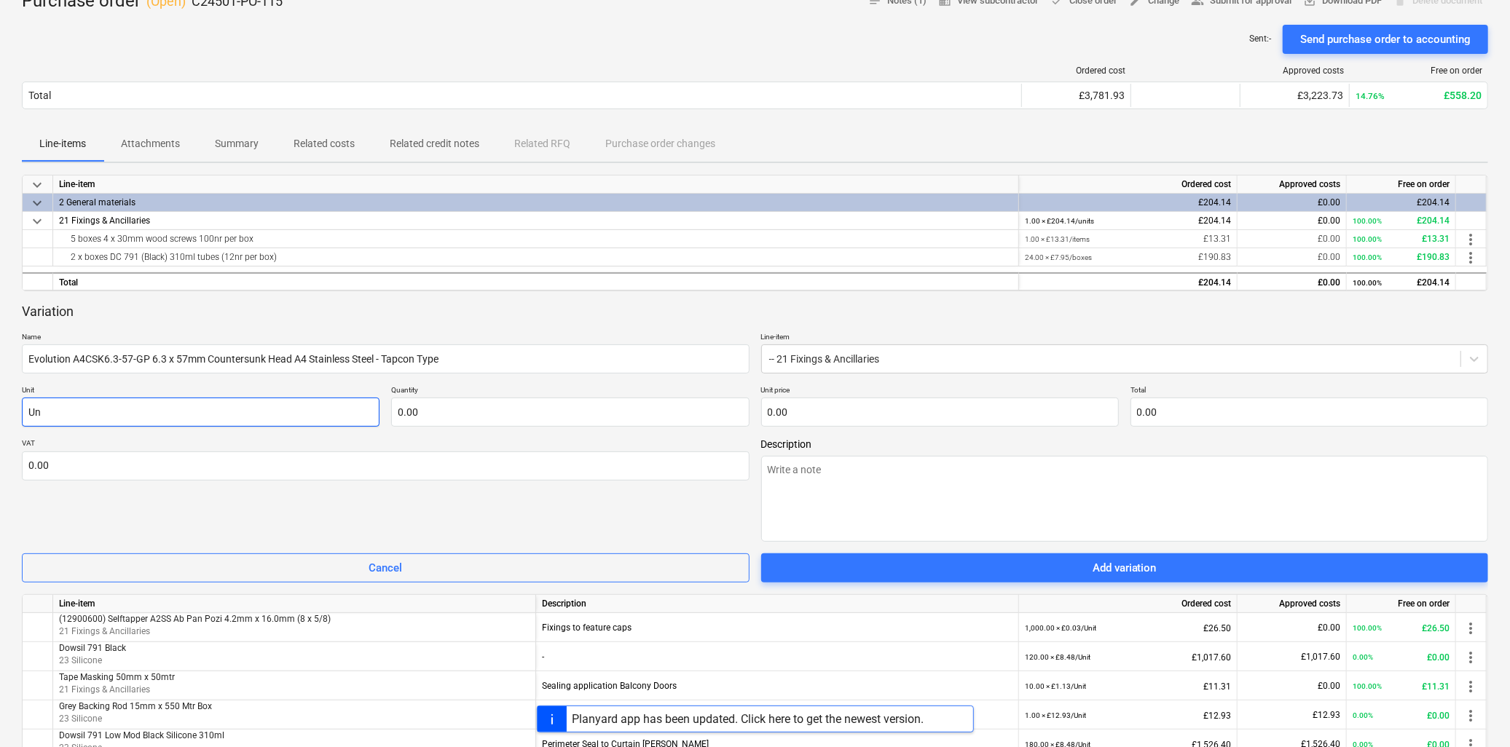
type input "Uni"
type textarea "x"
type input "Unit"
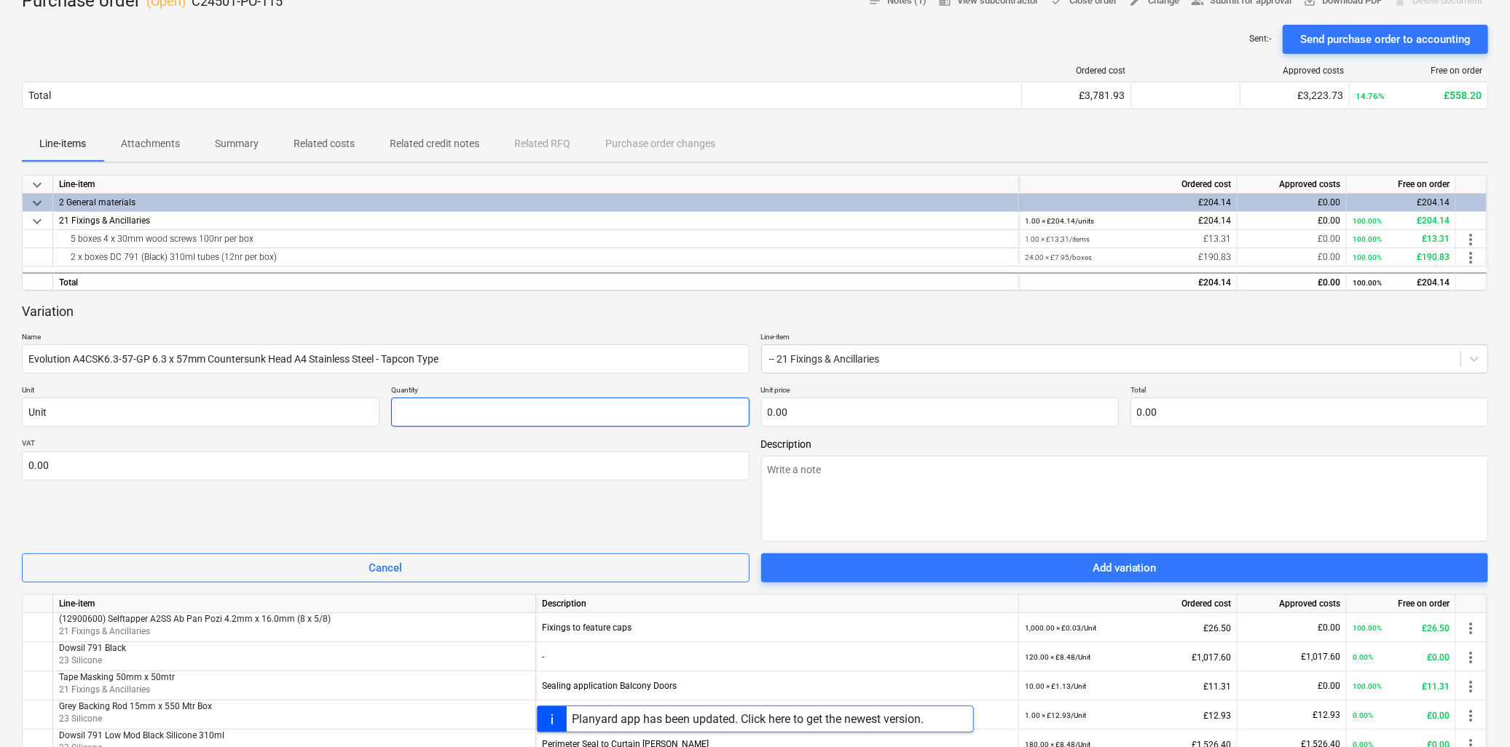
click at [422, 418] on input "text" at bounding box center [570, 412] width 358 height 29
type textarea "x"
type input "2"
type textarea "x"
type input "20"
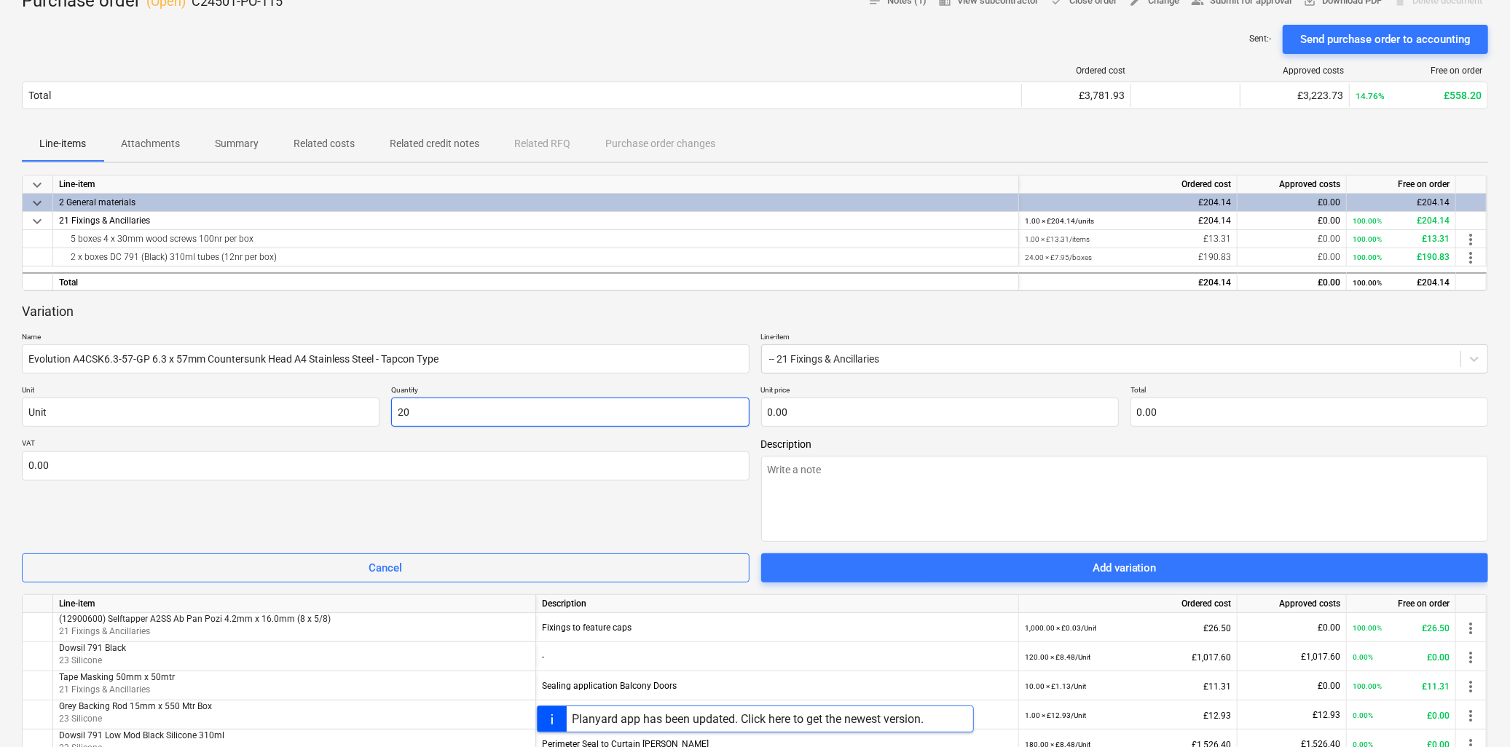
type textarea "x"
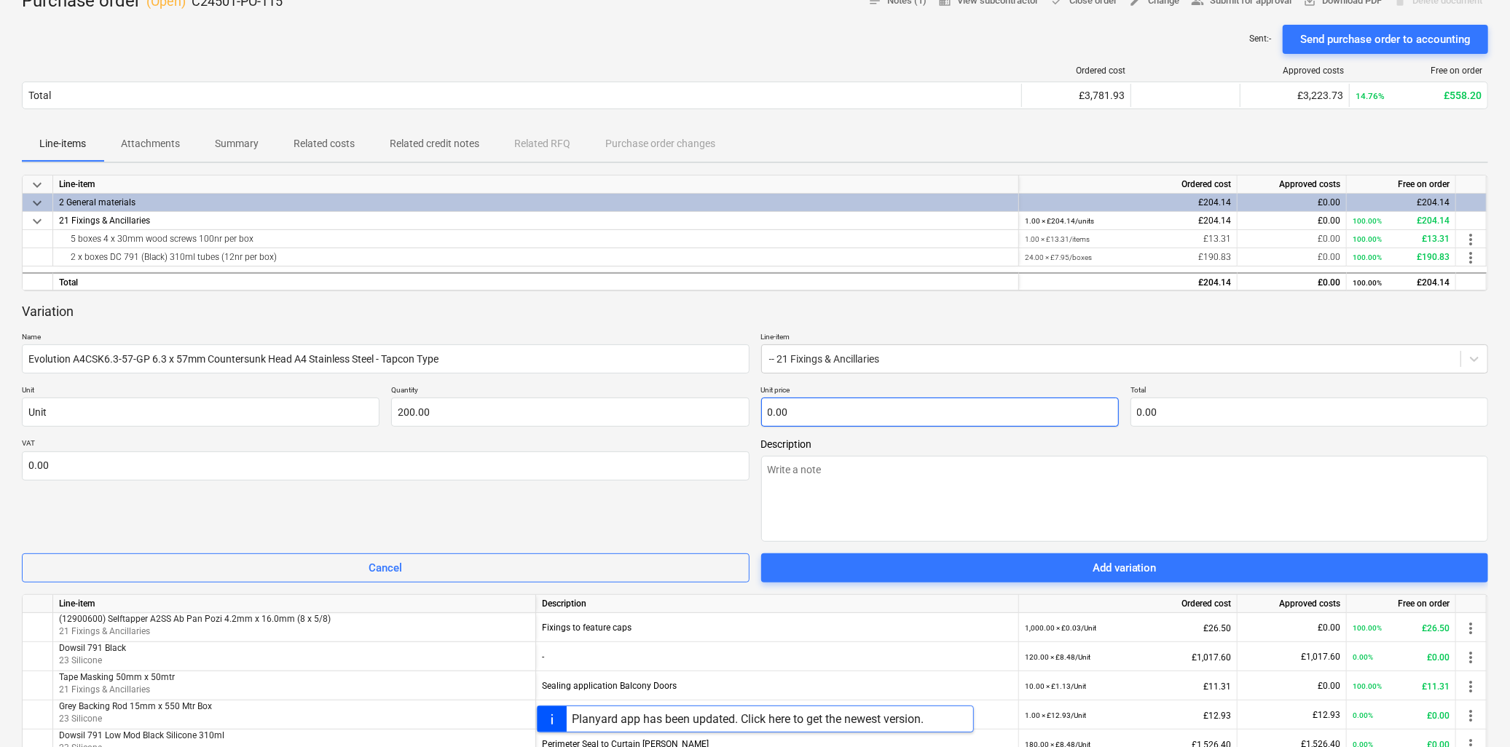
type input "200.00"
click at [779, 409] on input "text" at bounding box center [940, 412] width 358 height 29
paste input "0.4551"
type textarea "x"
type input "0.4551"
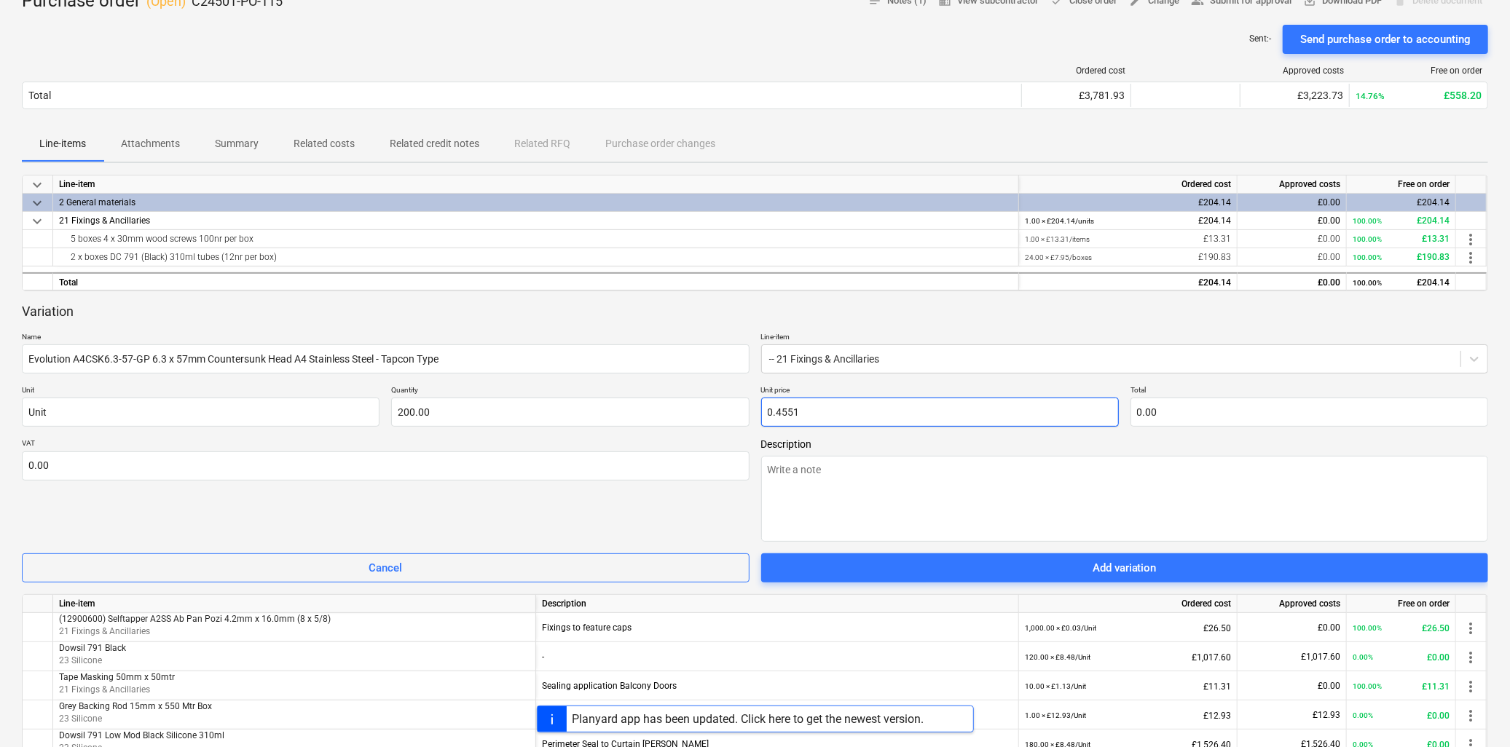
type input "91.02"
type input "0.46"
click at [830, 475] on textarea at bounding box center [1125, 499] width 728 height 86
type textarea "x"
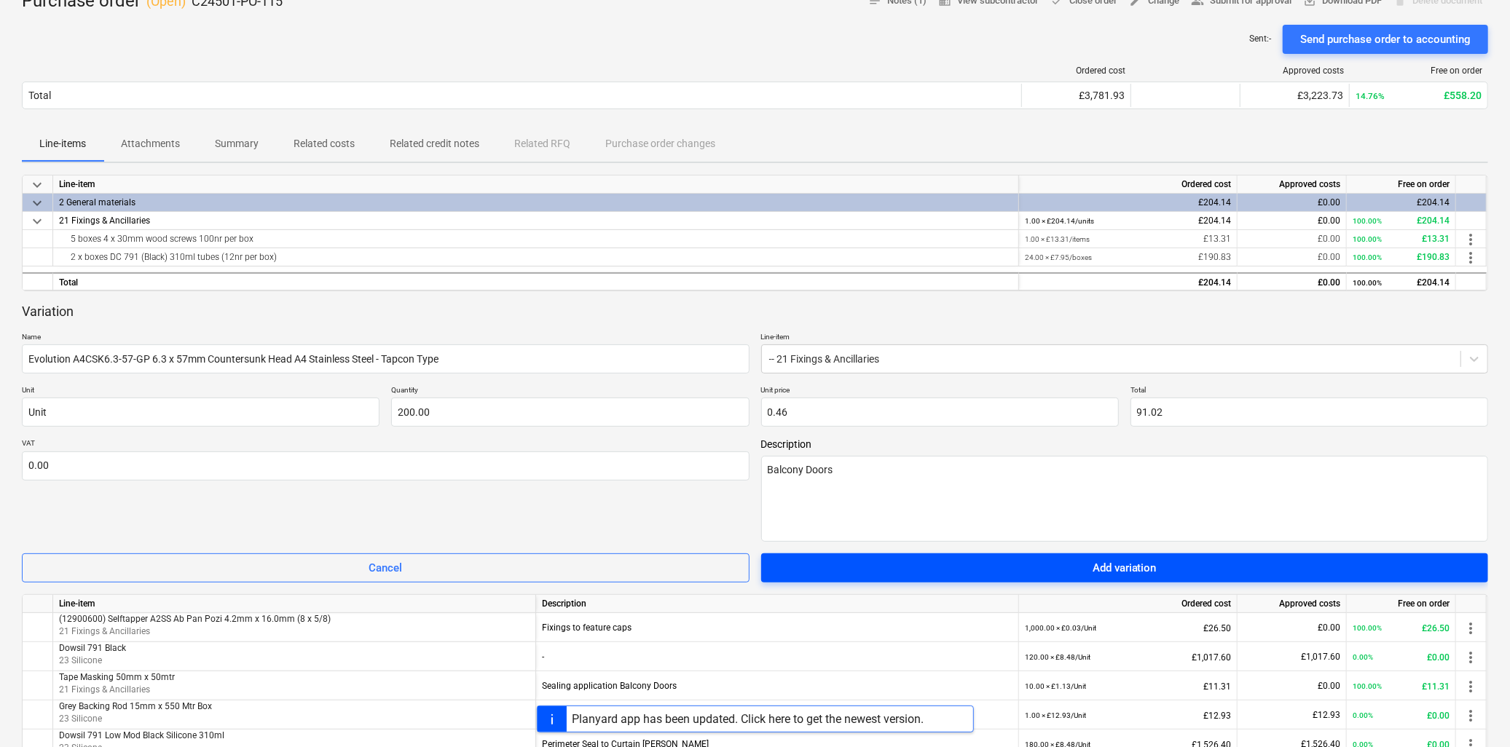
click at [1093, 559] on div "Add variation" at bounding box center [1125, 568] width 64 height 19
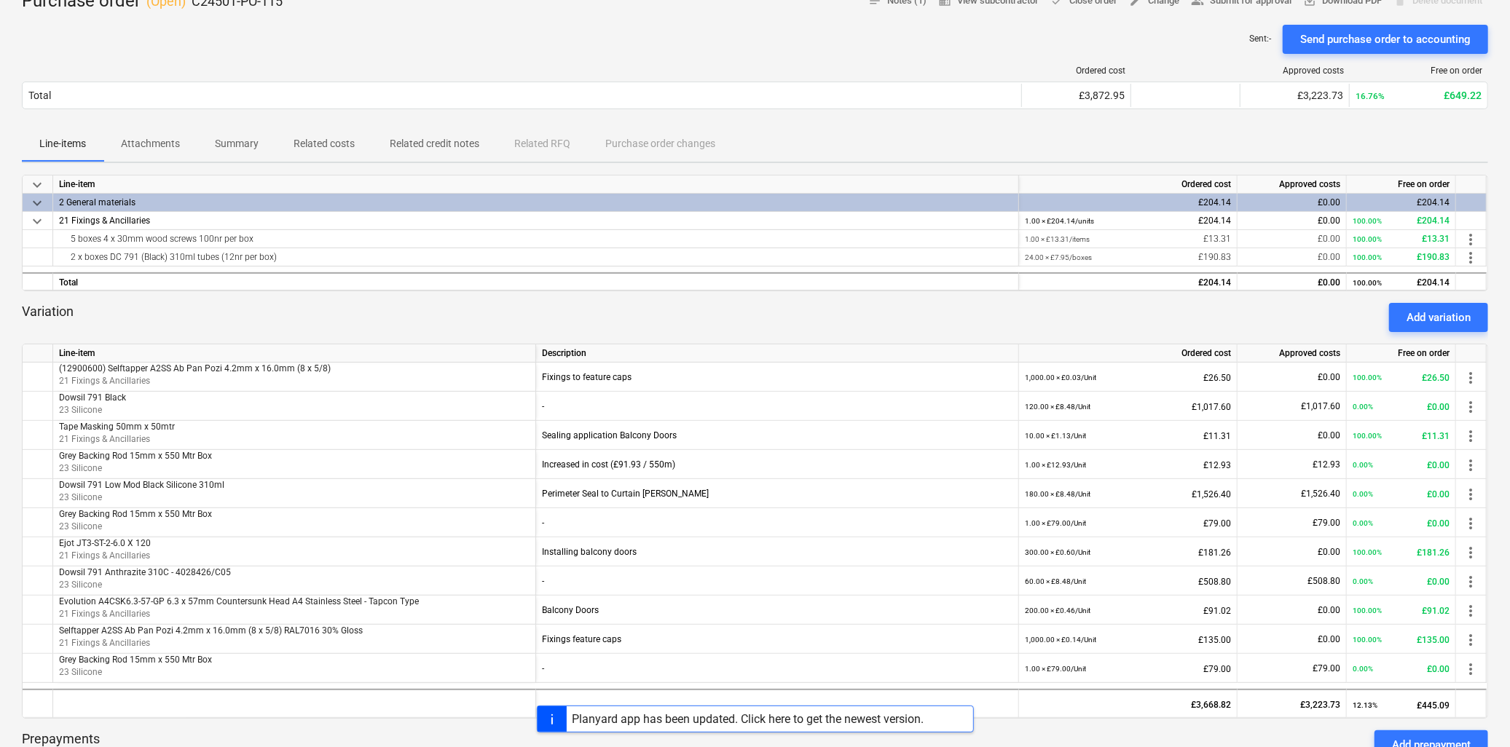
drag, startPoint x: 1429, startPoint y: 319, endPoint x: 1417, endPoint y: 329, distance: 16.0
click at [1428, 321] on div "Add variation" at bounding box center [1439, 317] width 64 height 19
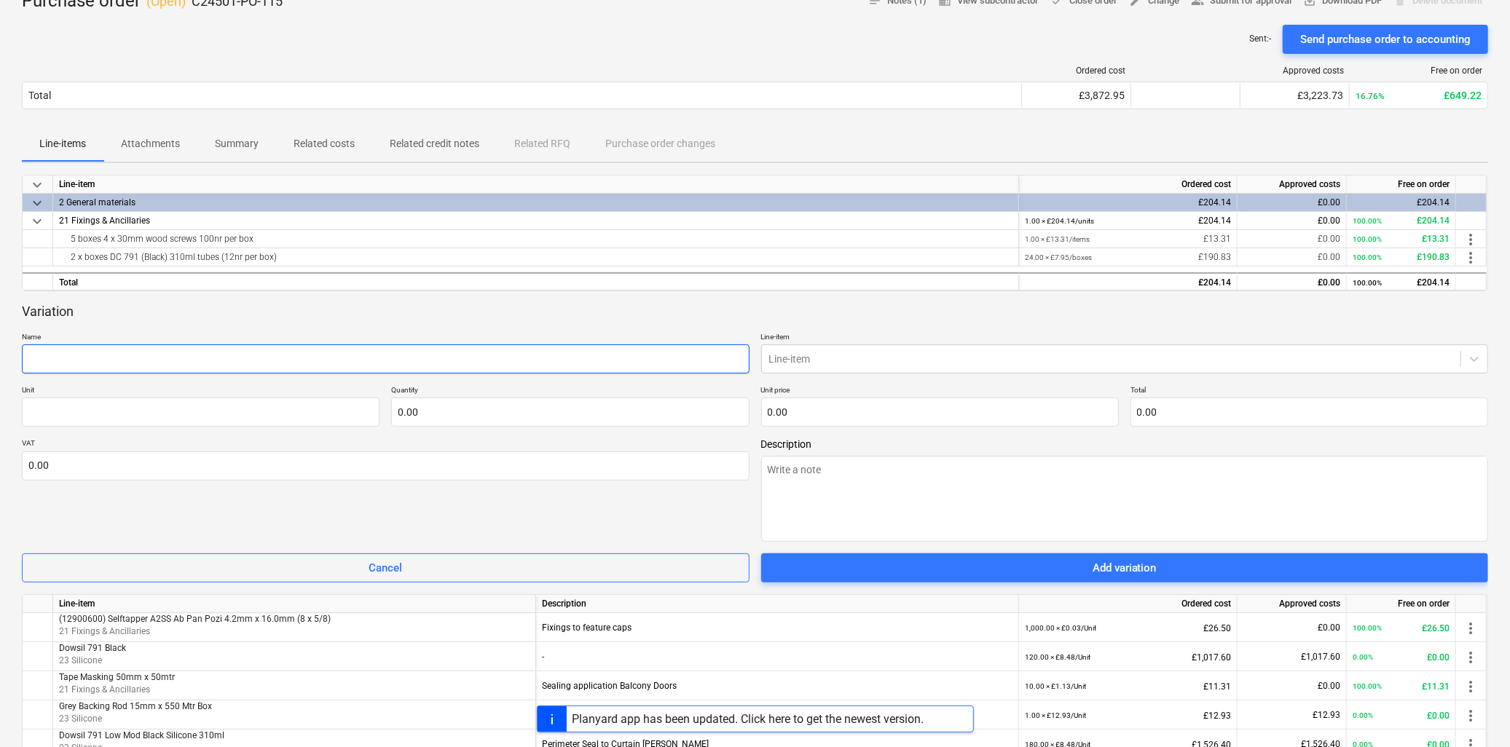
click at [213, 358] on input "text" at bounding box center [386, 359] width 728 height 29
paste input "Evolution A4CSK6.3-100-GP 6.3 x 100mm Countersunk Head A4 Stainless Steel - Tap…"
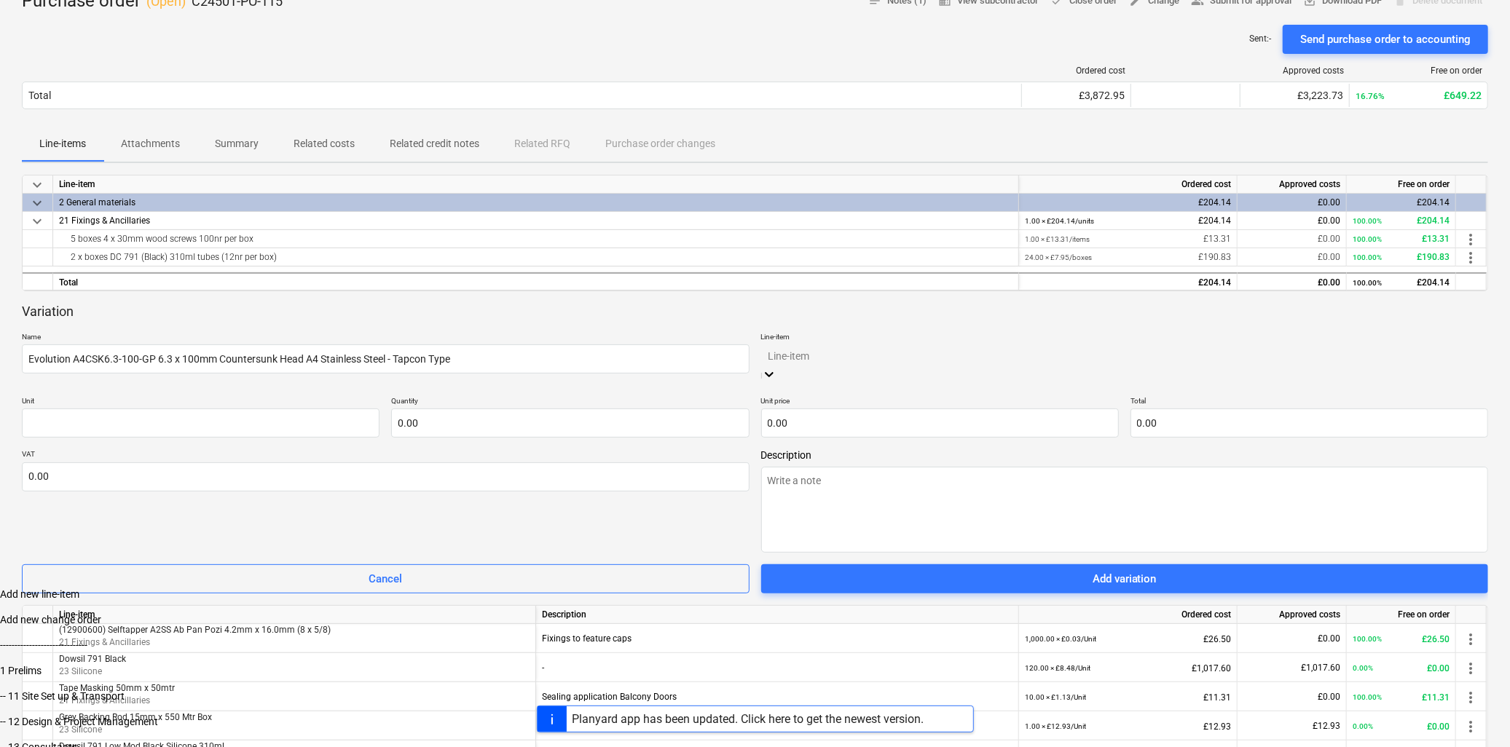
click at [851, 364] on div at bounding box center [1125, 355] width 713 height 17
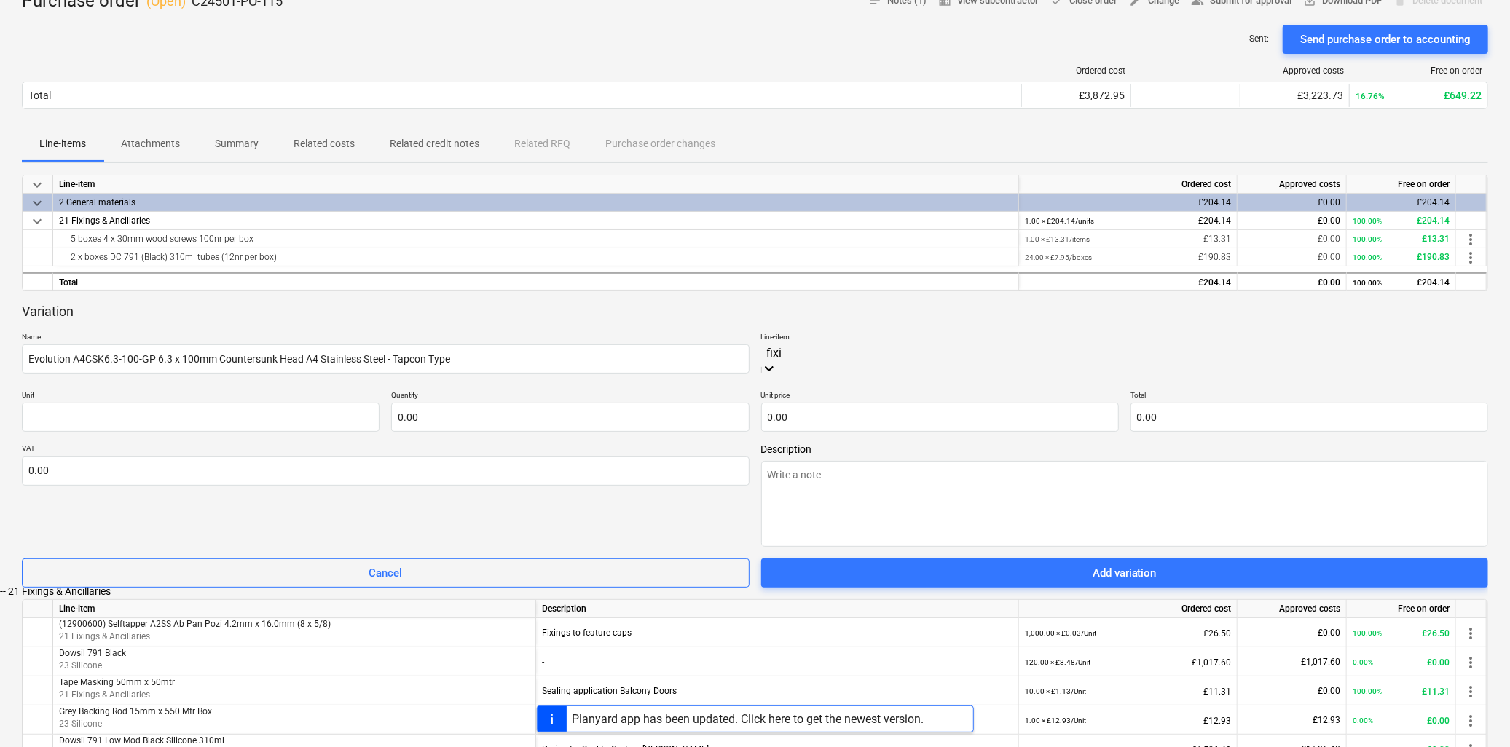
click at [806, 586] on div "-- 21 Fixings & Ancillaries" at bounding box center [755, 592] width 1510 height 12
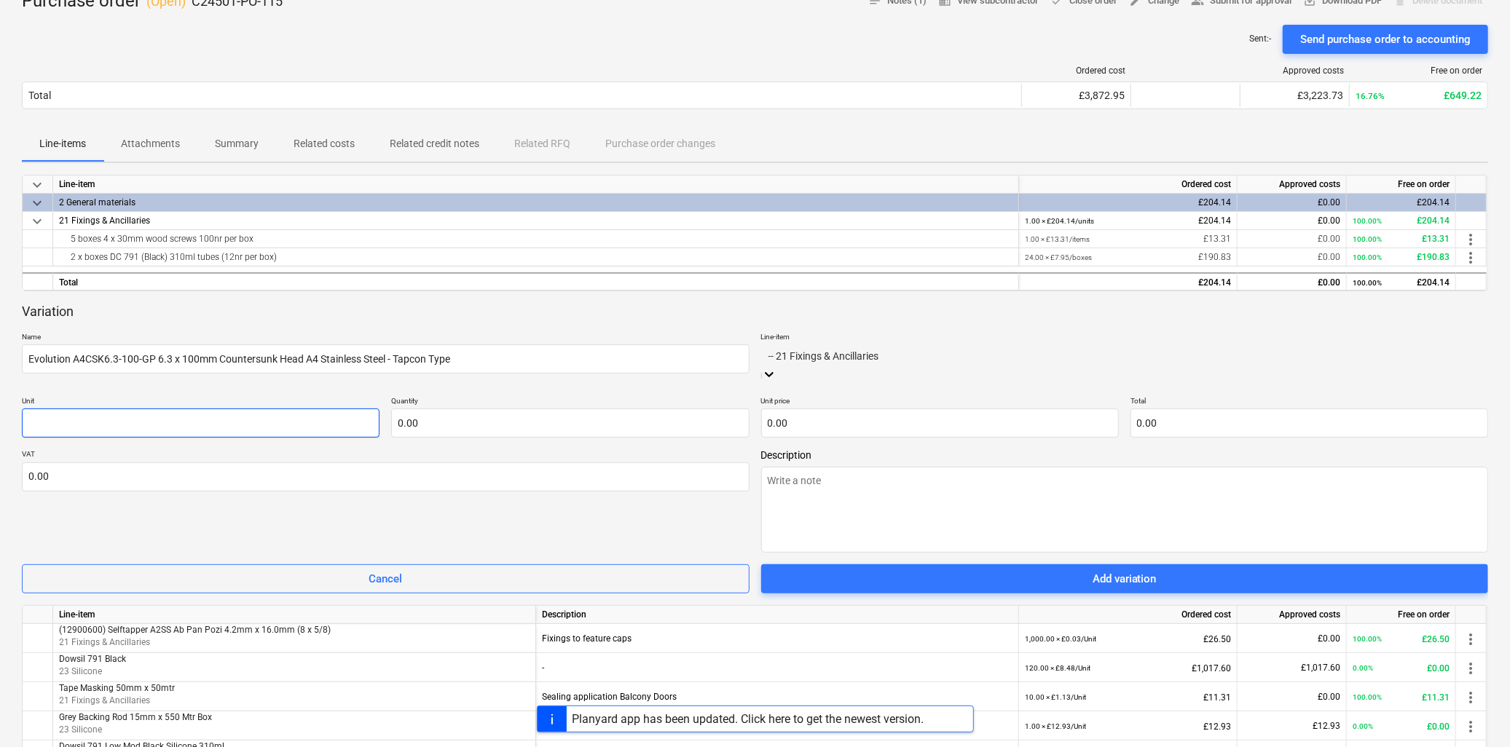
click at [343, 412] on input "text" at bounding box center [201, 423] width 358 height 29
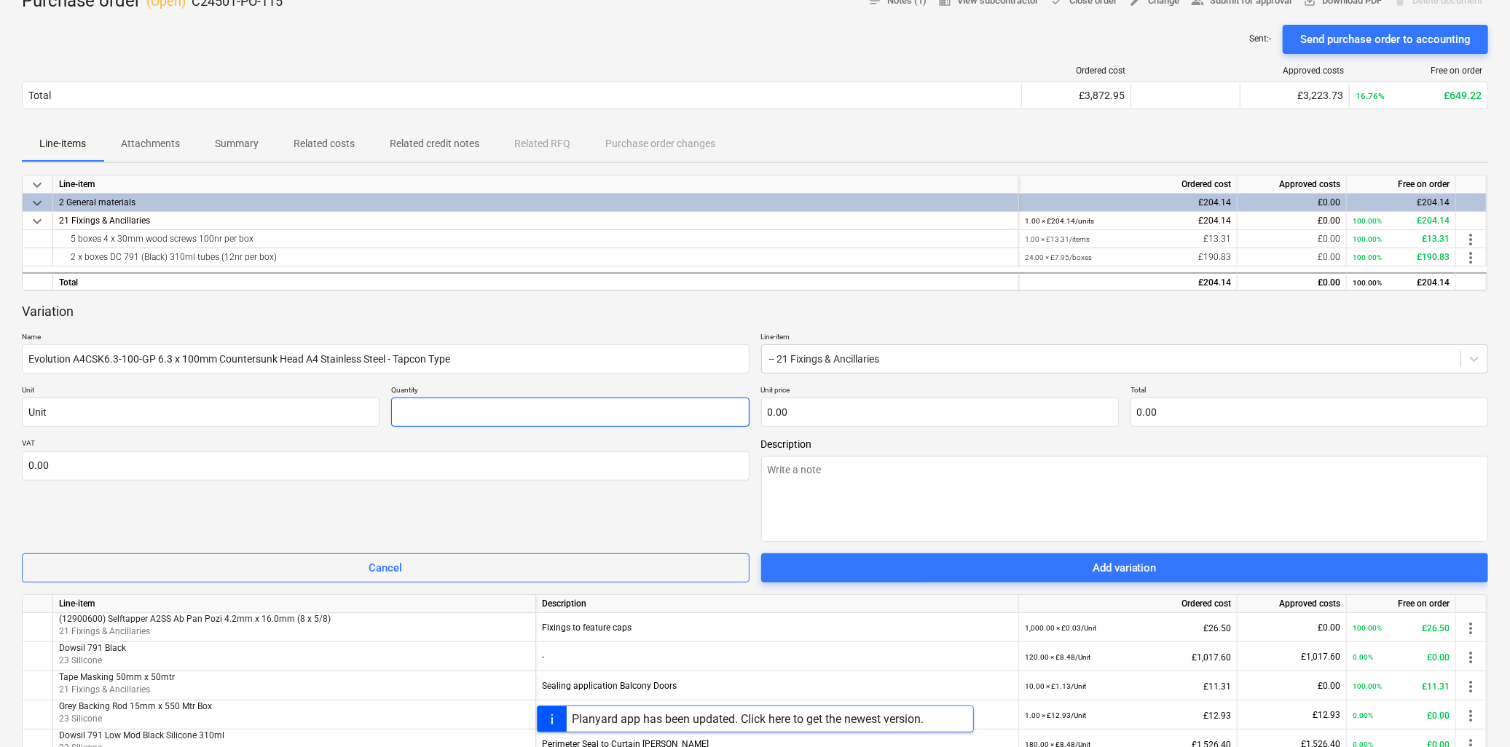
click at [542, 410] on input "text" at bounding box center [570, 412] width 358 height 29
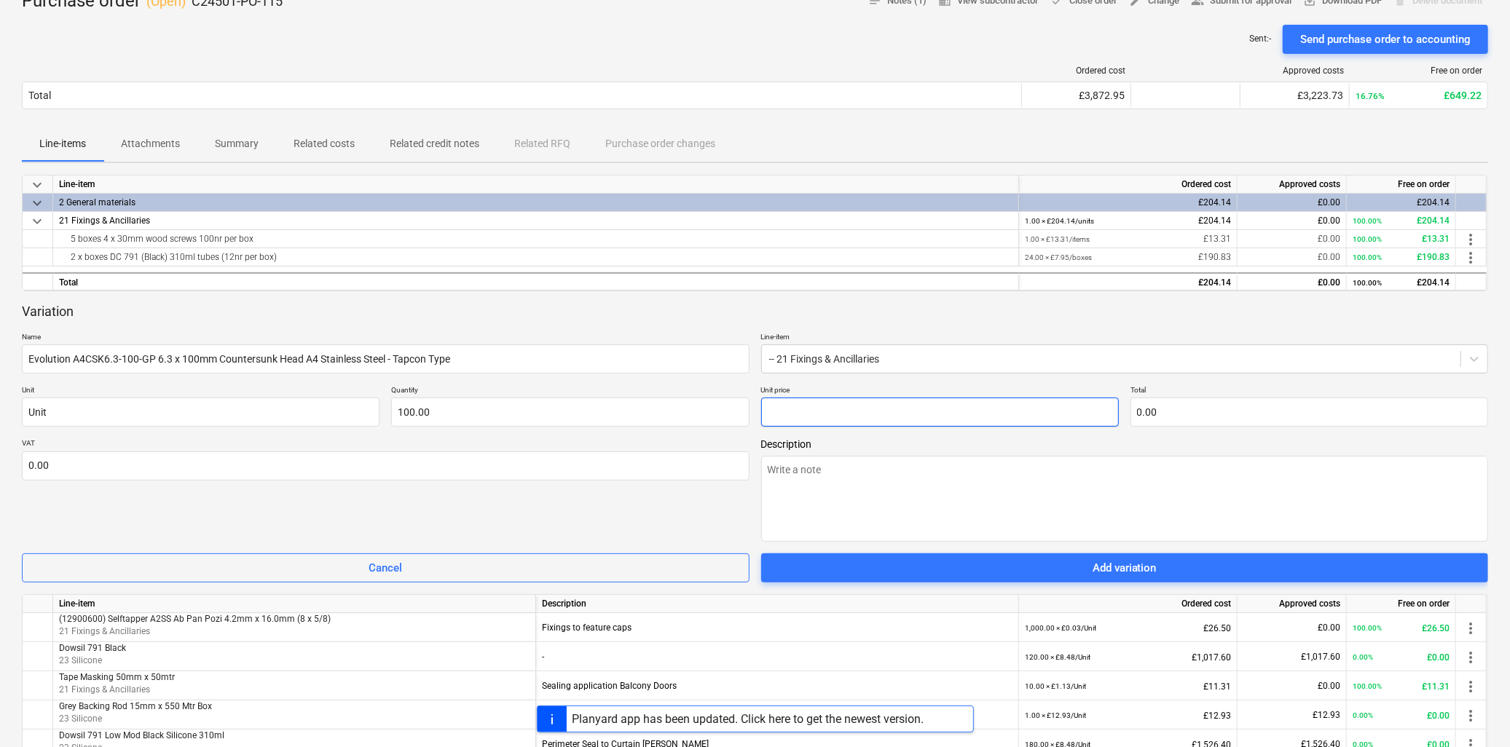
click at [795, 398] on input "text" at bounding box center [940, 412] width 358 height 29
paste input "0.9216"
click at [862, 465] on textarea at bounding box center [1125, 499] width 728 height 86
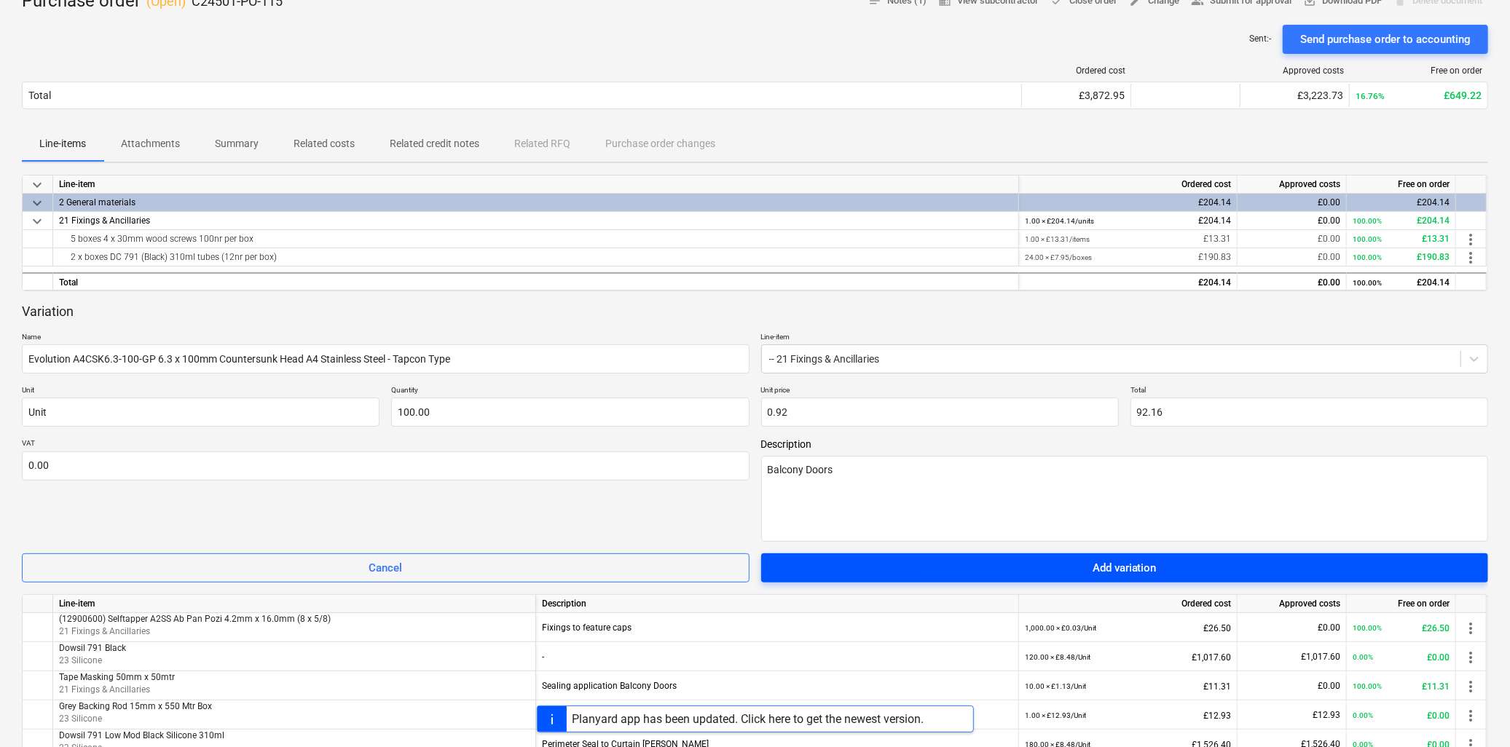
click at [1098, 562] on div "Add variation" at bounding box center [1125, 568] width 64 height 19
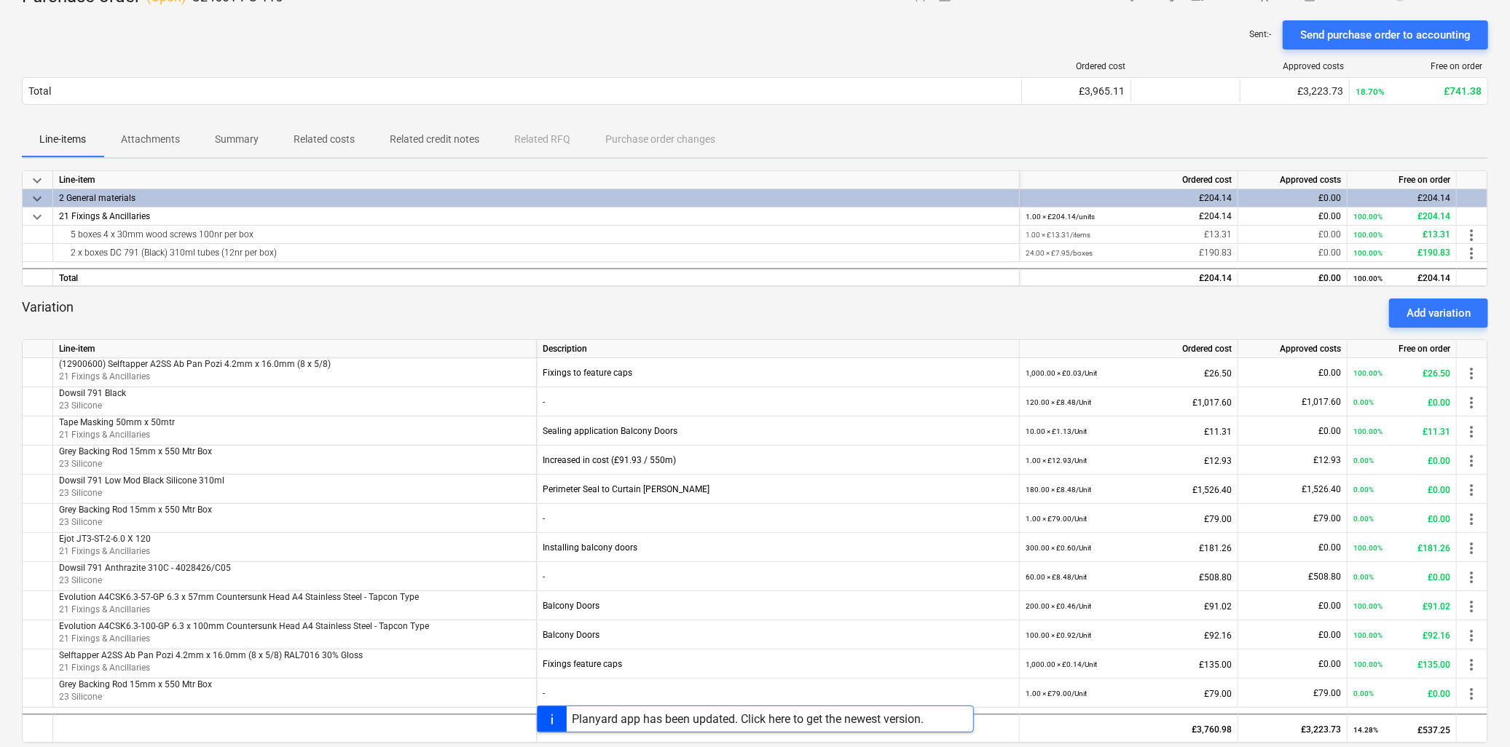
scroll to position [0, 0]
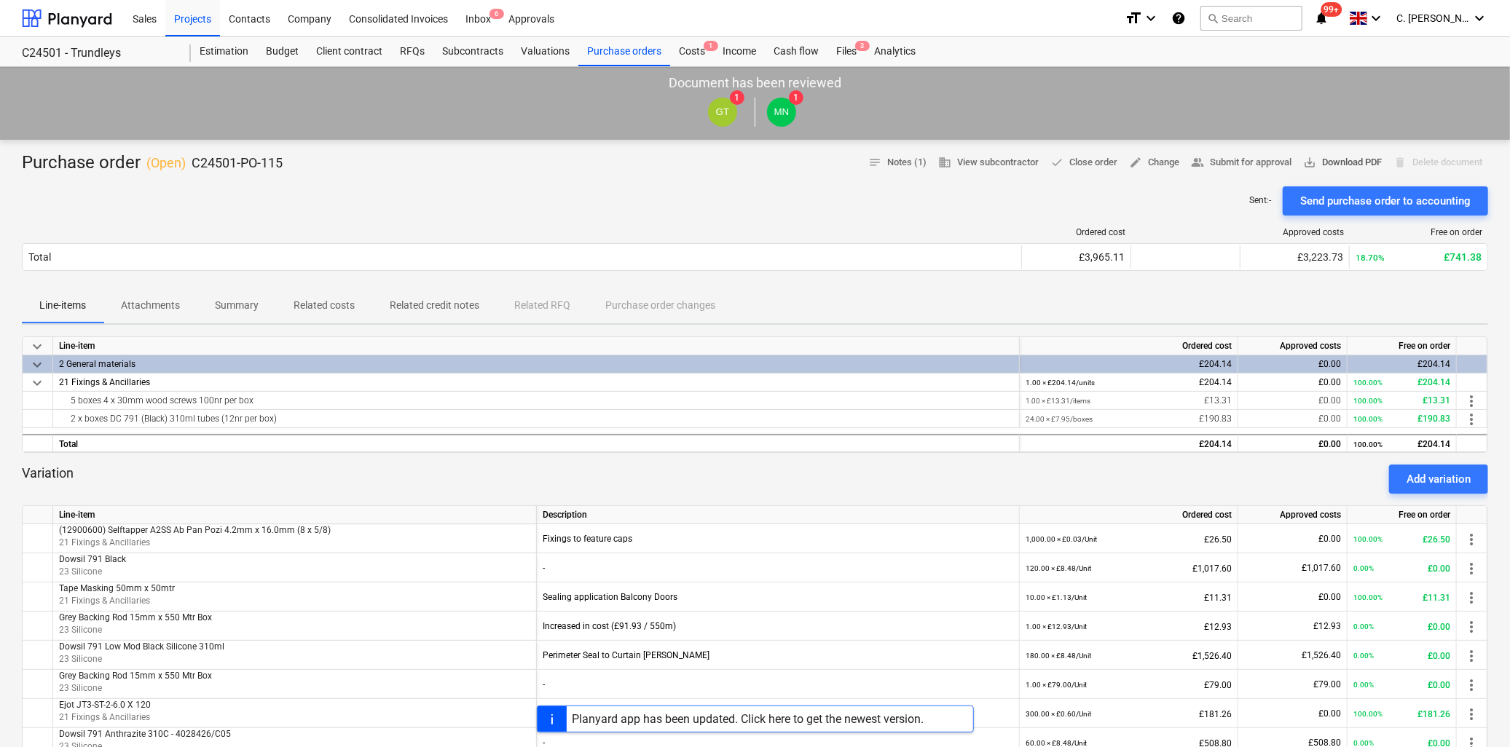
click at [1336, 161] on span "save_alt Download PDF" at bounding box center [1342, 162] width 79 height 17
click at [83, 17] on div at bounding box center [67, 18] width 90 height 36
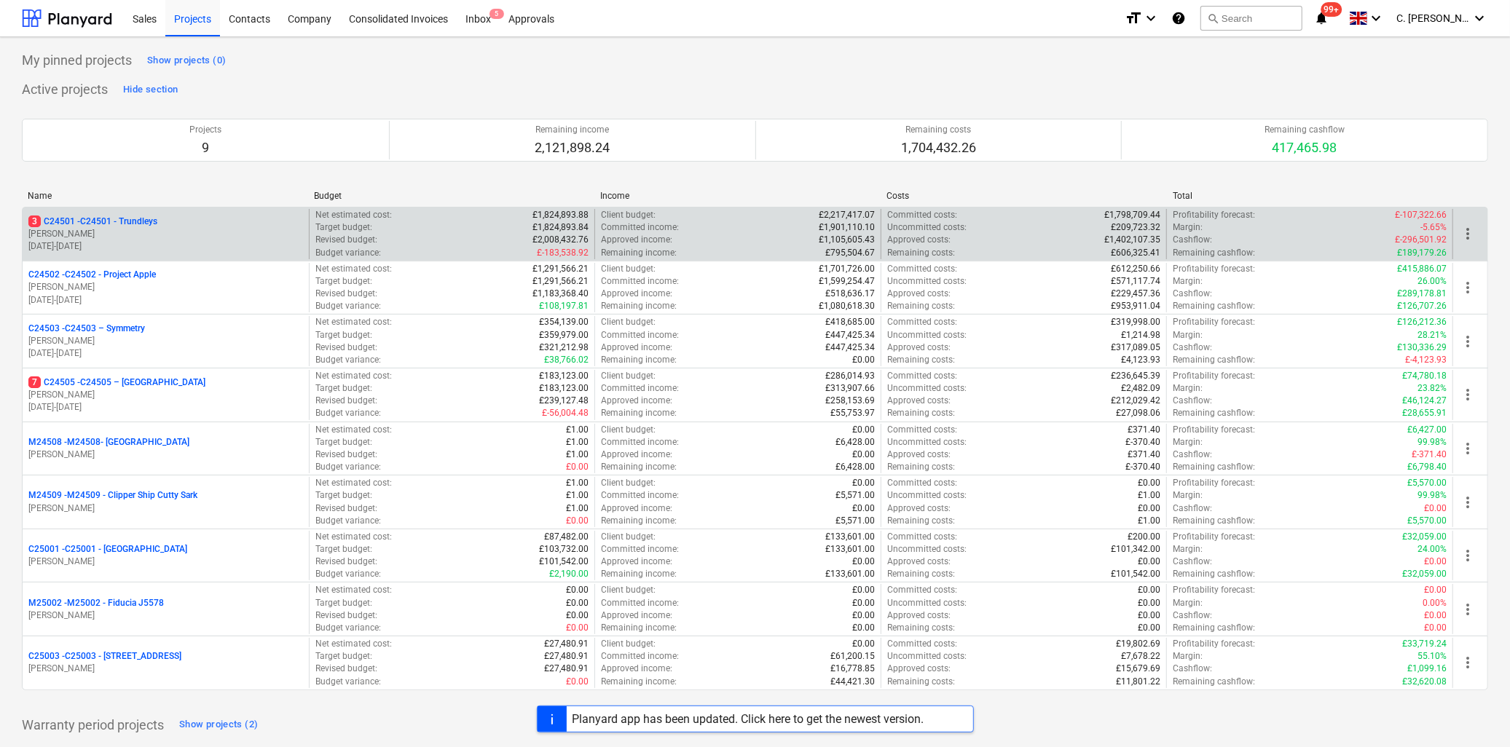
click at [160, 226] on div "3 C24501 - C24501 - Trundleys" at bounding box center [165, 222] width 275 height 12
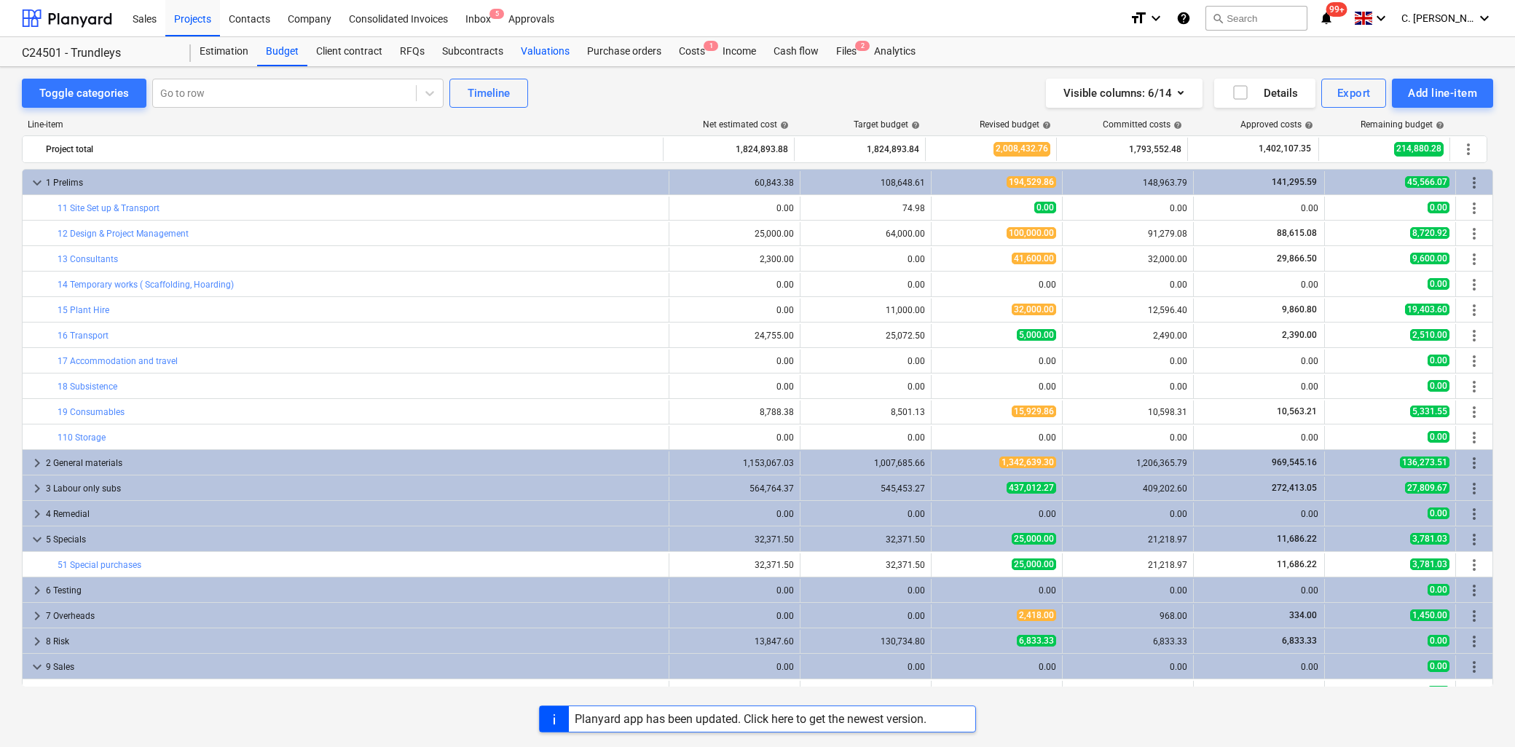
click at [521, 51] on div "Valuations" at bounding box center [545, 51] width 66 height 29
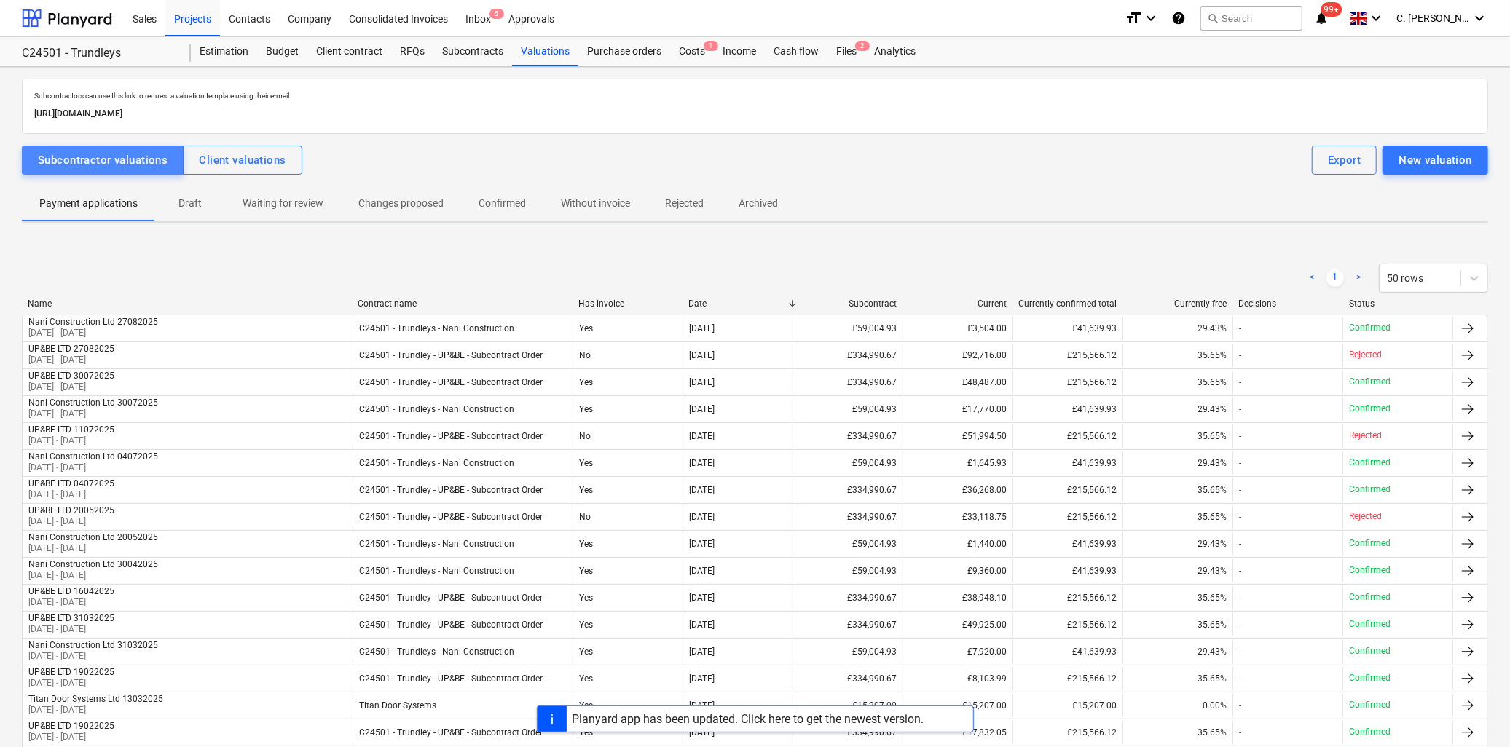
click at [105, 155] on div "Subcontractor valuations" at bounding box center [103, 160] width 130 height 19
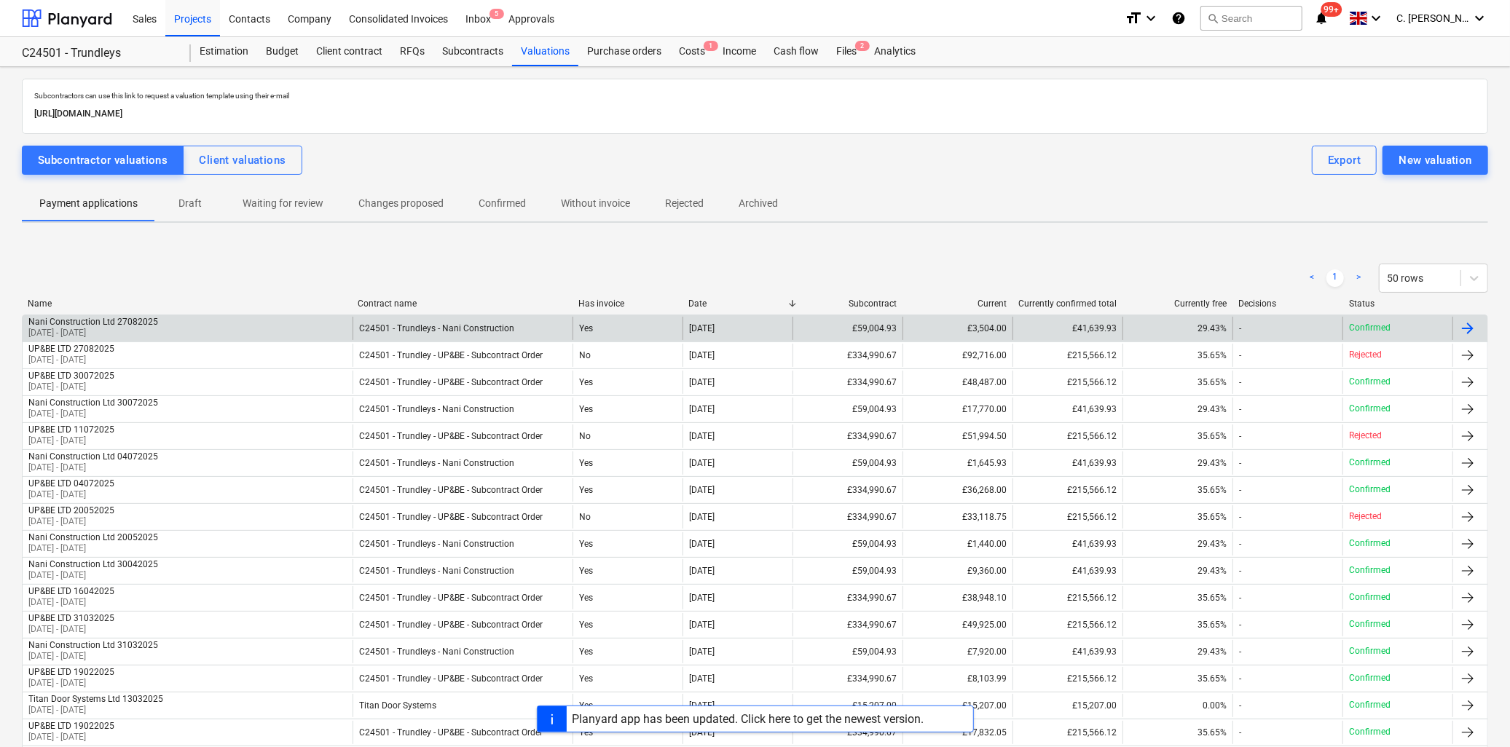
click at [82, 322] on div "Nani Construction Ltd 27082025" at bounding box center [93, 322] width 130 height 10
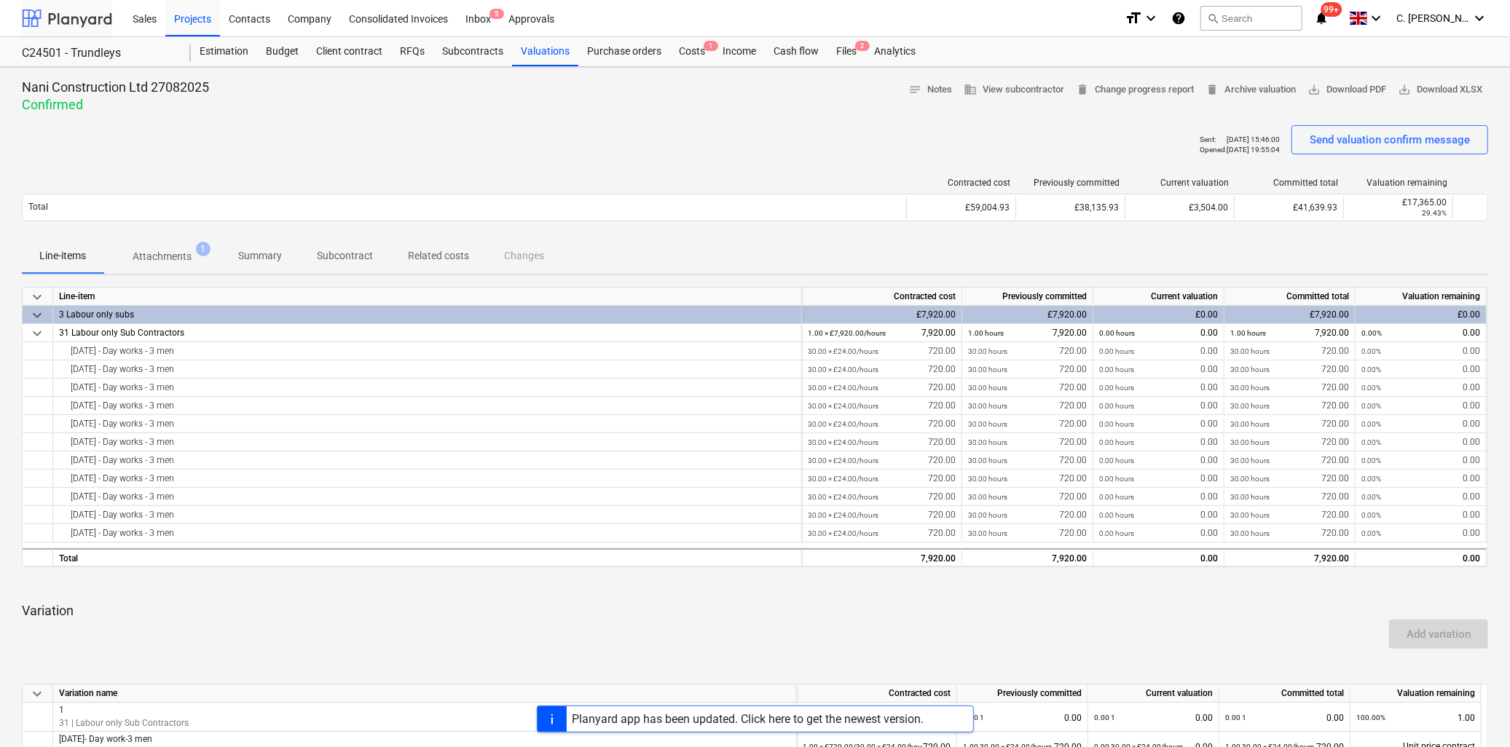
click at [44, 13] on div at bounding box center [67, 18] width 90 height 36
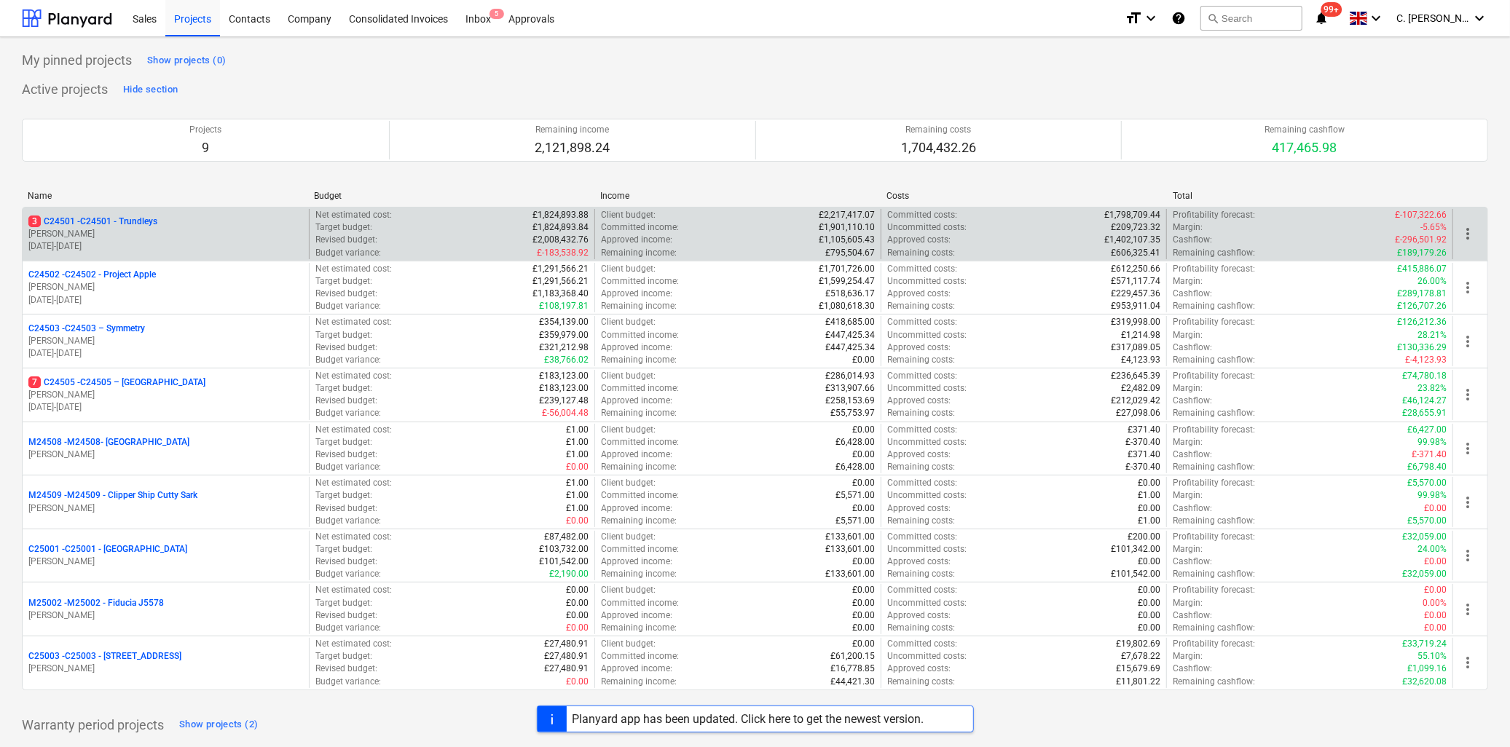
click at [131, 224] on p "3 C24501 - C24501 - Trundleys" at bounding box center [92, 222] width 129 height 12
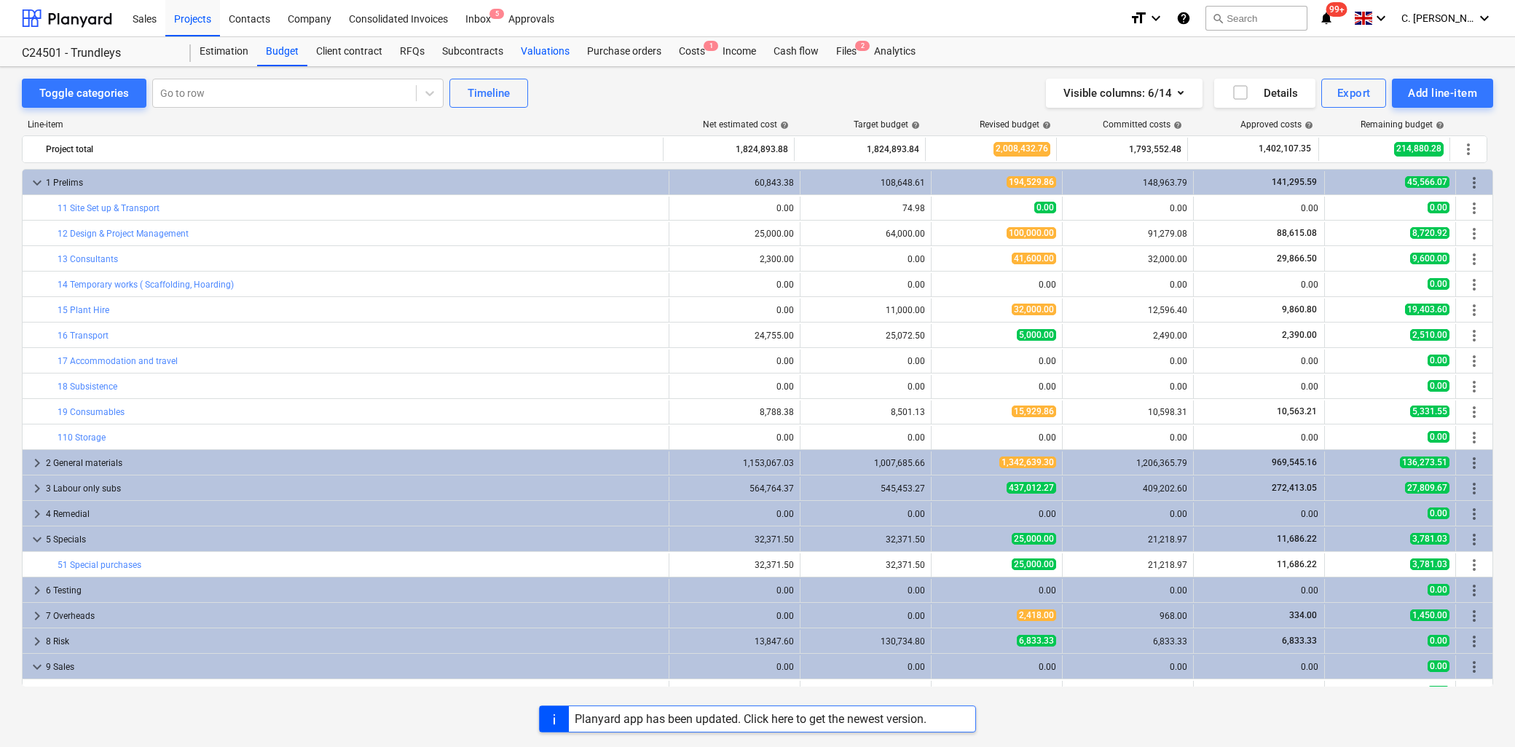
click at [550, 47] on div "Valuations" at bounding box center [545, 51] width 66 height 29
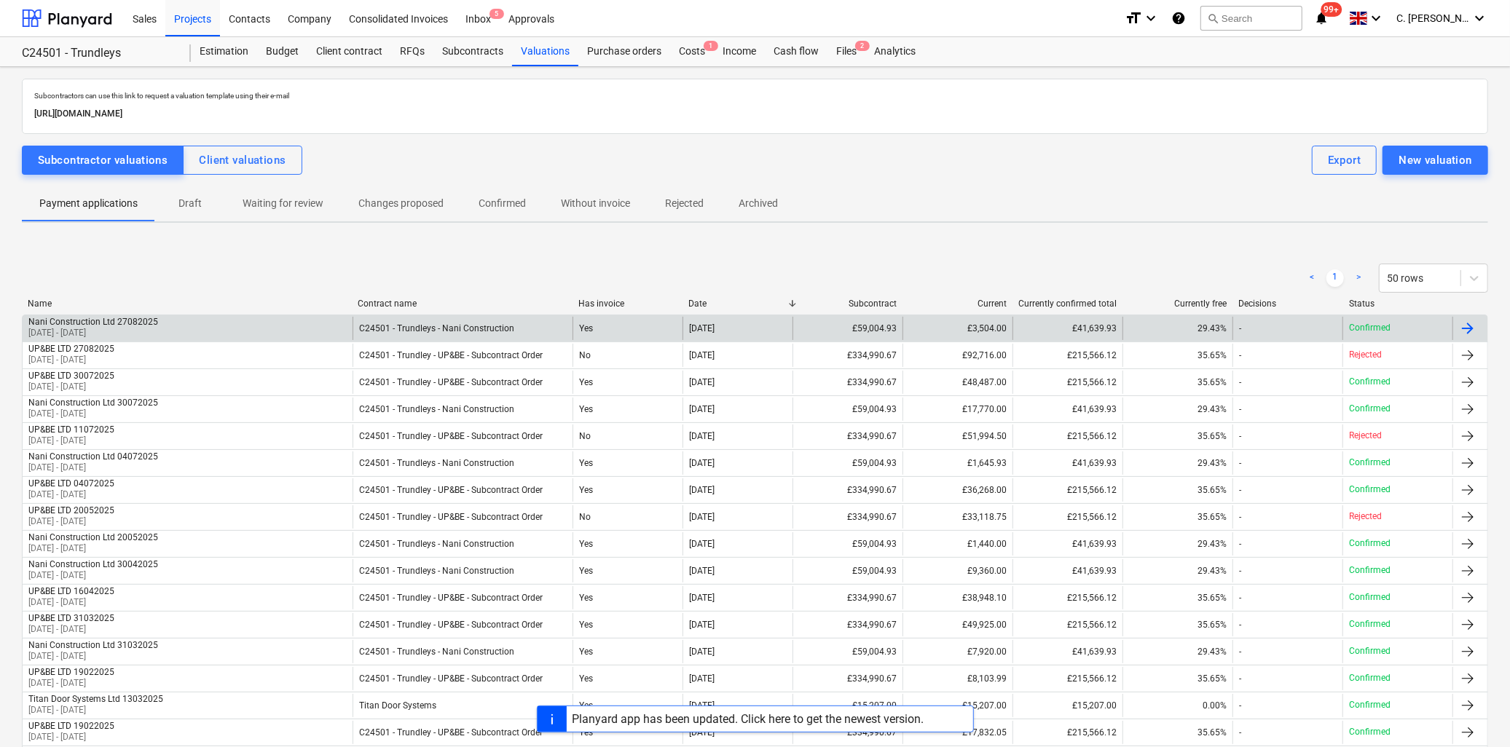
click at [103, 321] on div "Nani Construction Ltd 27082025" at bounding box center [93, 322] width 130 height 10
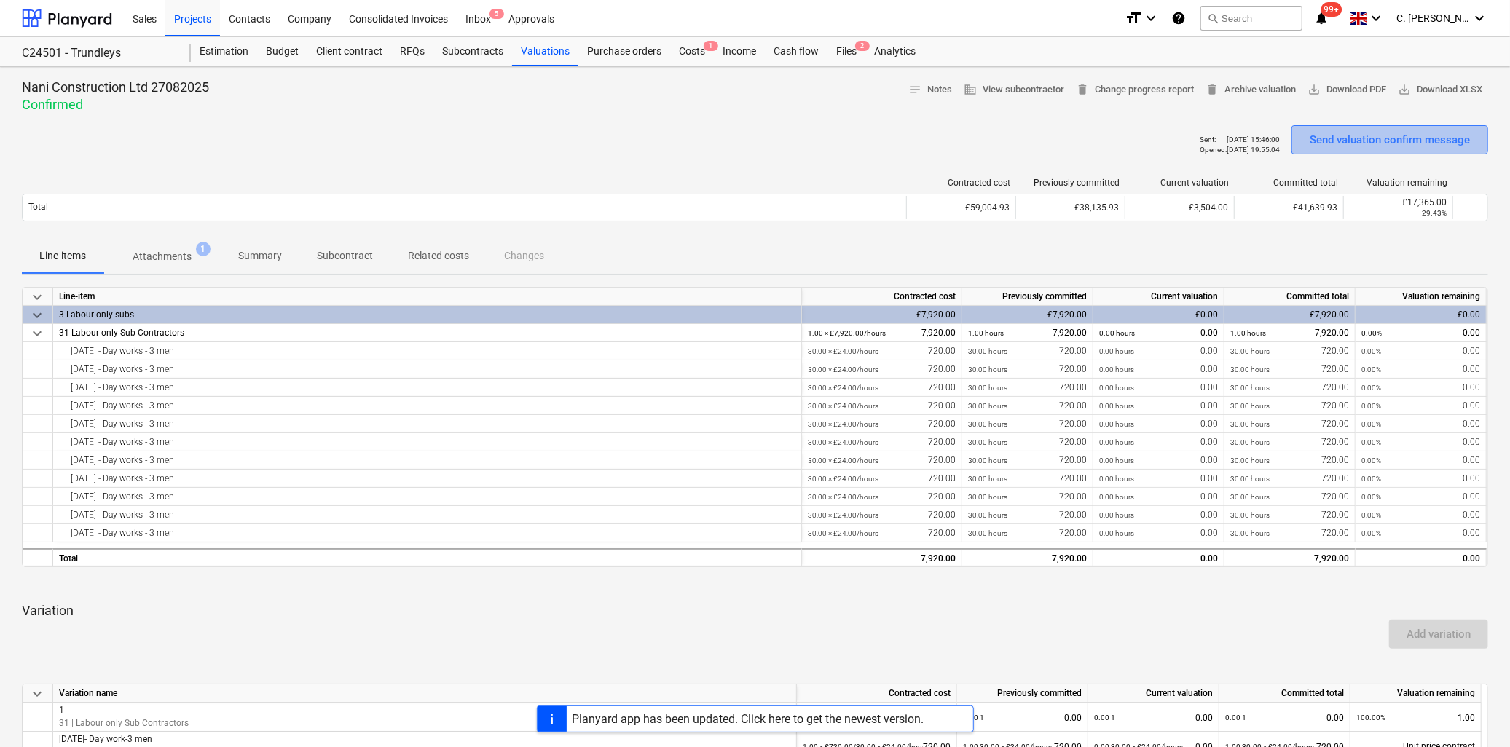
click at [1402, 144] on div "Send valuation confirm message" at bounding box center [1390, 139] width 160 height 19
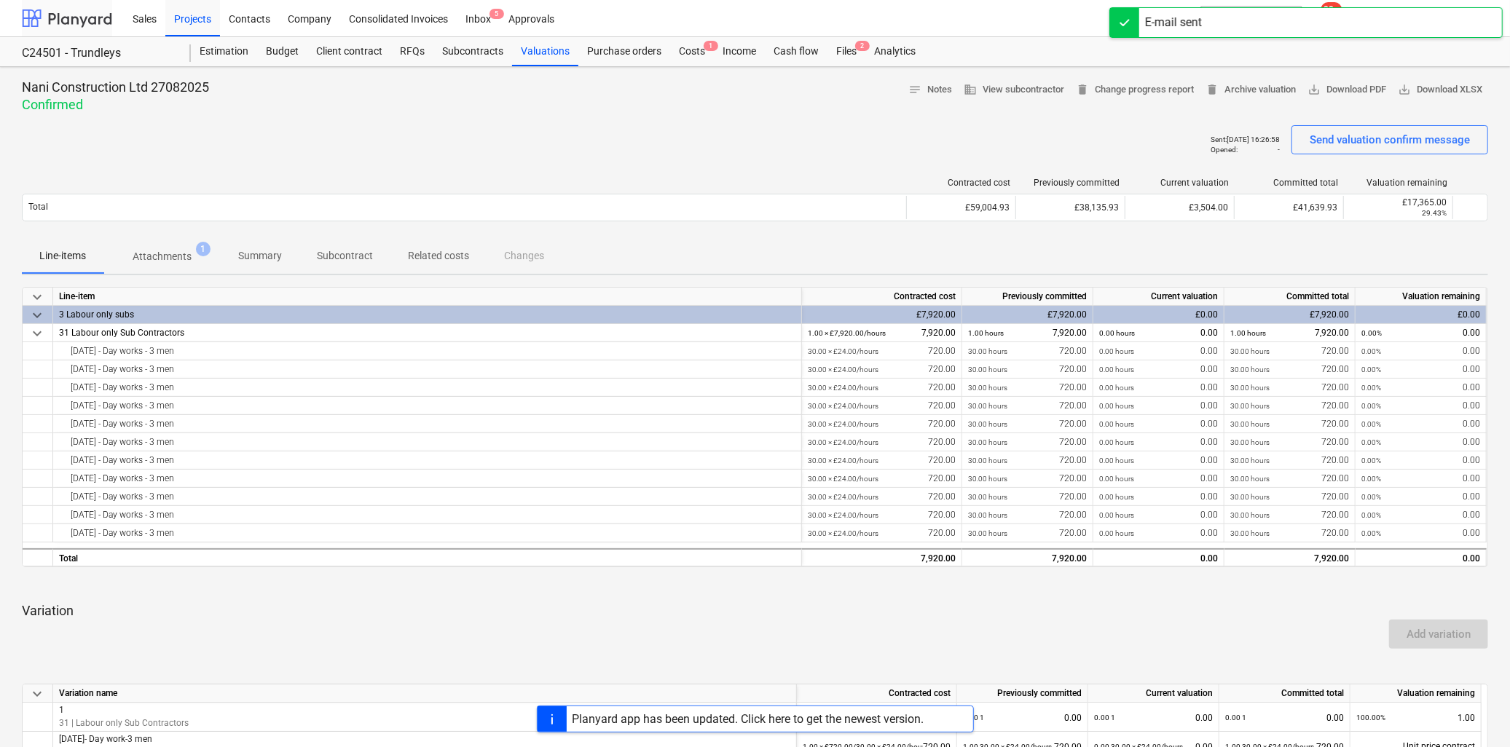
click at [61, 12] on div at bounding box center [67, 18] width 90 height 36
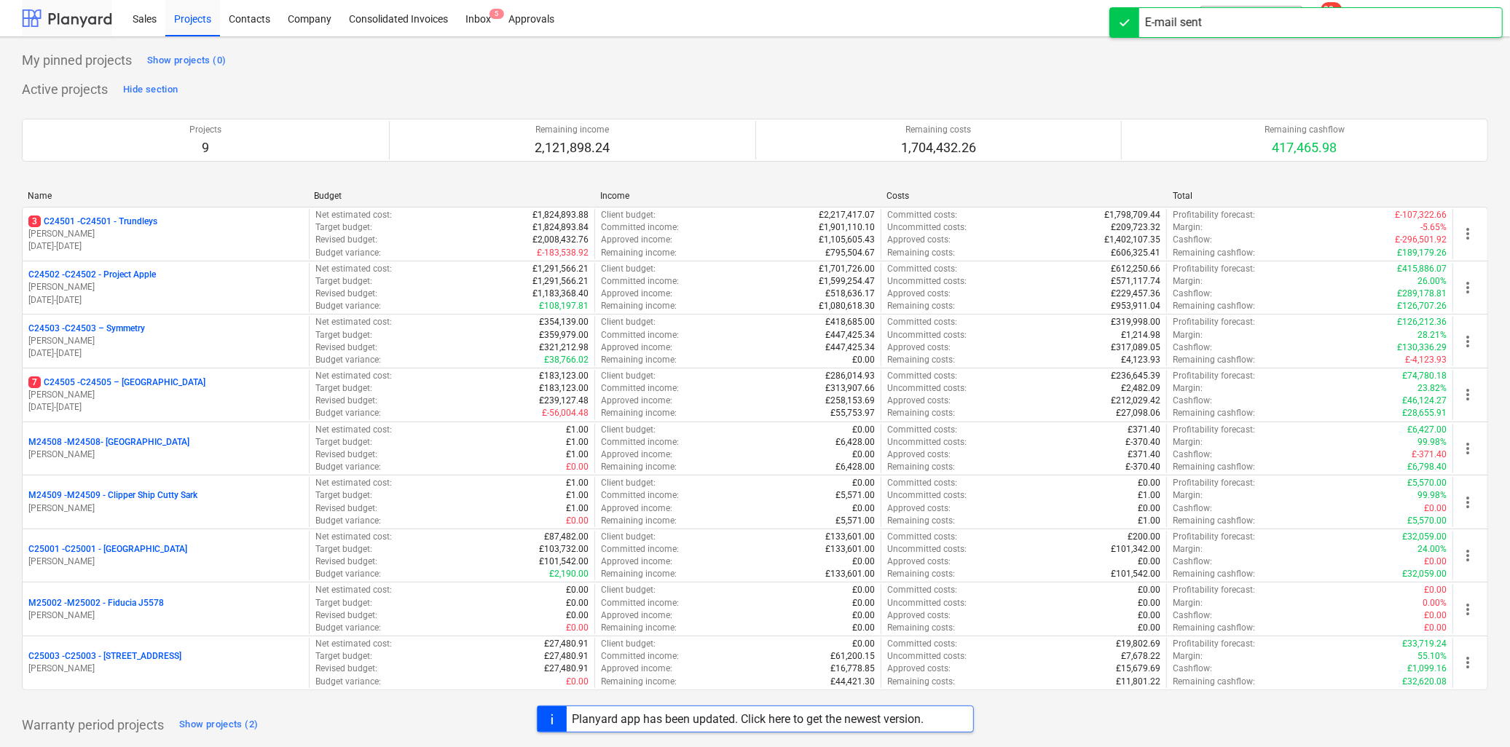
click at [66, 17] on div at bounding box center [67, 18] width 90 height 36
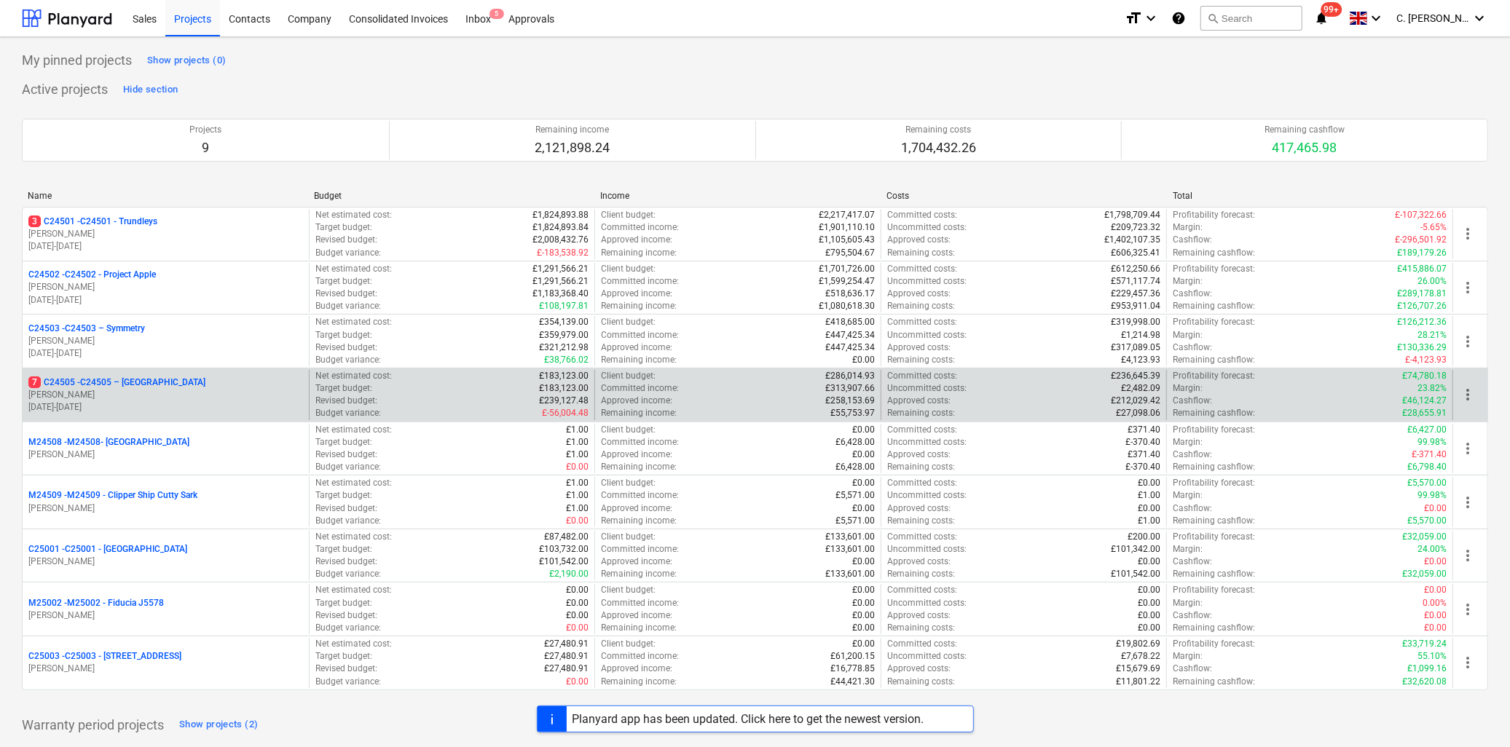
click at [114, 386] on p "7 C24505 - C24505 – [GEOGRAPHIC_DATA]" at bounding box center [116, 383] width 177 height 12
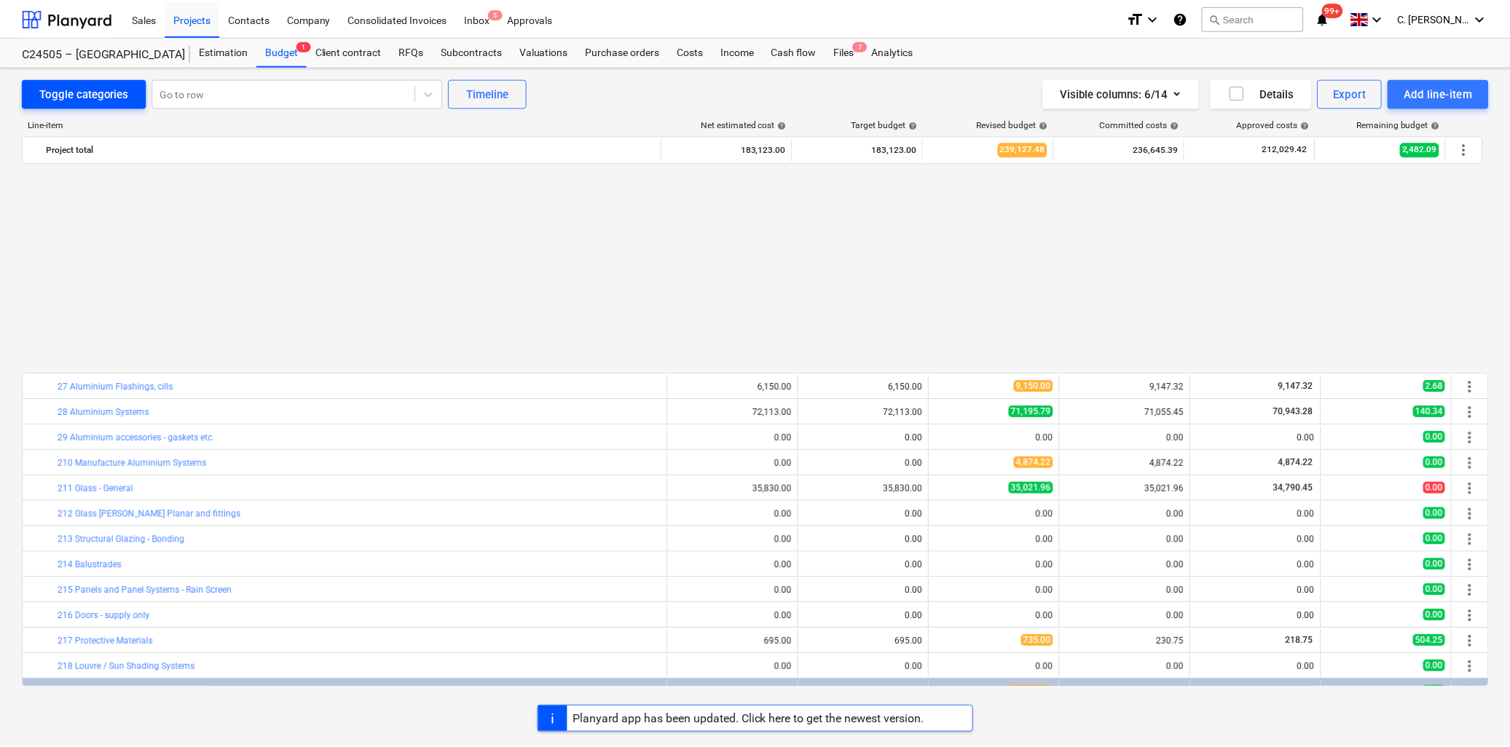
scroll to position [731, 0]
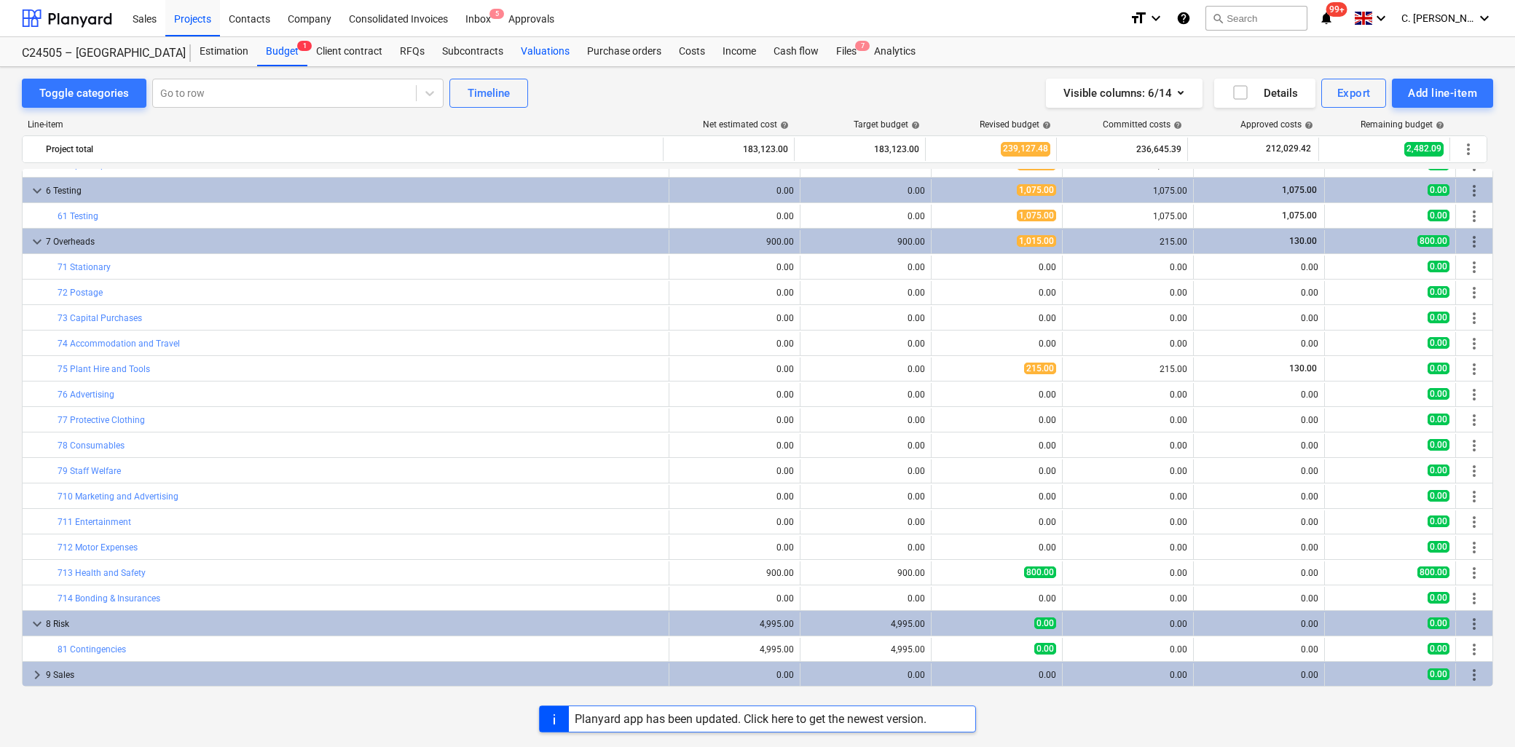
click at [548, 53] on div "Valuations" at bounding box center [545, 51] width 66 height 29
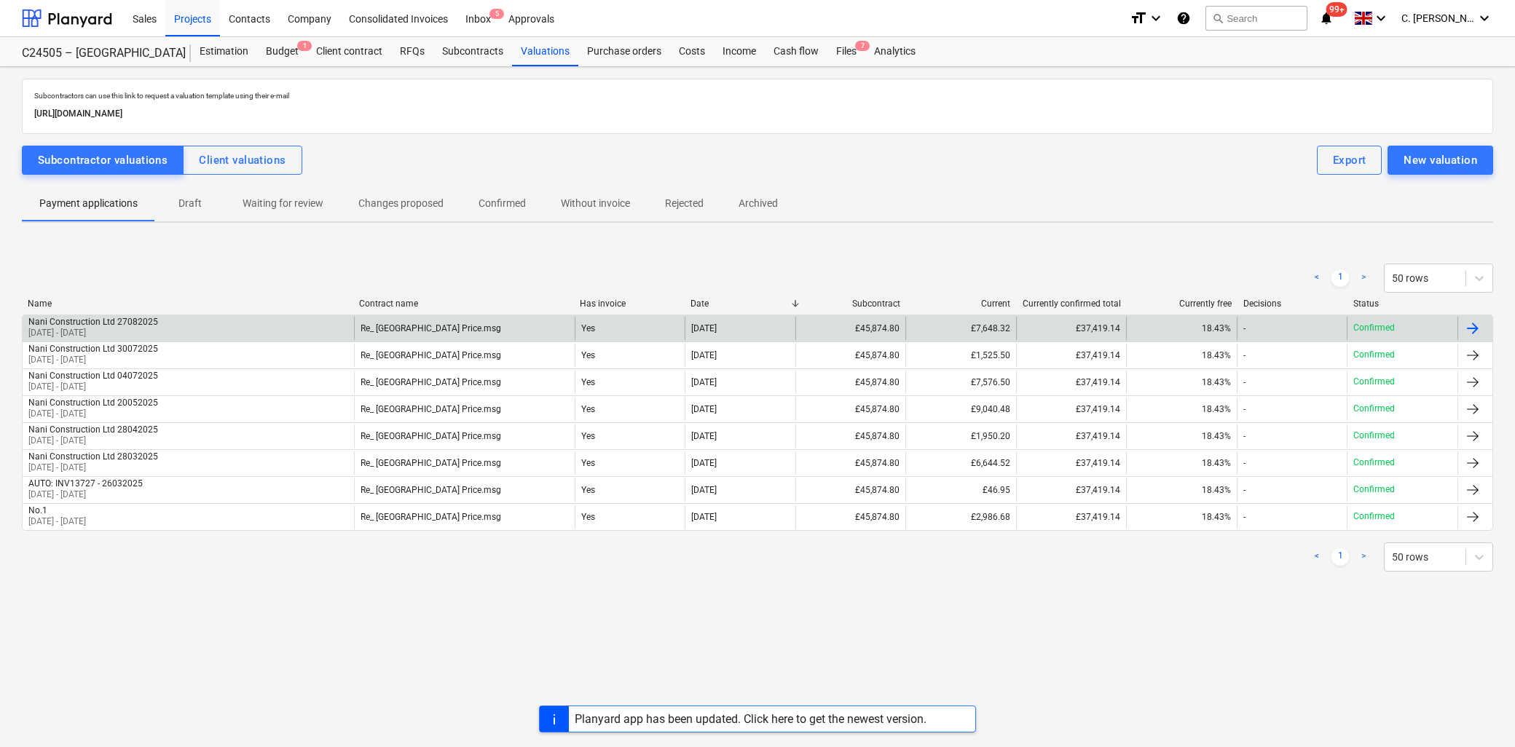
click at [99, 322] on div "Nani Construction Ltd 27082025" at bounding box center [93, 322] width 130 height 10
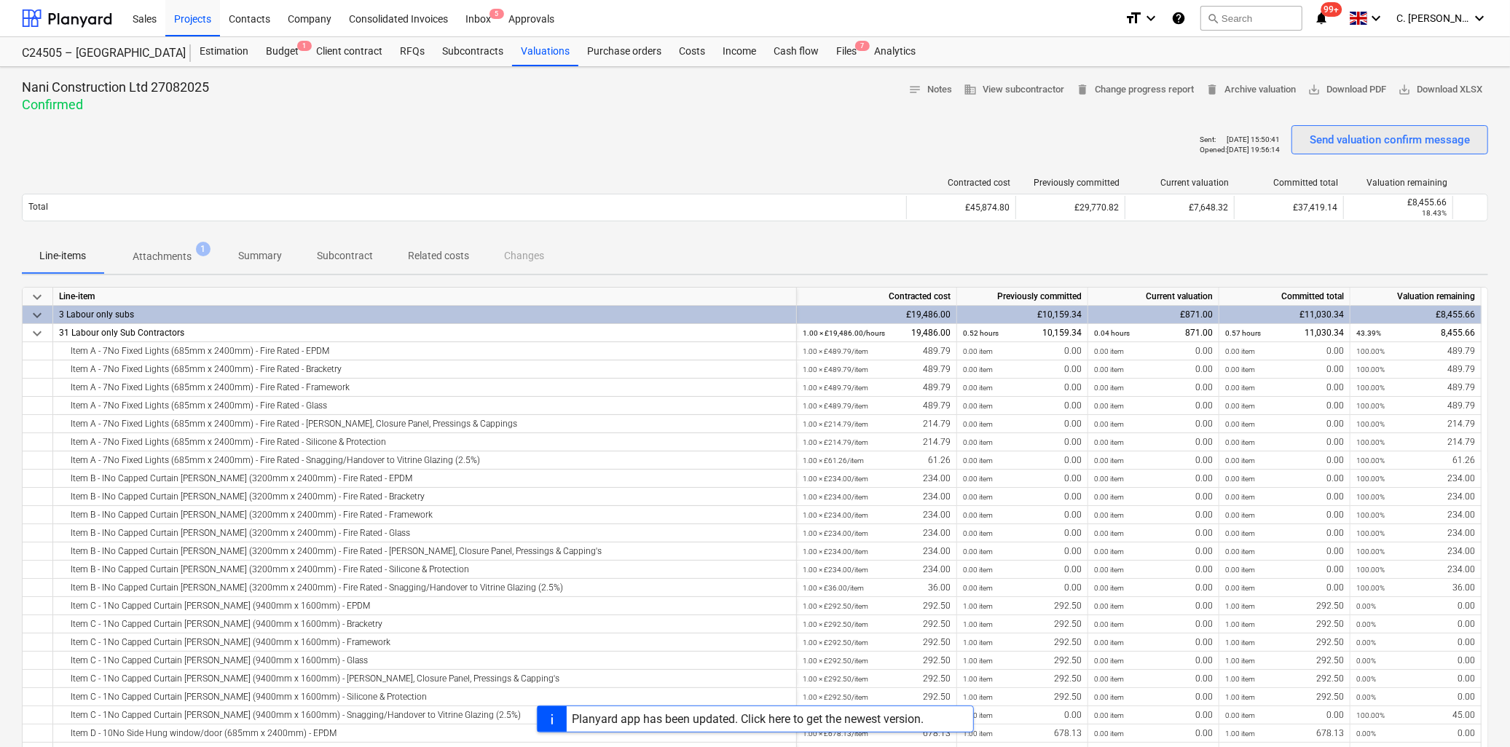
click at [1335, 141] on div "Send valuation confirm message" at bounding box center [1390, 139] width 160 height 19
